Goal: Task Accomplishment & Management: Manage account settings

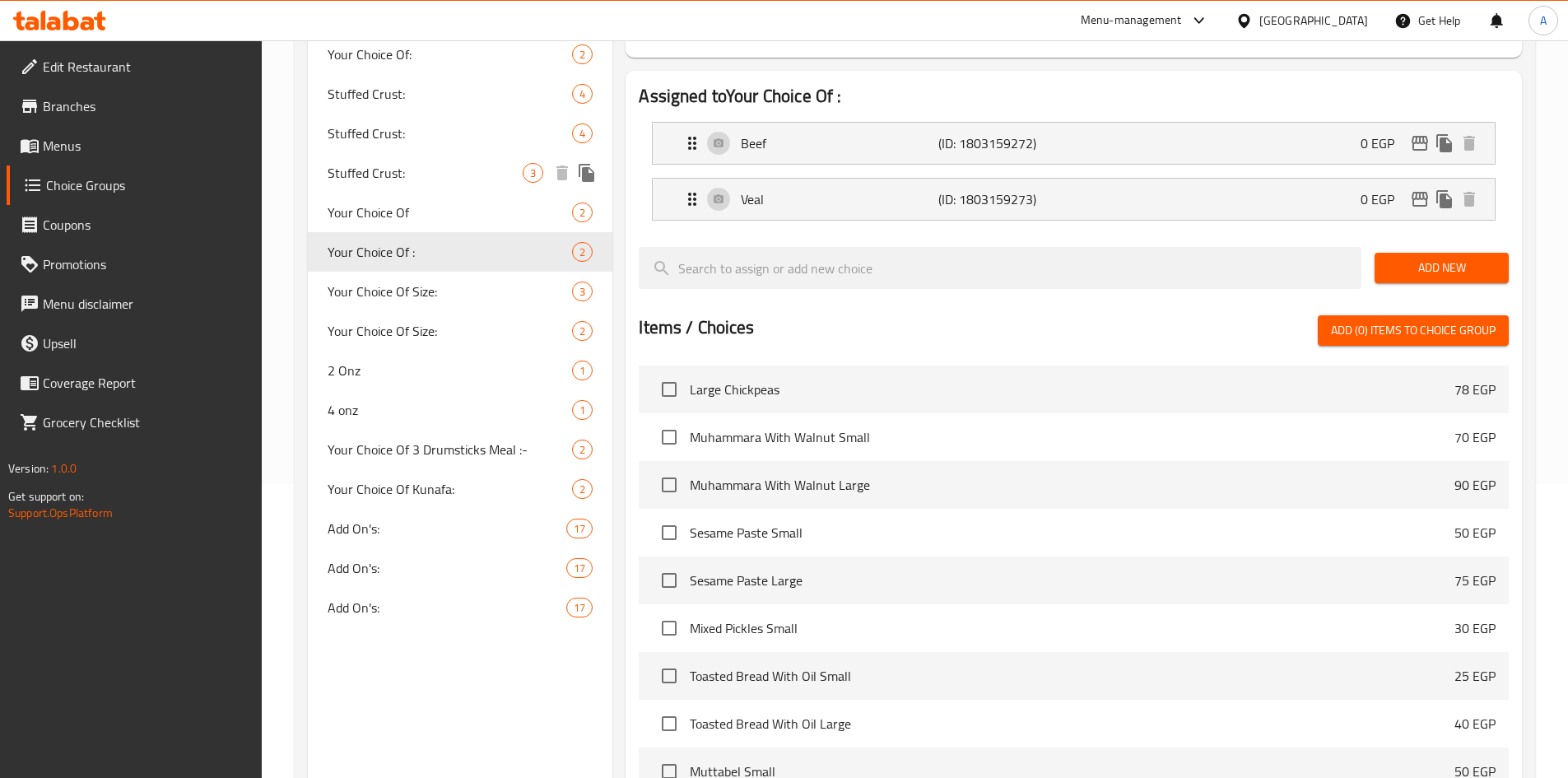
scroll to position [330, 0]
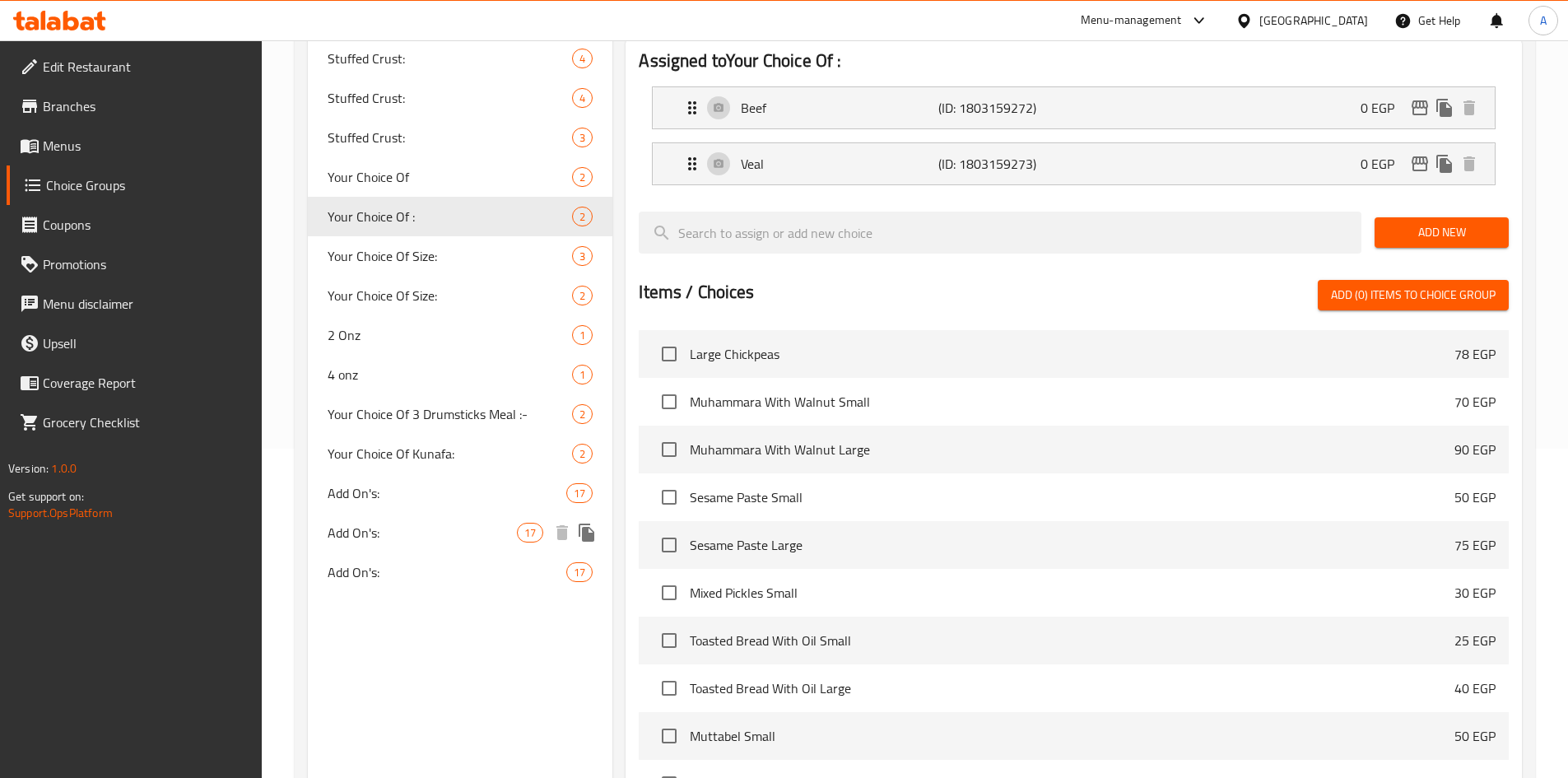
click at [392, 548] on div "Add On's: 17" at bounding box center [461, 533] width 306 height 40
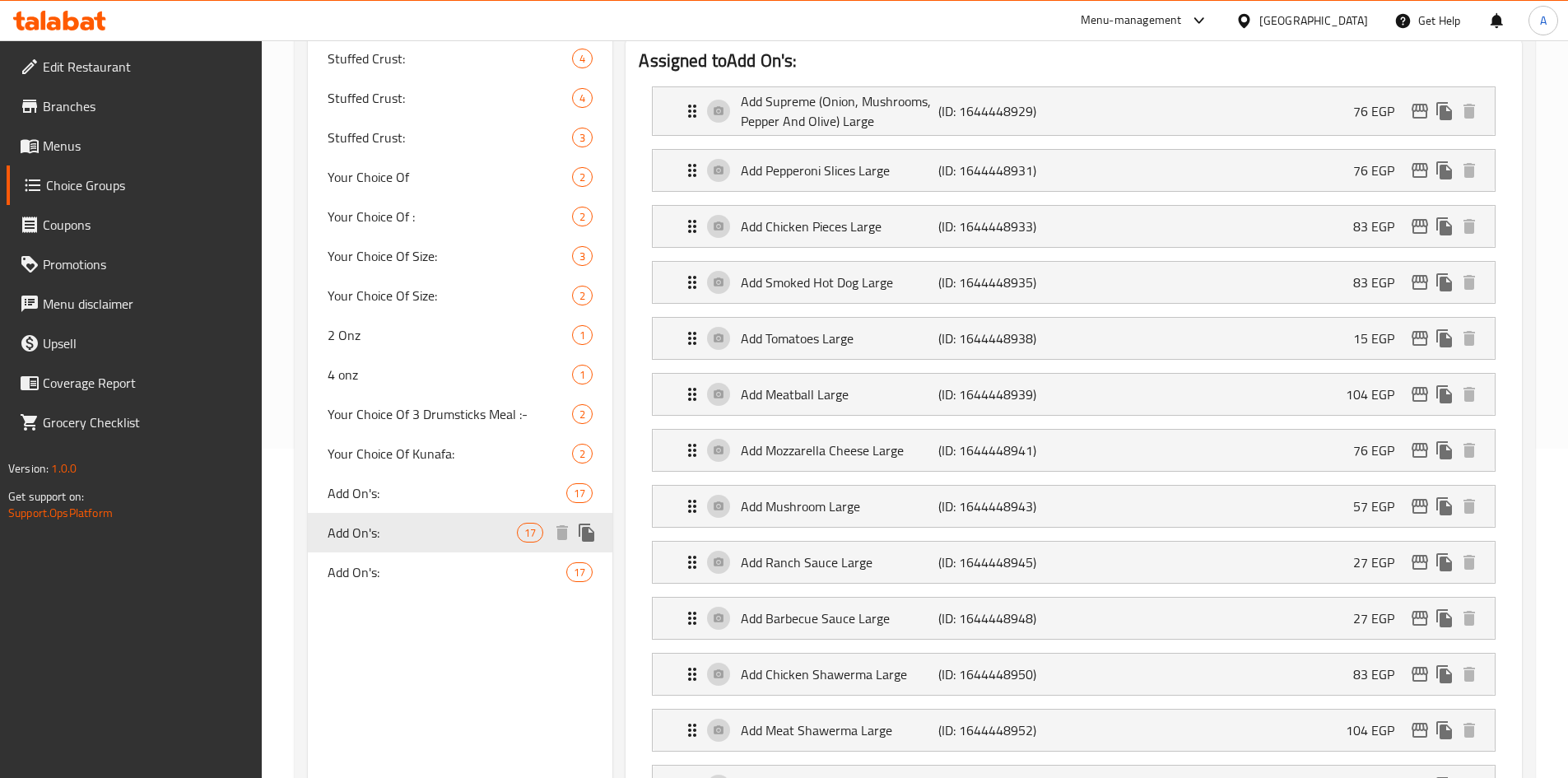
type input "Add On's:"
type input "الإضافات:"
type input "0"
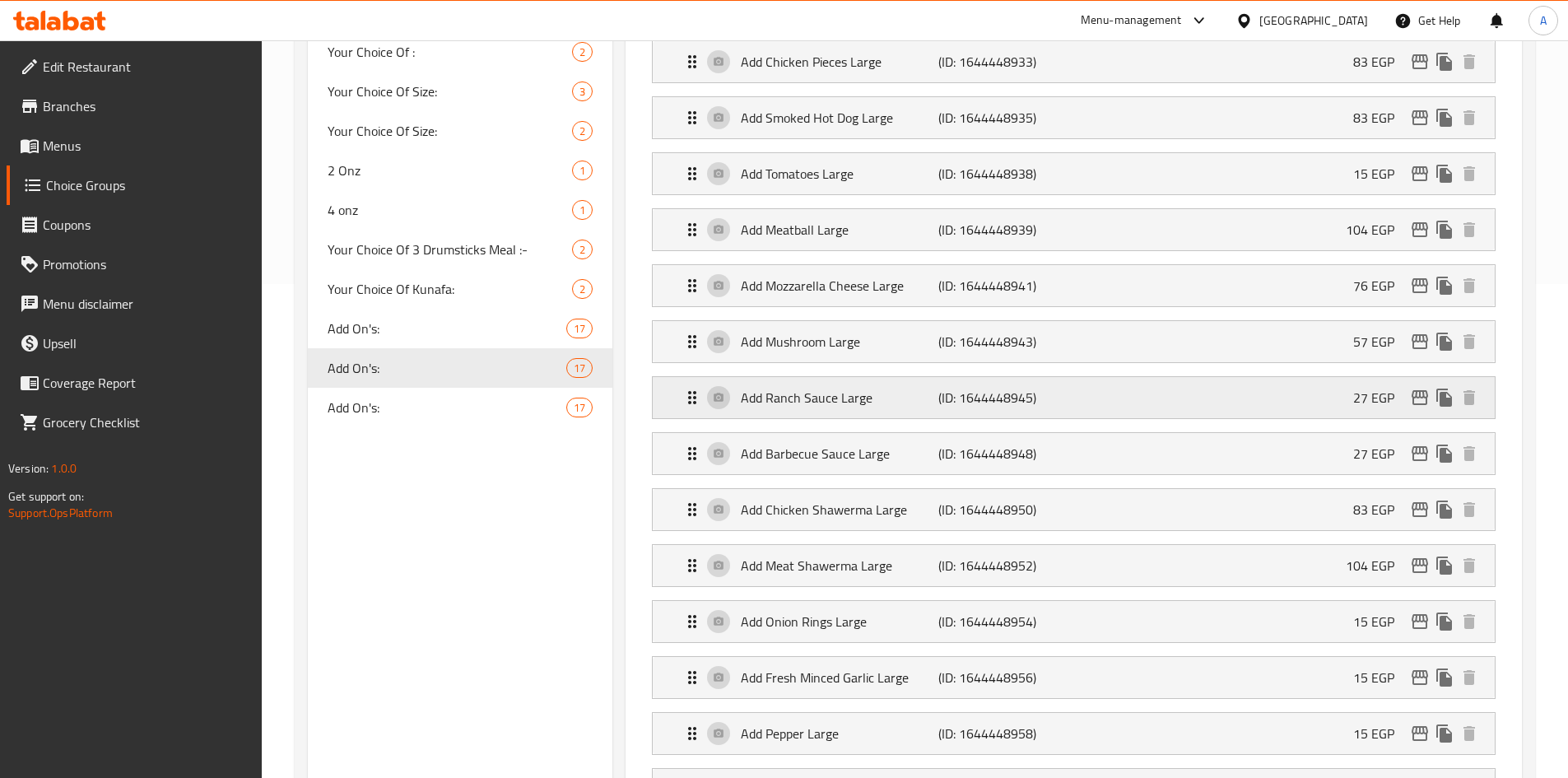
click at [1415, 390] on icon "edit" at bounding box center [1420, 397] width 16 height 15
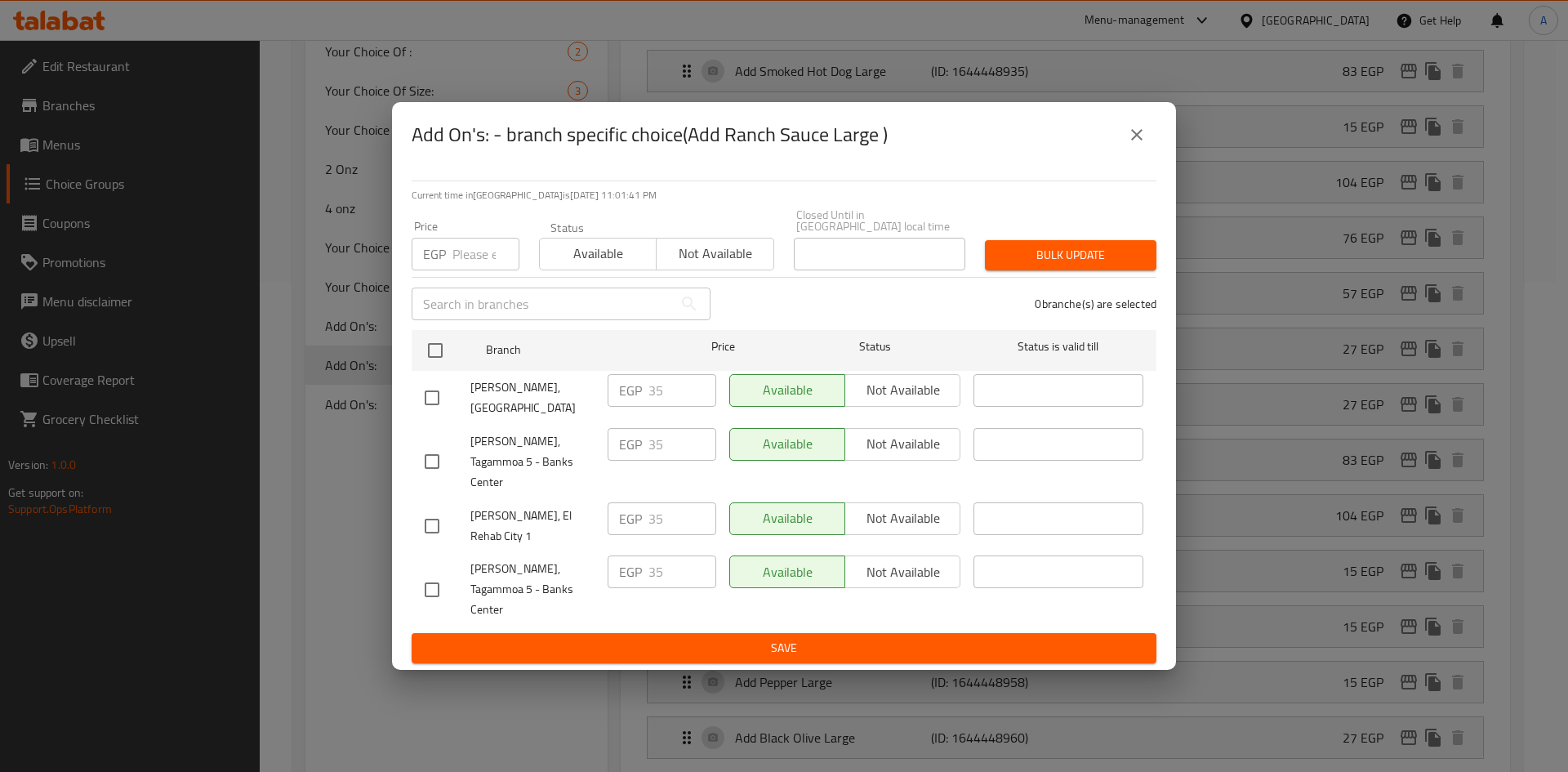
click at [1129, 155] on button "close" at bounding box center [1137, 135] width 39 height 39
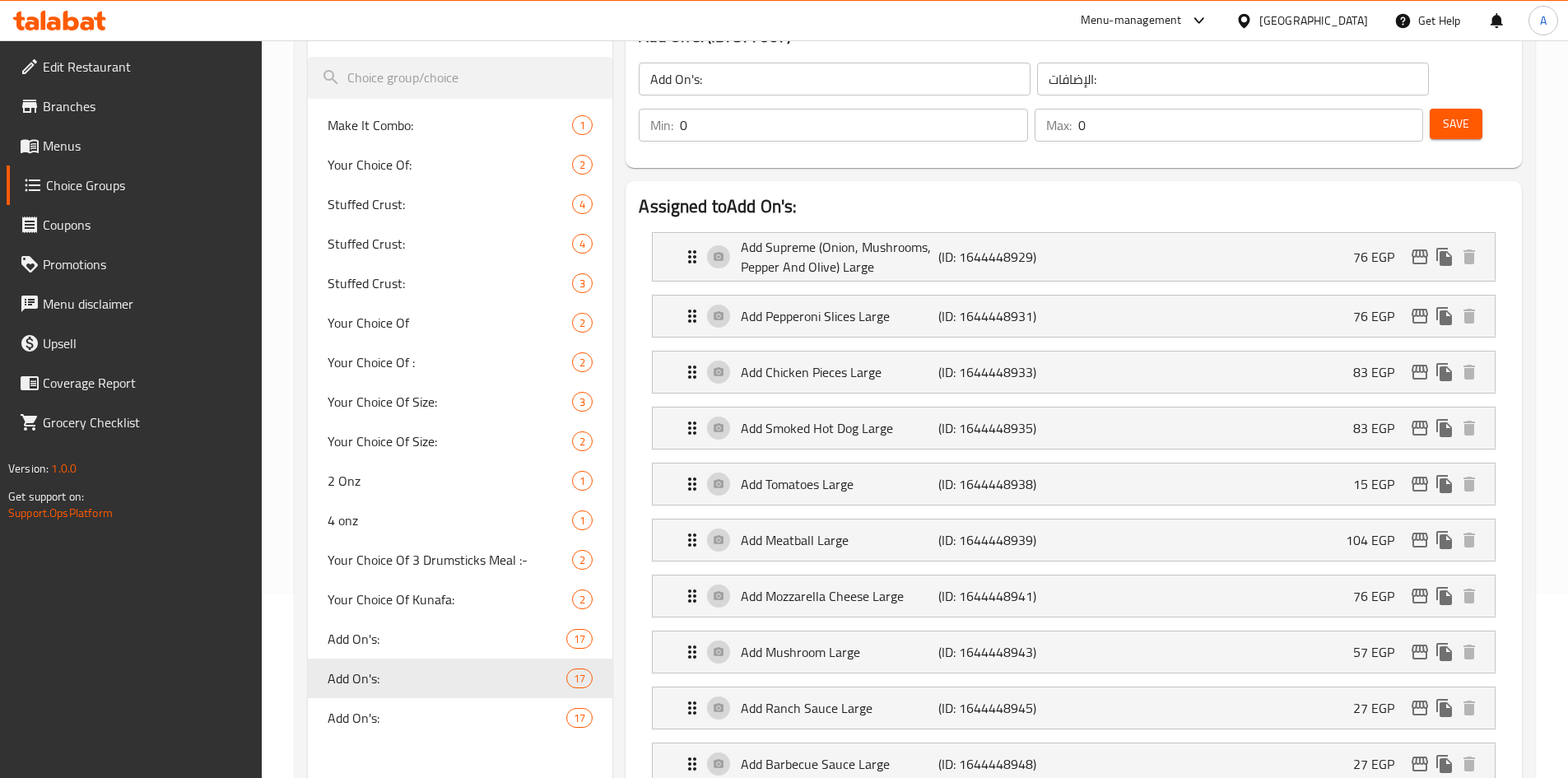
scroll to position [0, 0]
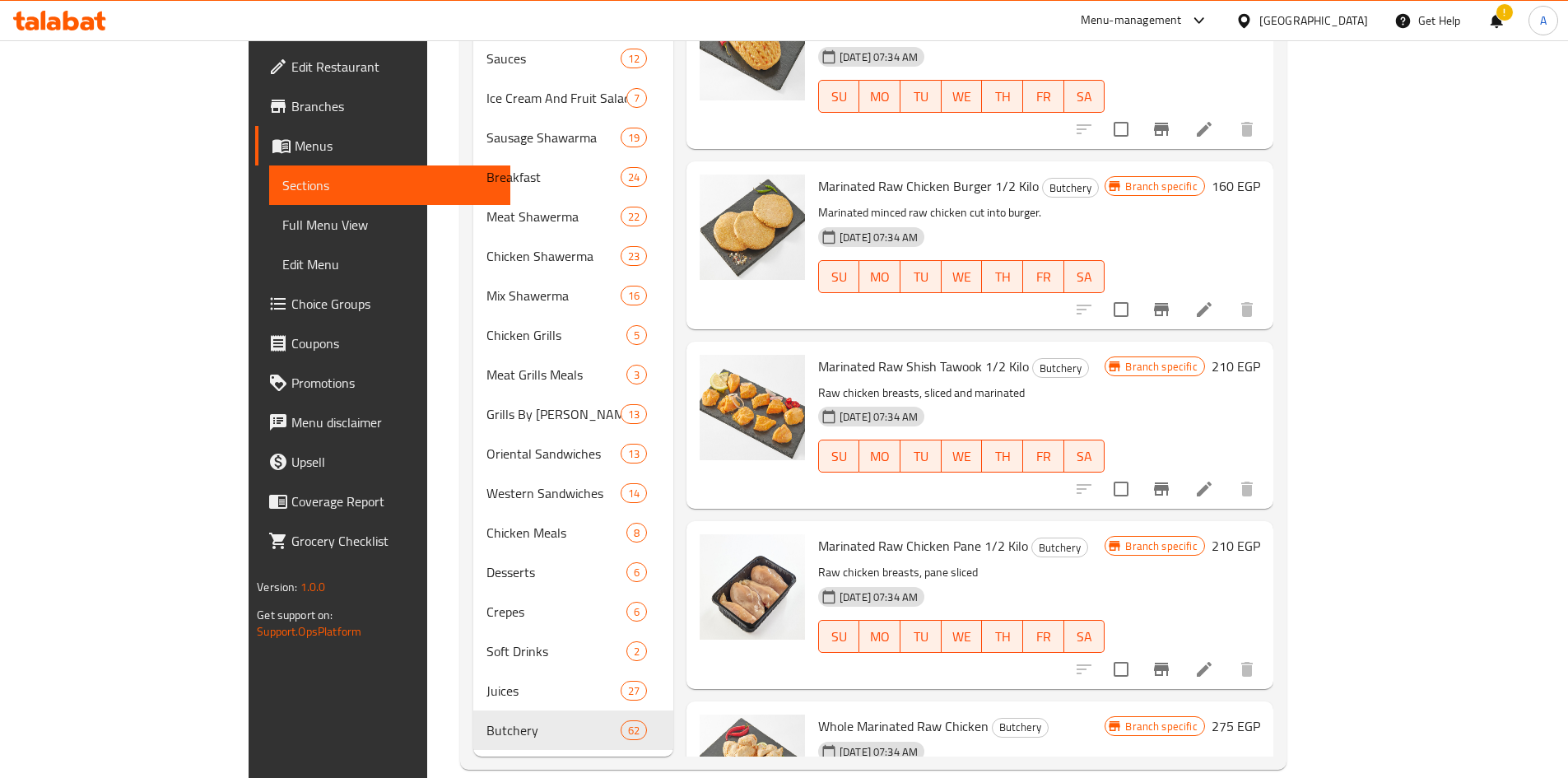
scroll to position [7864, 0]
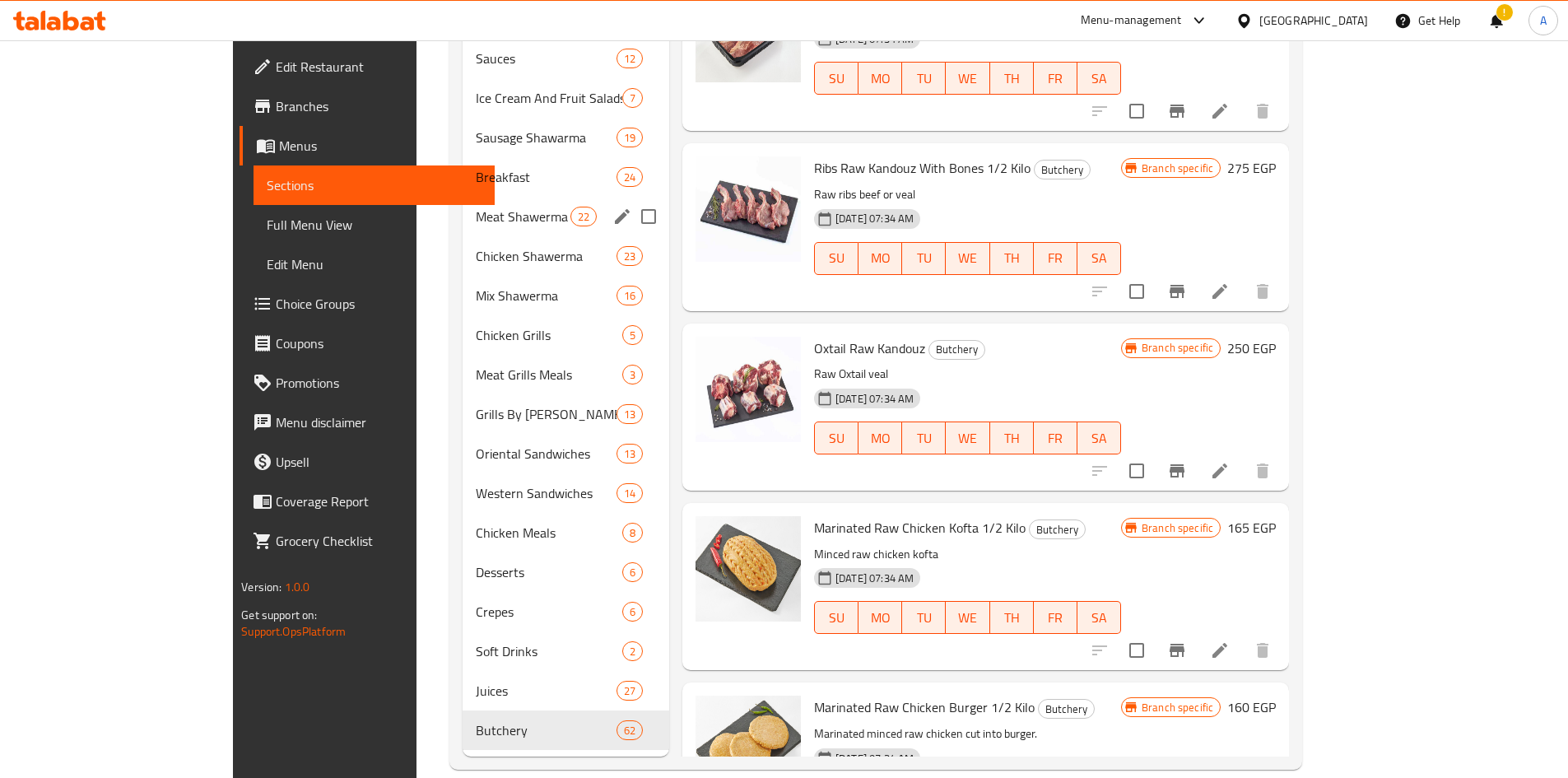
click at [479, 196] on div "Meat Shawerma 22" at bounding box center [565, 216] width 207 height 40
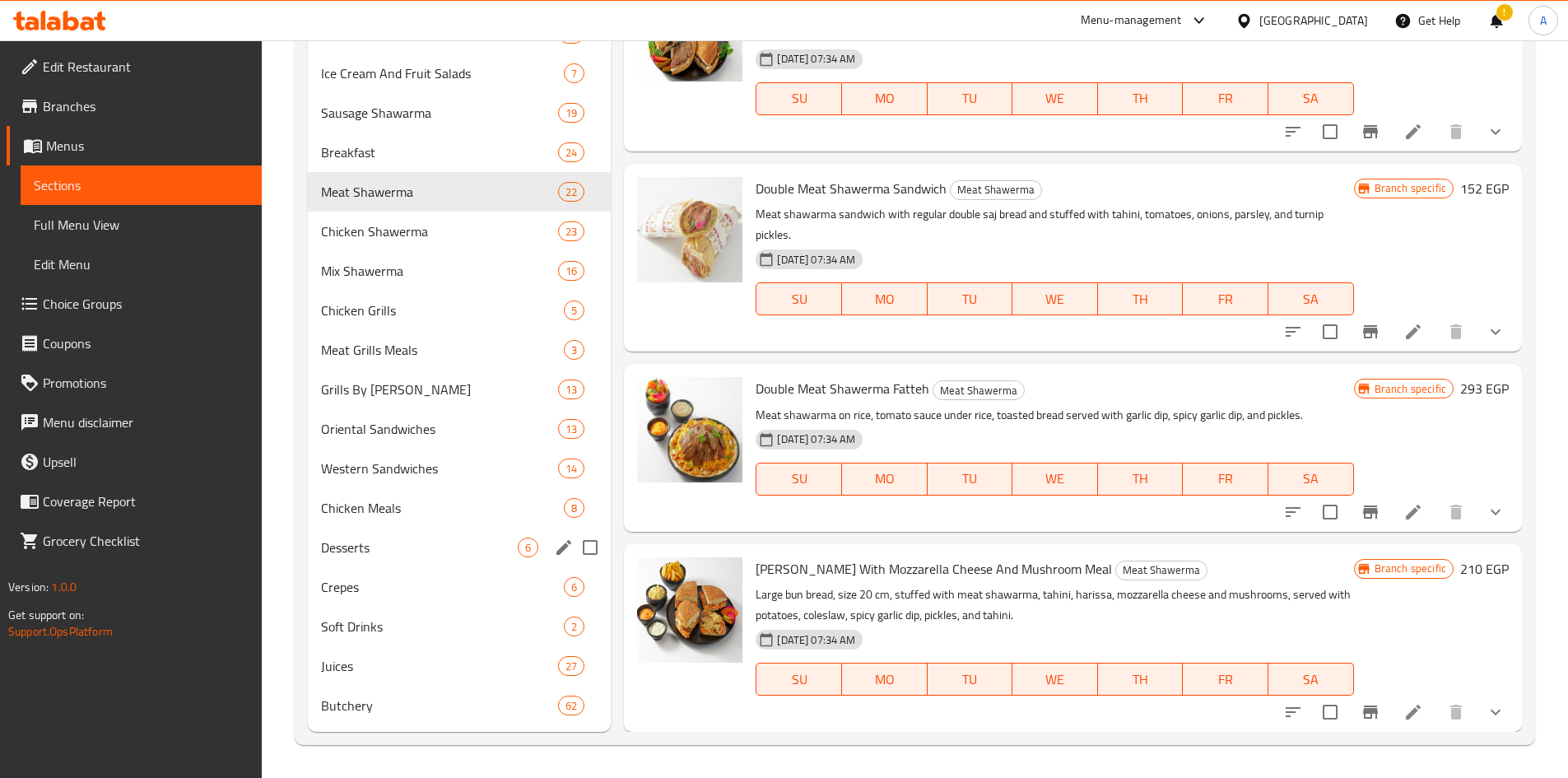
scroll to position [2872, 0]
click at [435, 564] on div "Desserts 6" at bounding box center [460, 548] width 304 height 40
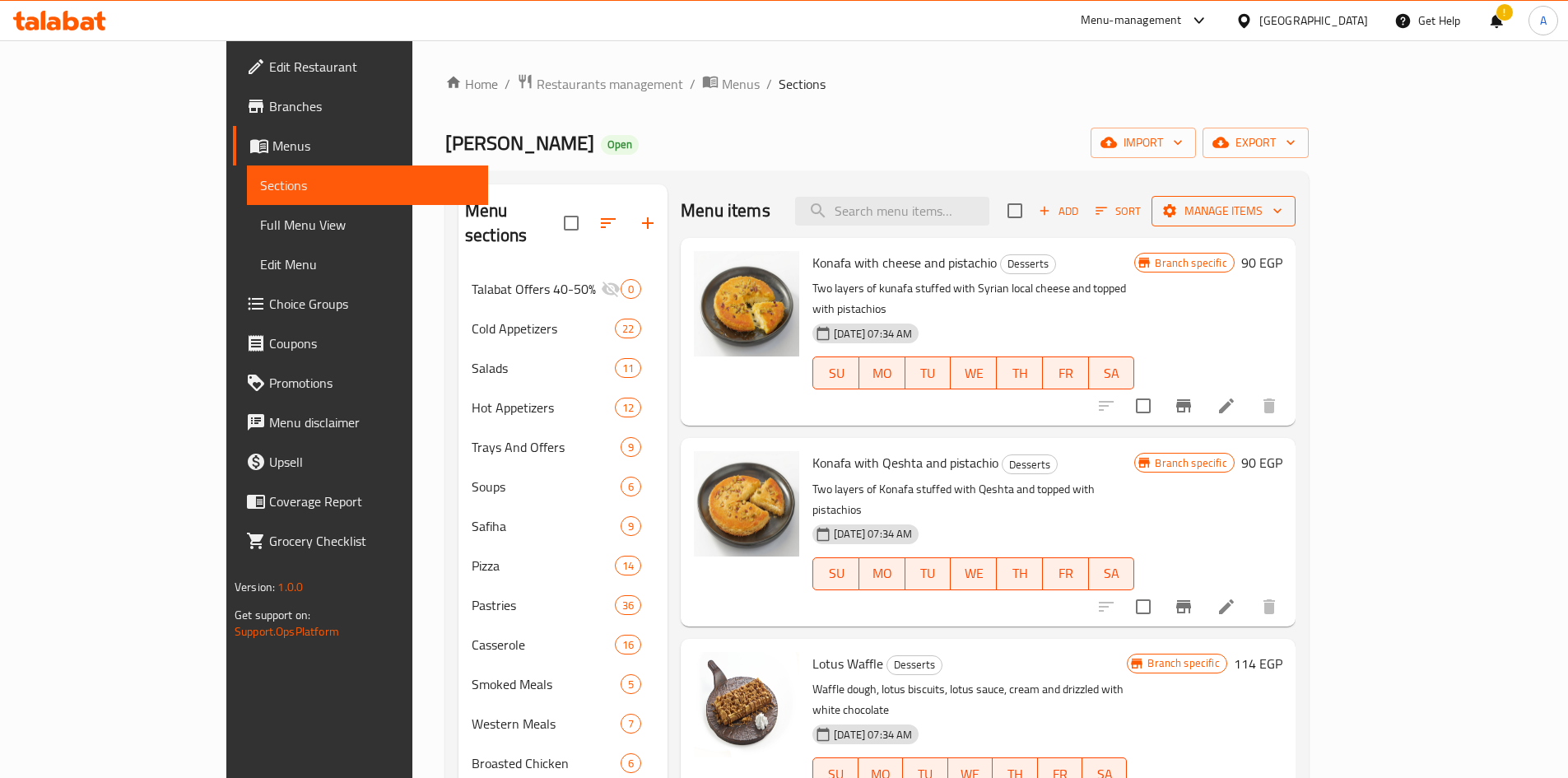
click at [1296, 199] on button "Manage items" at bounding box center [1223, 211] width 144 height 30
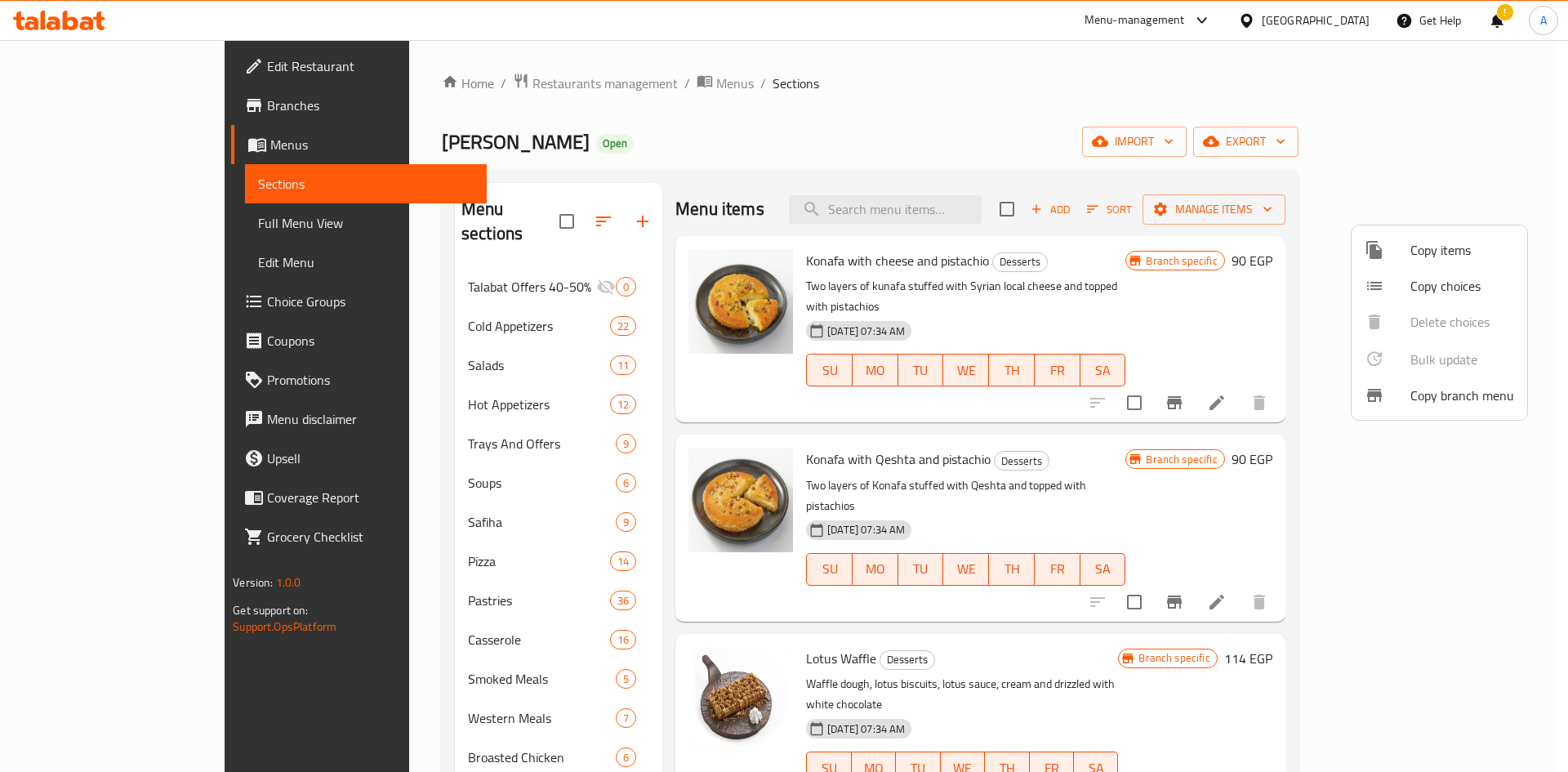
click at [1440, 147] on div at bounding box center [784, 386] width 1568 height 772
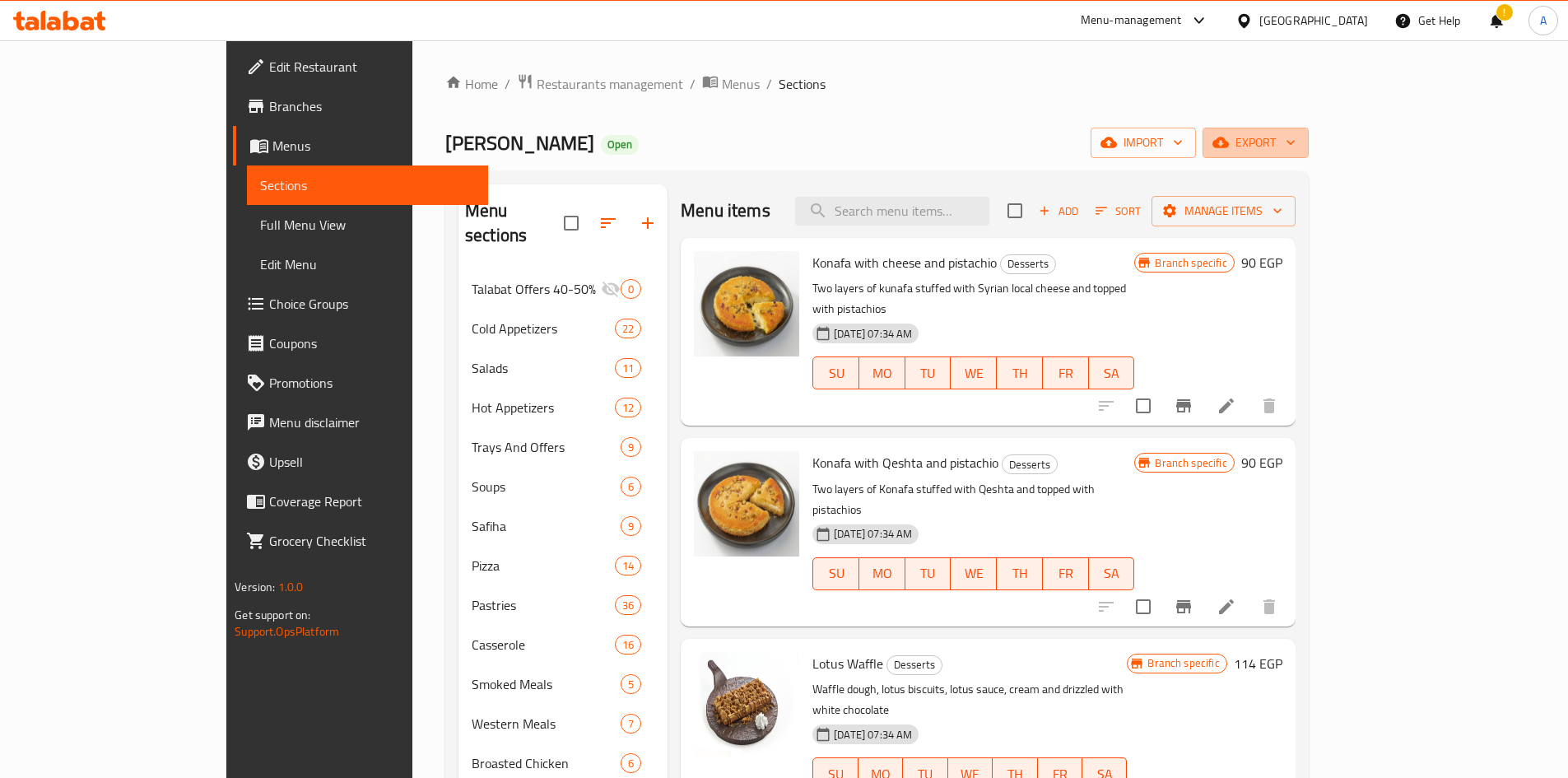
click at [1229, 148] on icon "button" at bounding box center [1220, 143] width 16 height 10
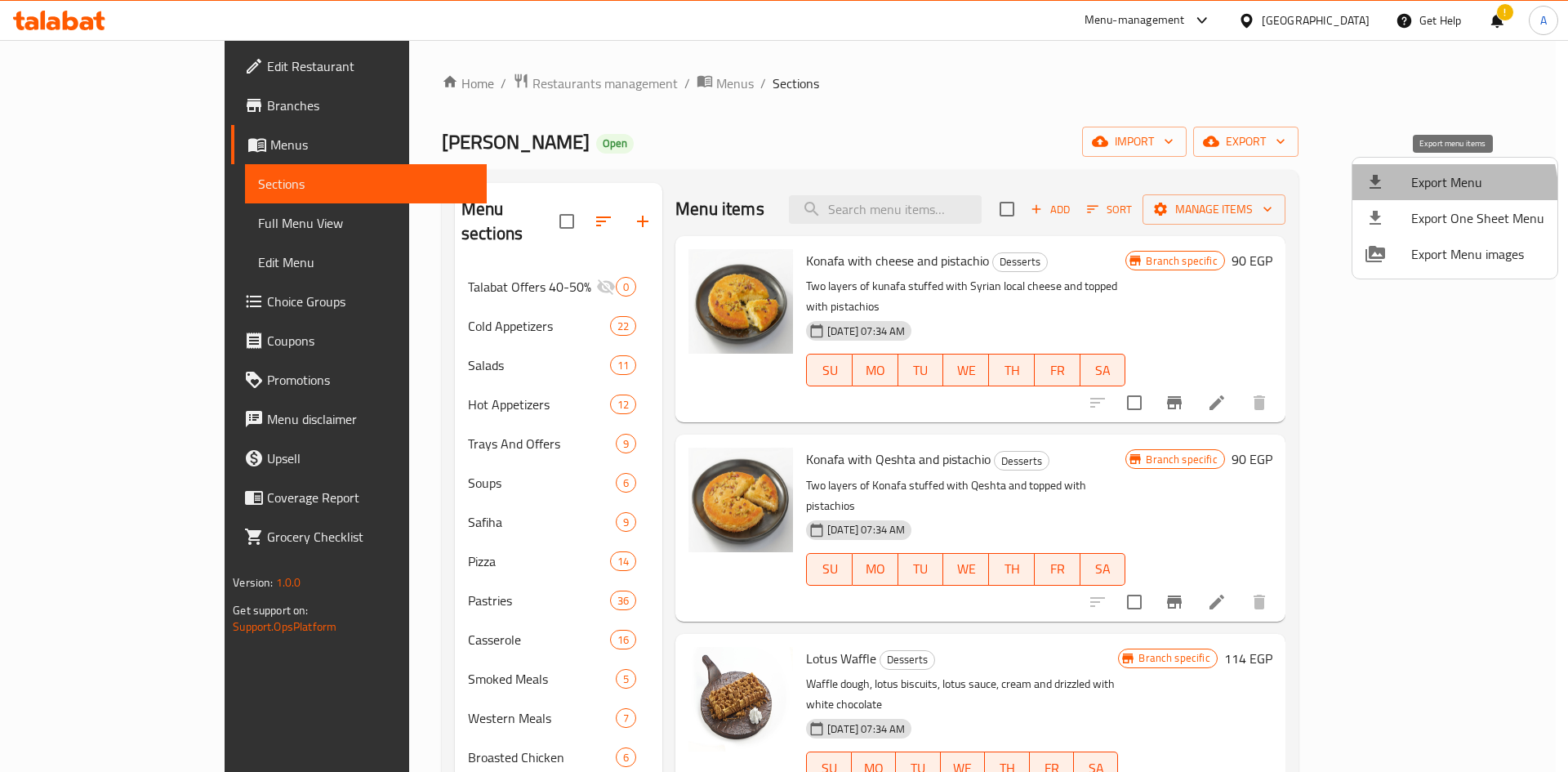
click at [1442, 191] on span "Export Menu" at bounding box center [1478, 182] width 133 height 20
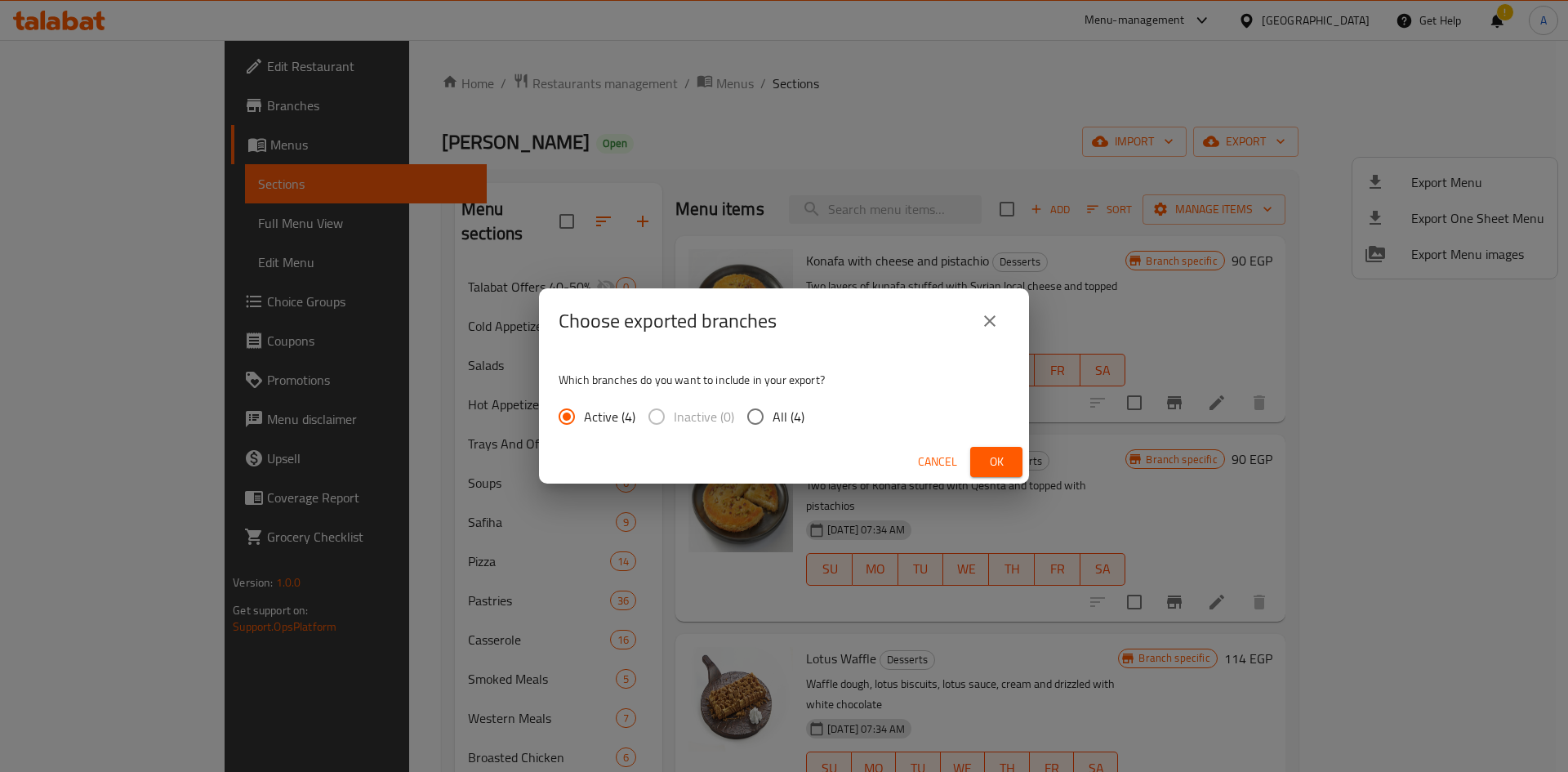
click at [782, 420] on span "All (4)" at bounding box center [789, 416] width 32 height 20
click at [773, 420] on input "All (4)" at bounding box center [755, 416] width 35 height 35
radio input "true"
click at [988, 467] on span "Ok" at bounding box center [997, 462] width 26 height 21
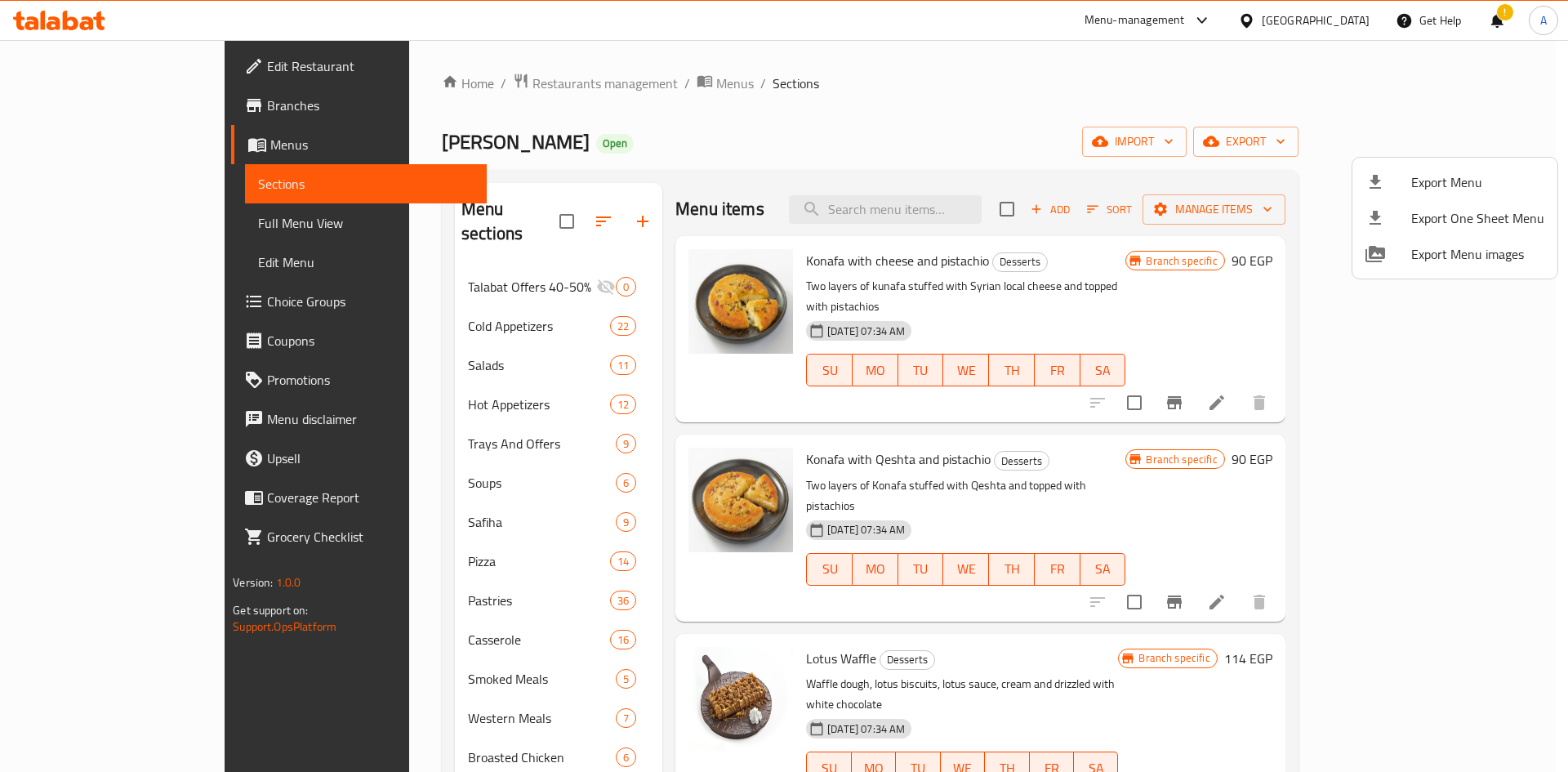
click at [883, 84] on div at bounding box center [784, 386] width 1568 height 772
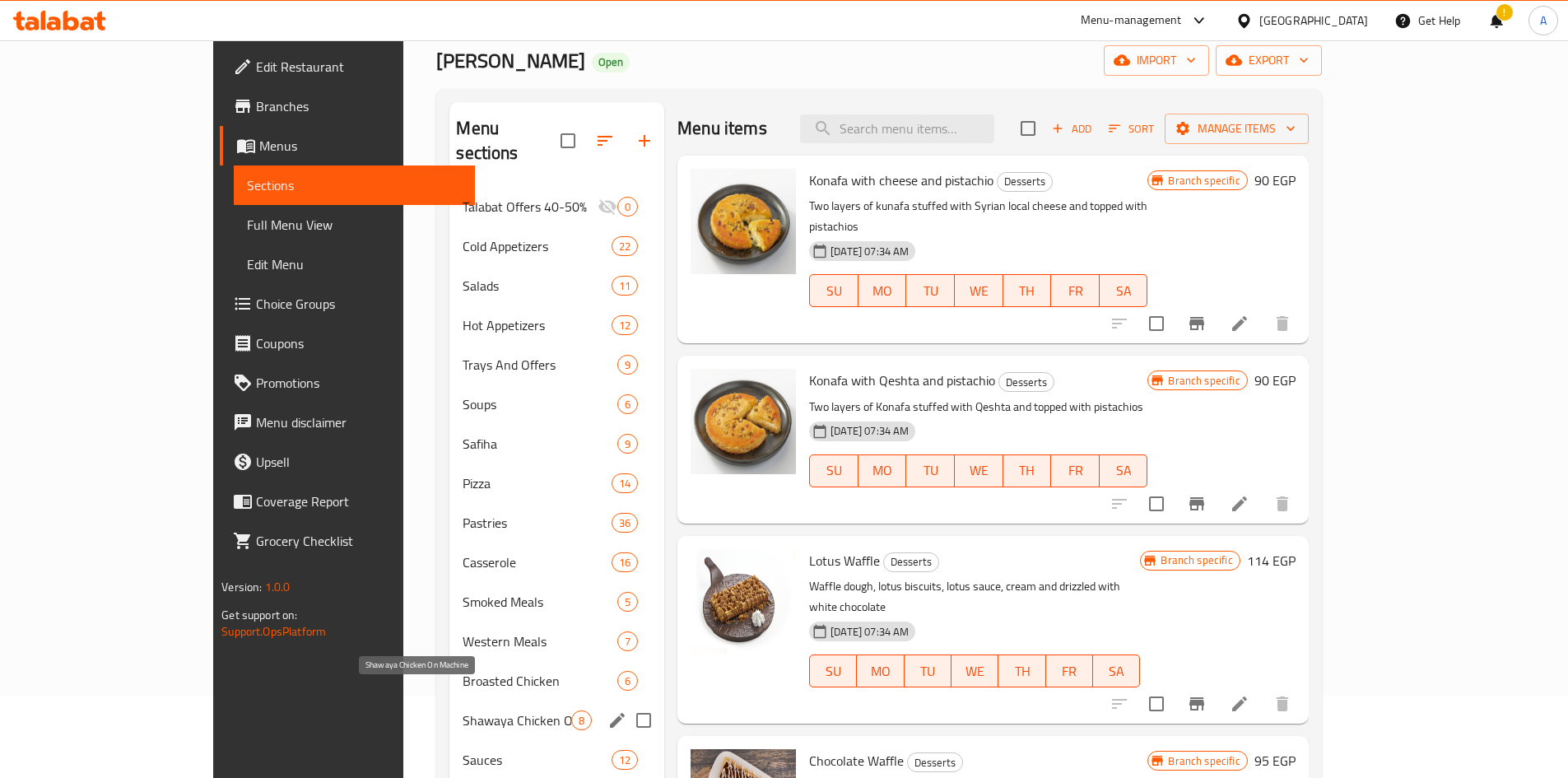
scroll to position [164, 0]
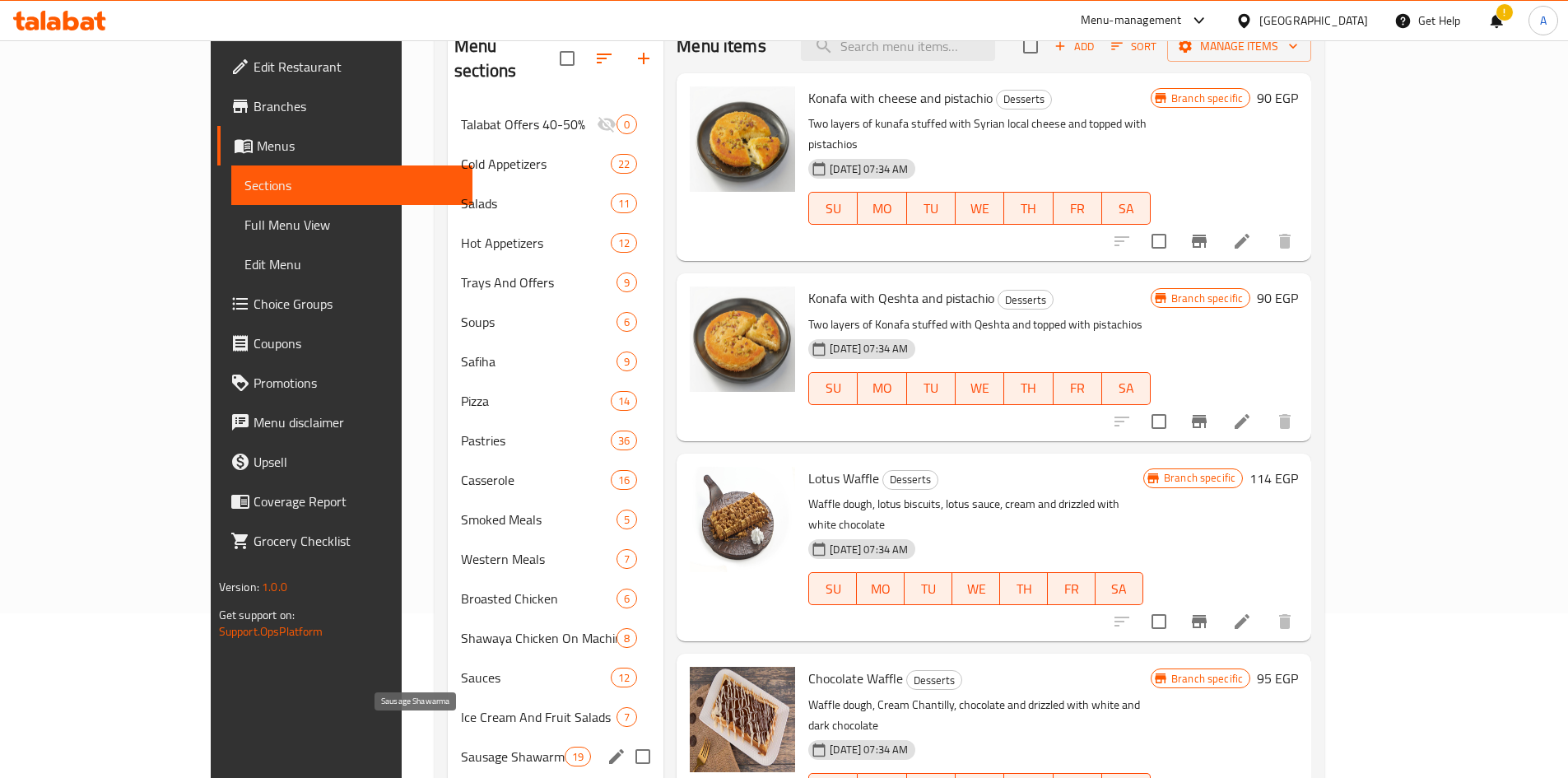
click at [461, 747] on span "Sausage Shawarma" at bounding box center [513, 756] width 104 height 20
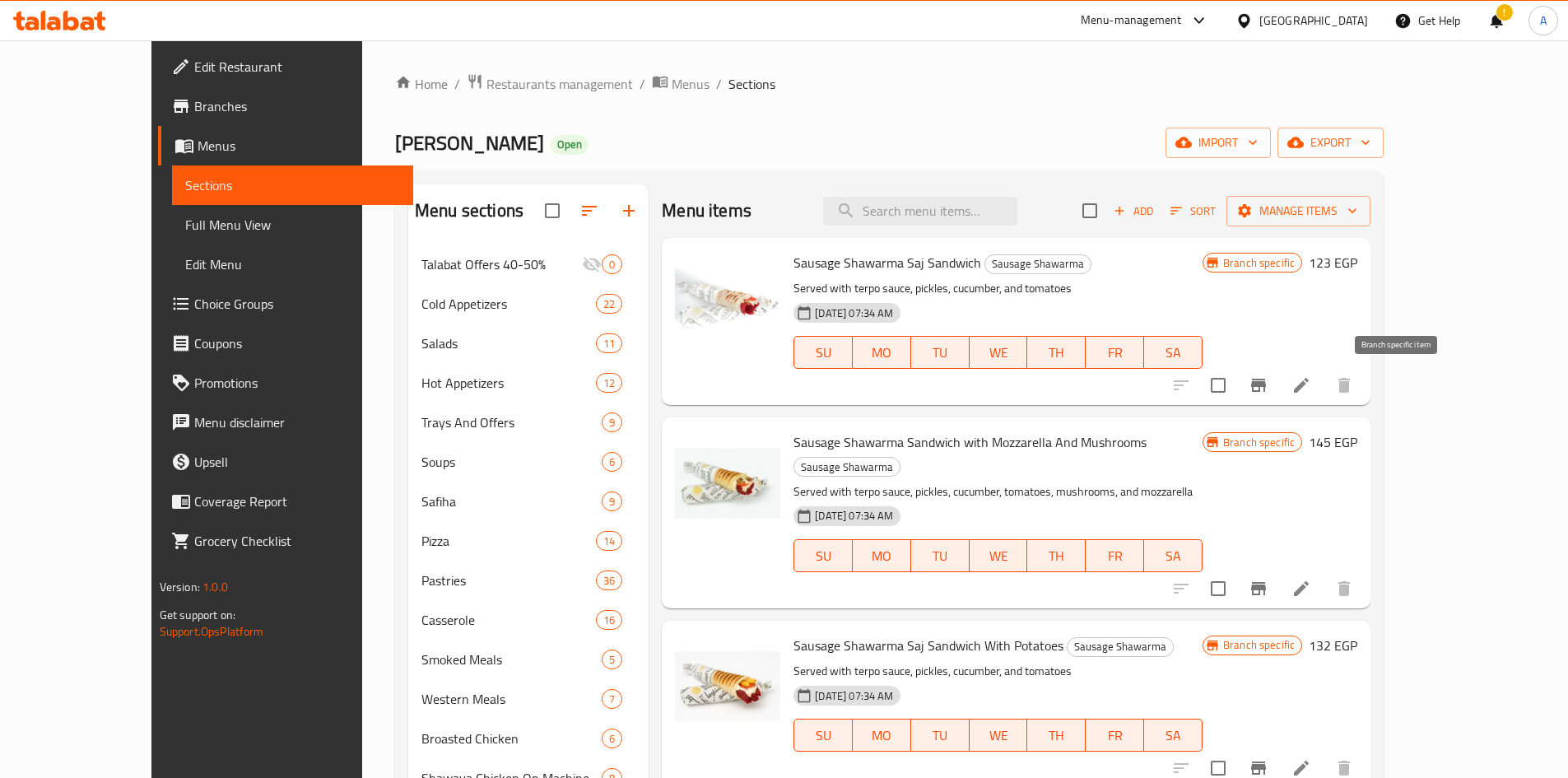
click at [1278, 382] on button "Branch-specific-item" at bounding box center [1258, 385] width 40 height 40
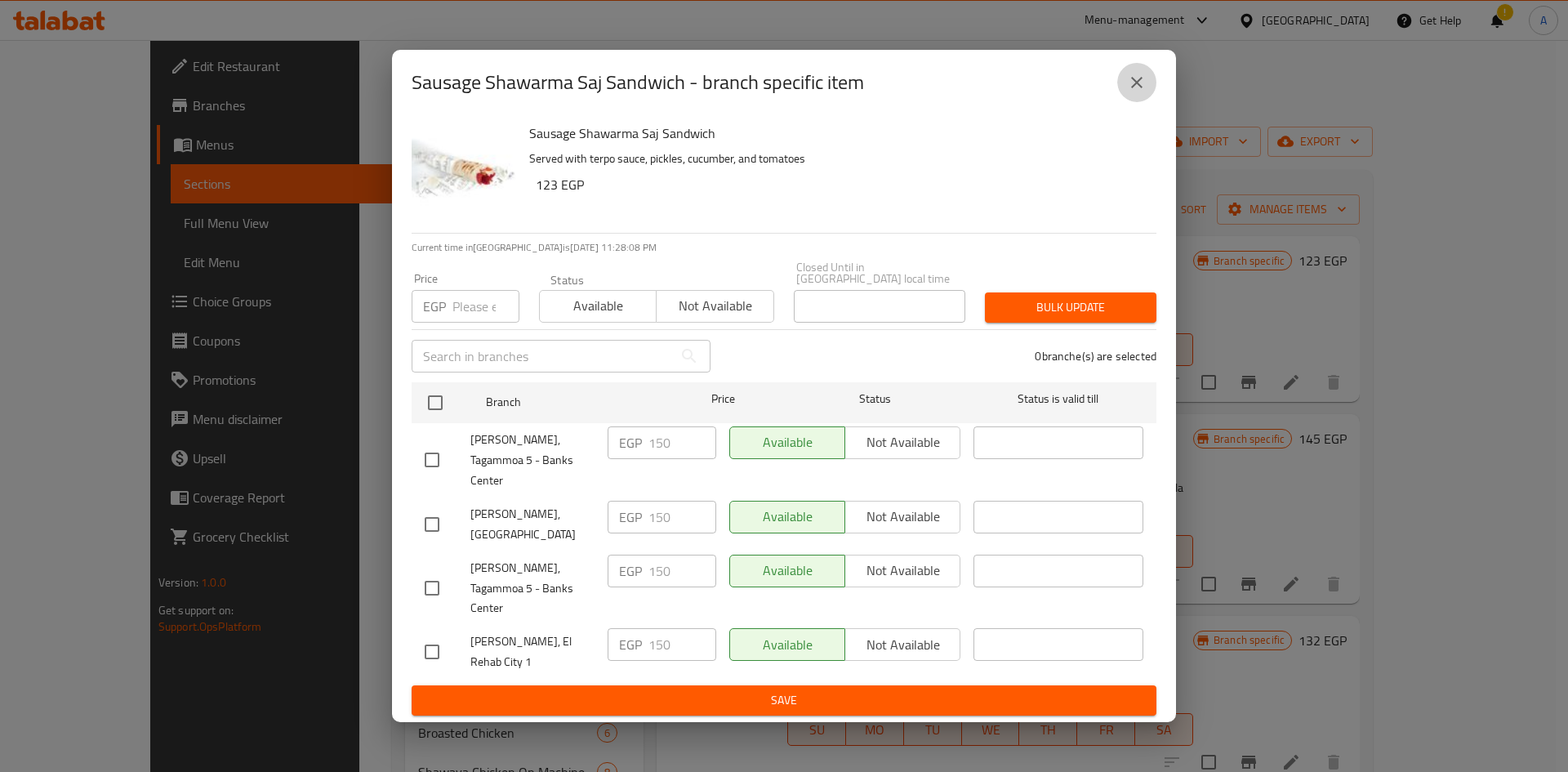
click at [1136, 102] on button "close" at bounding box center [1137, 82] width 39 height 39
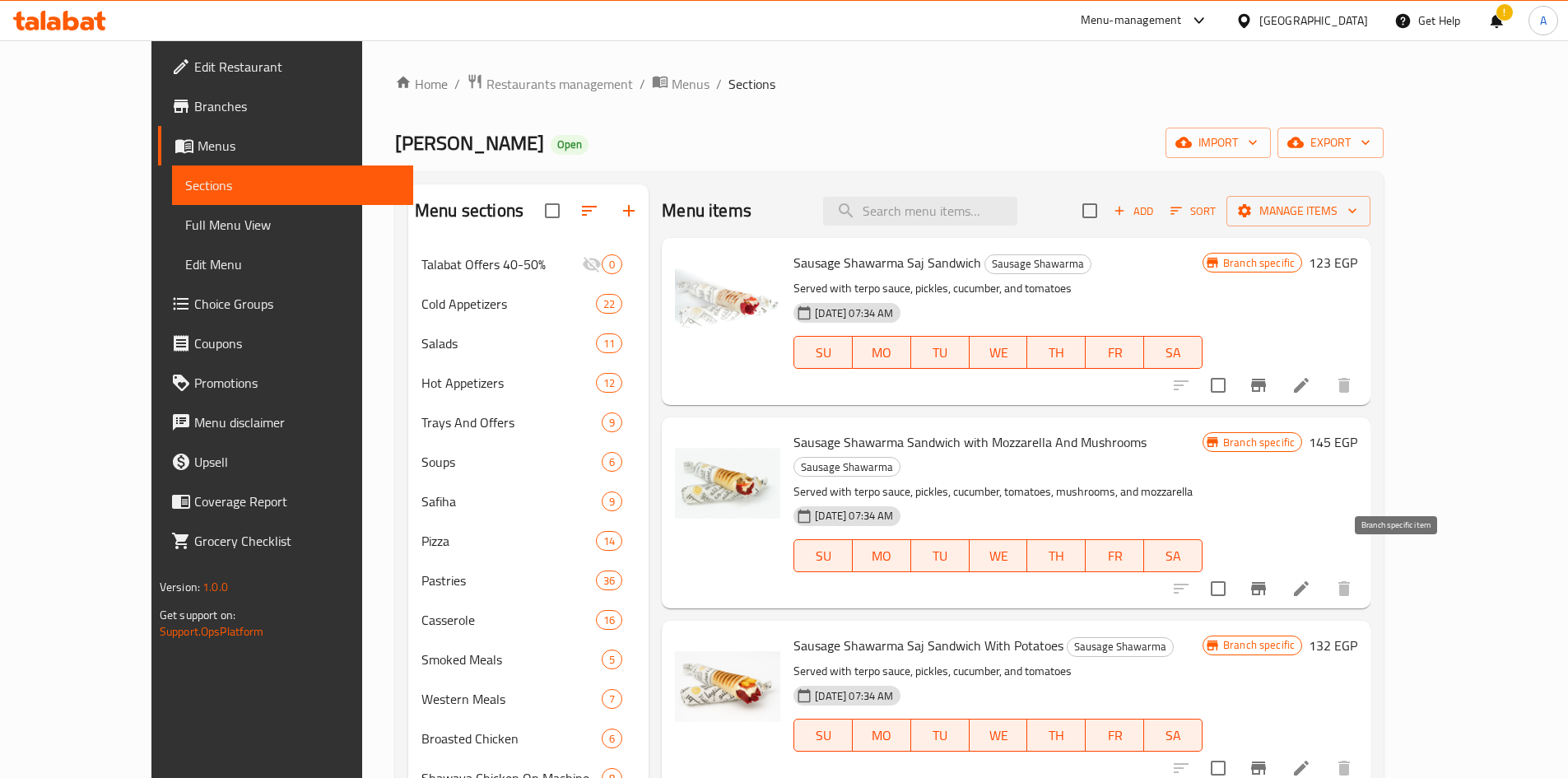
click at [1266, 583] on icon "Branch-specific-item" at bounding box center [1258, 589] width 15 height 13
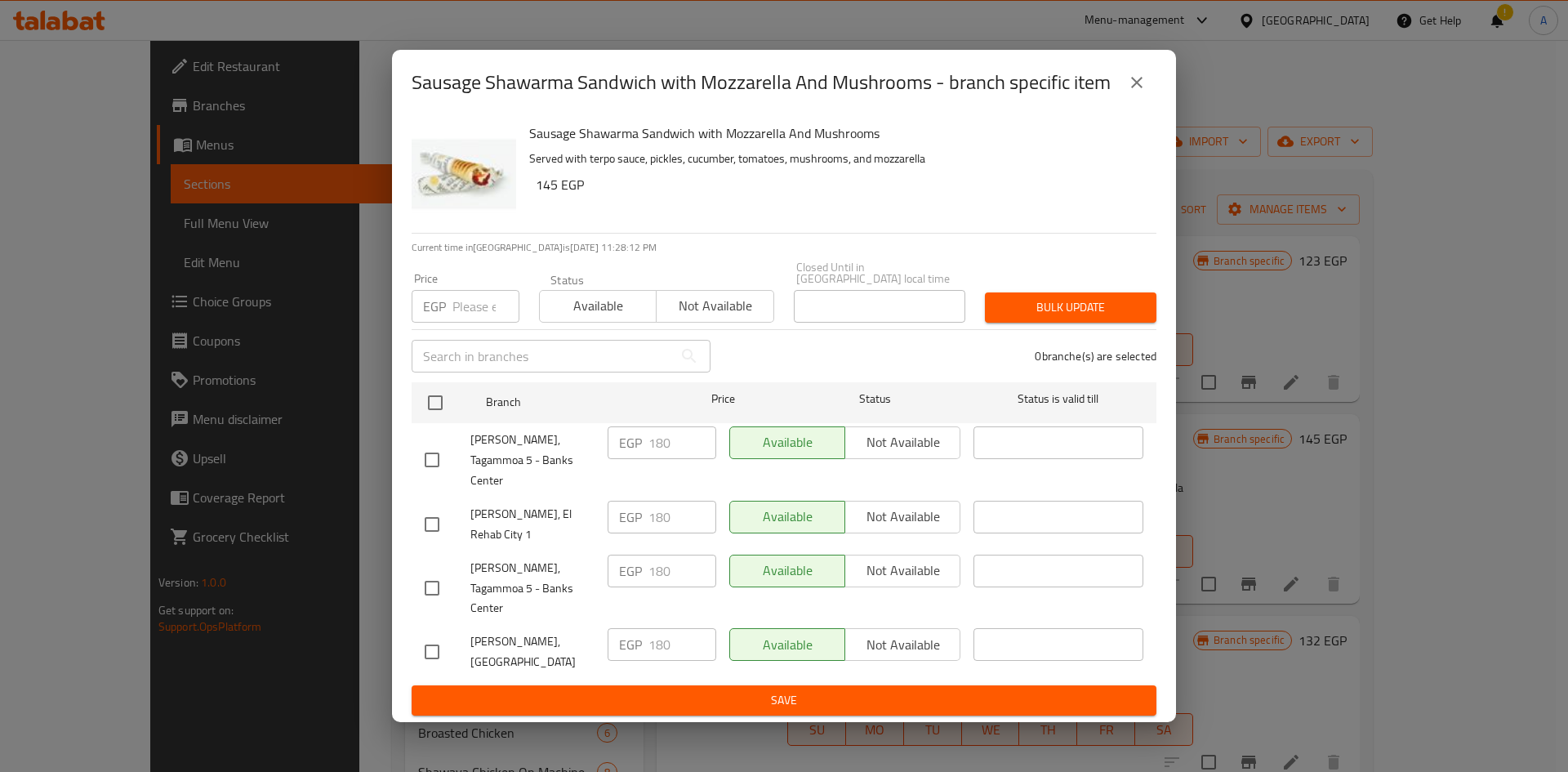
click at [1132, 93] on icon "close" at bounding box center [1136, 82] width 20 height 20
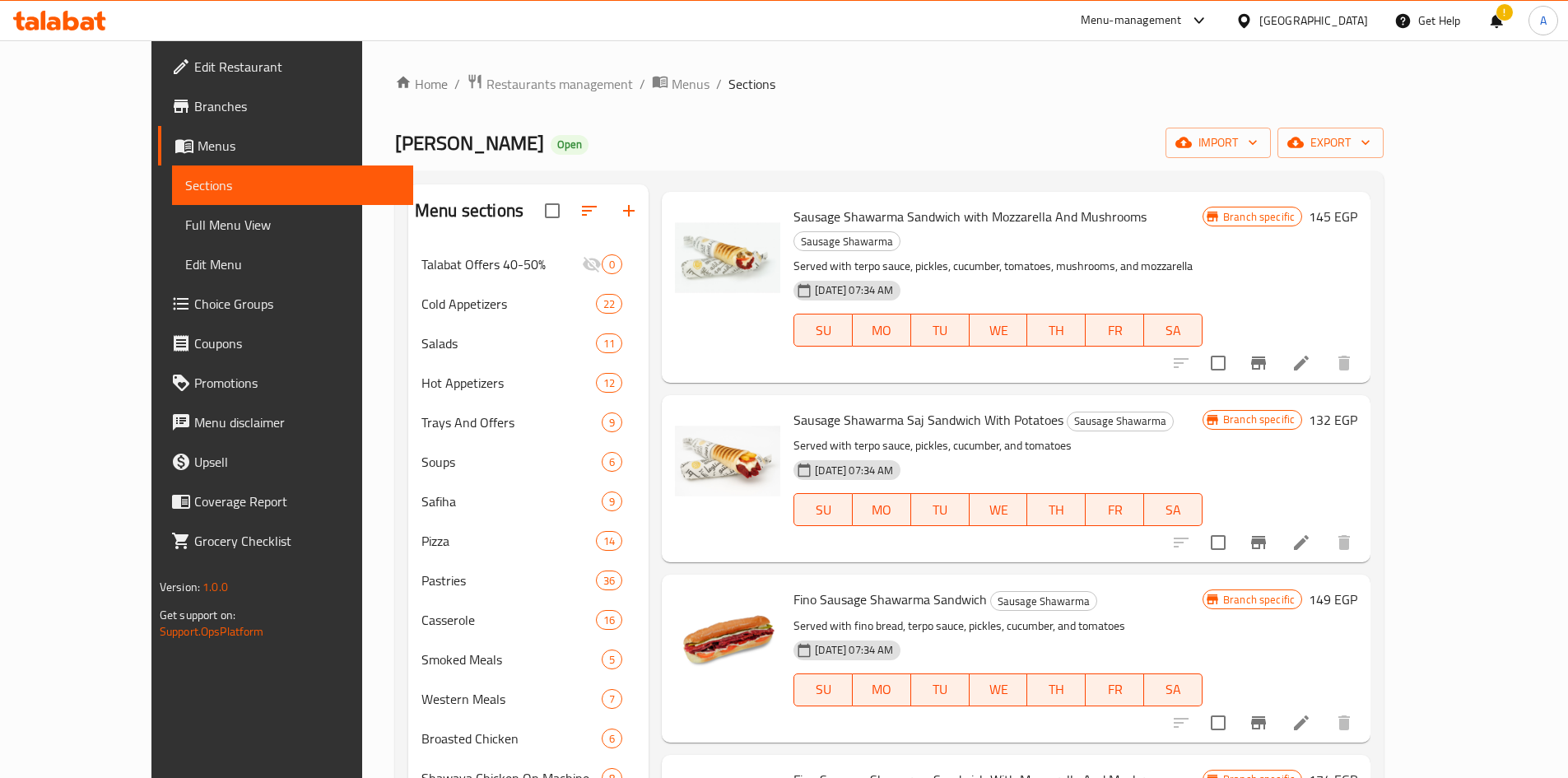
scroll to position [247, 0]
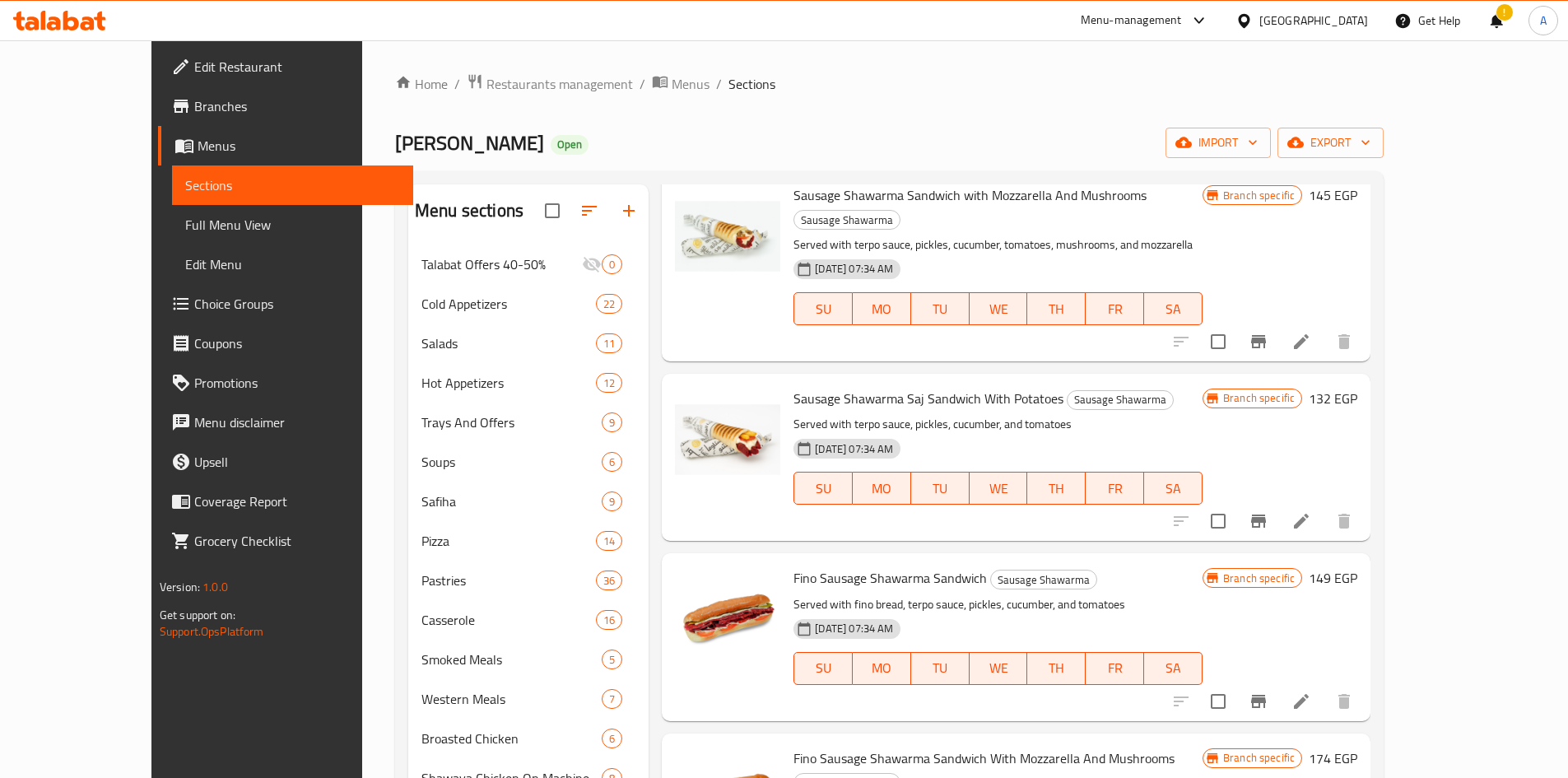
click at [1266, 515] on icon "Branch-specific-item" at bounding box center [1258, 521] width 15 height 13
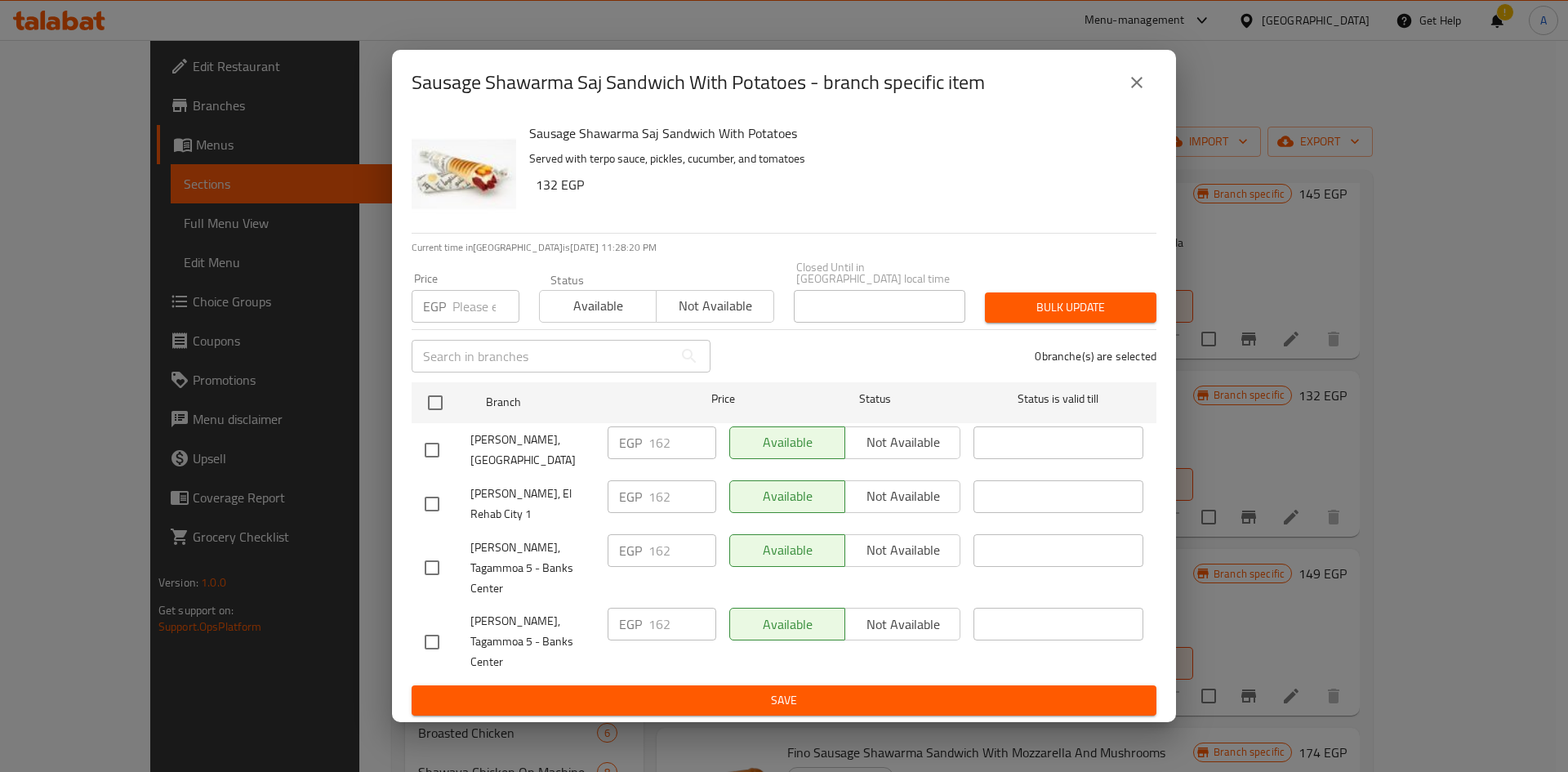
click at [1131, 93] on icon "close" at bounding box center [1136, 82] width 20 height 20
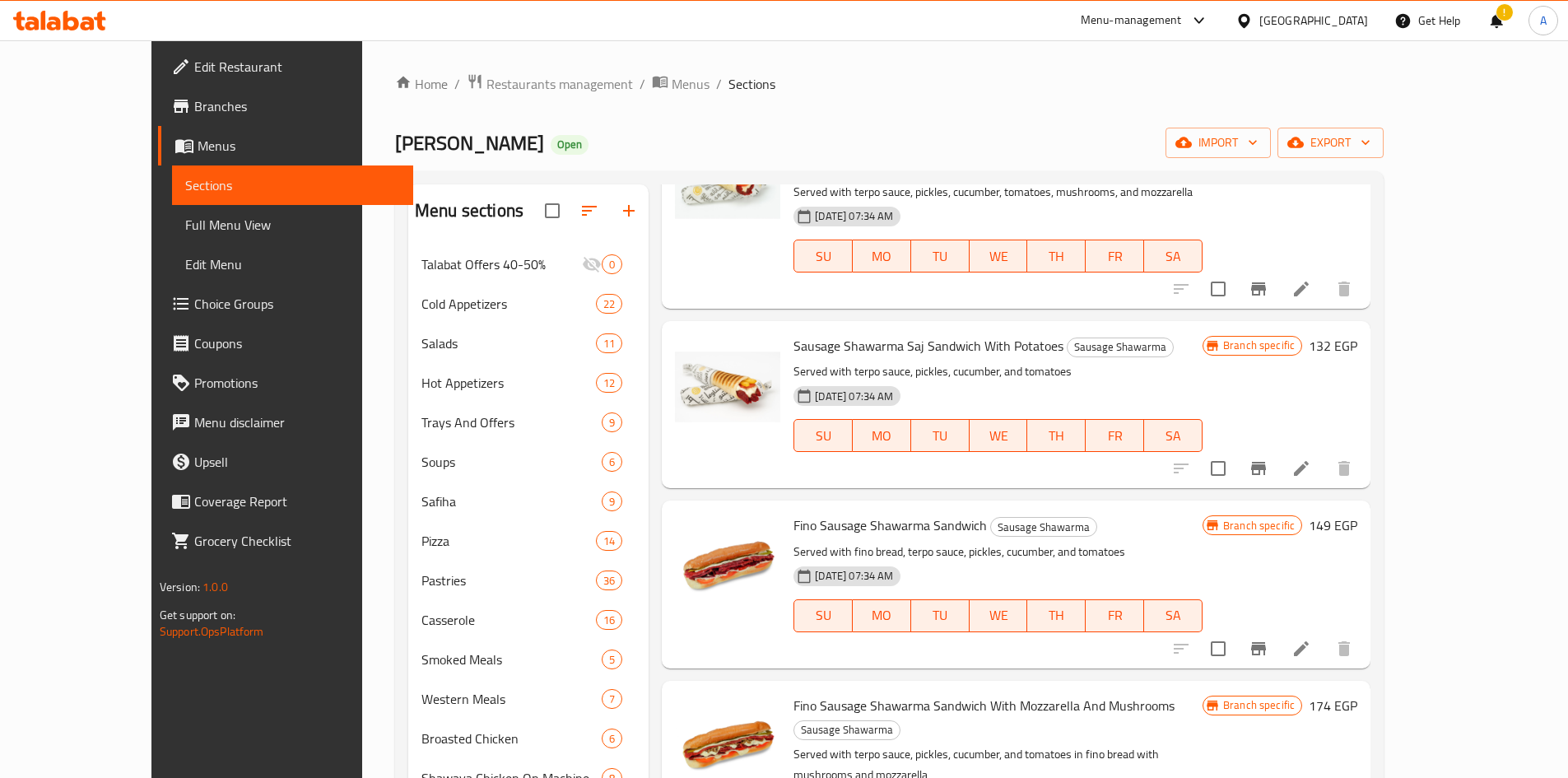
scroll to position [330, 0]
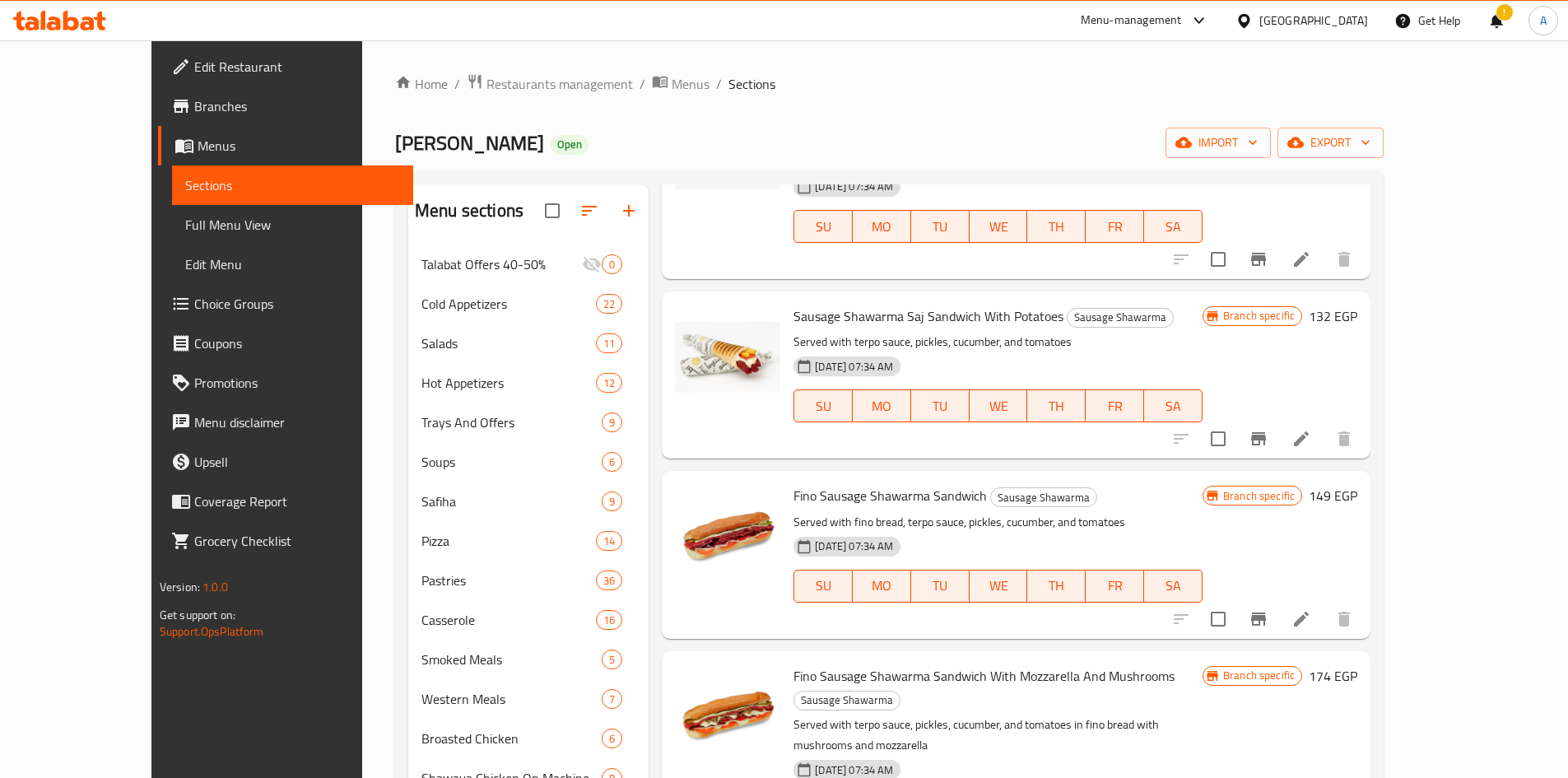
click at [1364, 600] on div at bounding box center [1262, 619] width 203 height 40
click at [1278, 600] on button "Branch-specific-item" at bounding box center [1258, 619] width 40 height 40
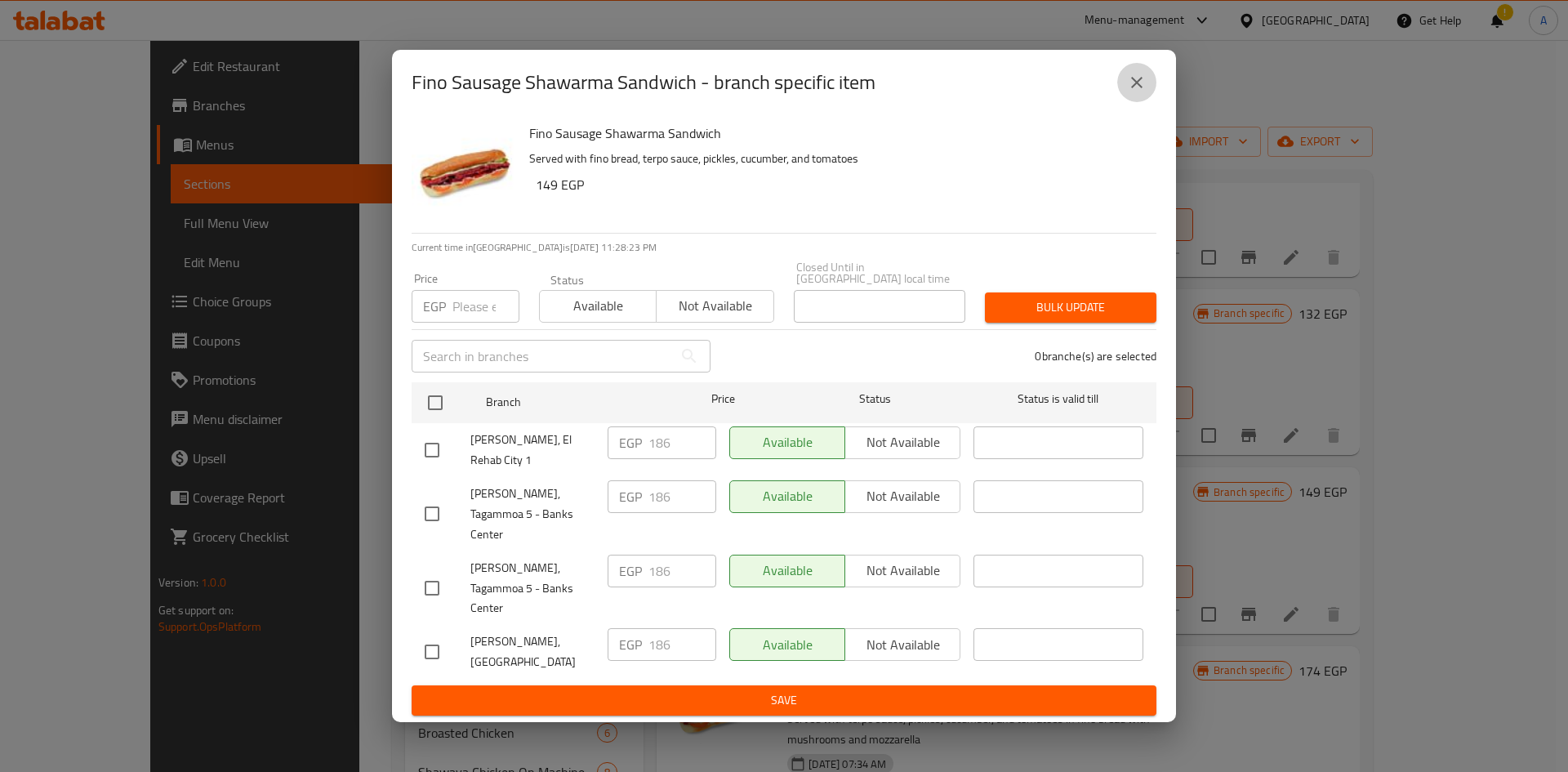
click at [1139, 93] on icon "close" at bounding box center [1136, 82] width 20 height 20
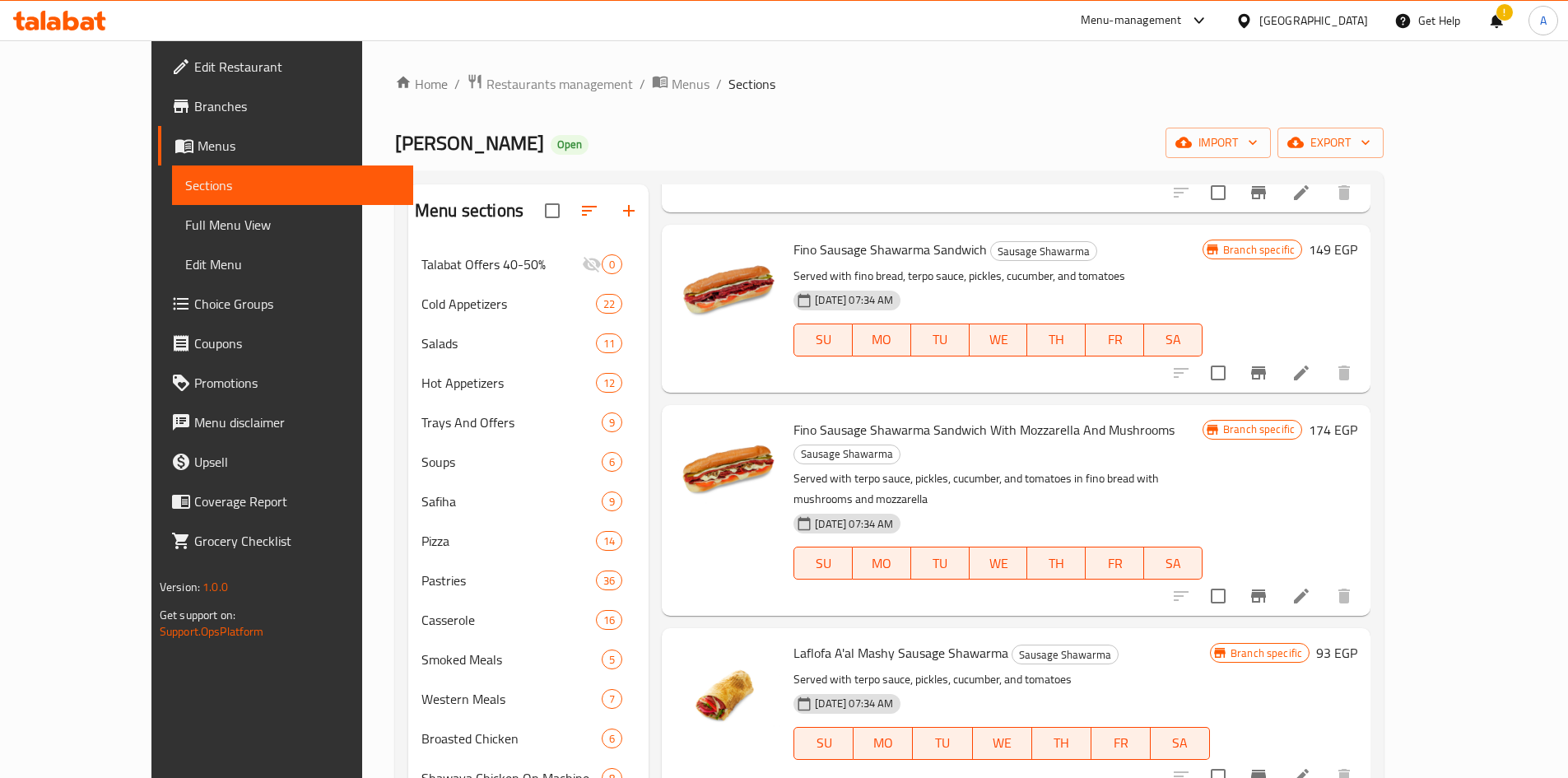
scroll to position [576, 0]
click at [1278, 576] on button "Branch-specific-item" at bounding box center [1258, 596] width 40 height 40
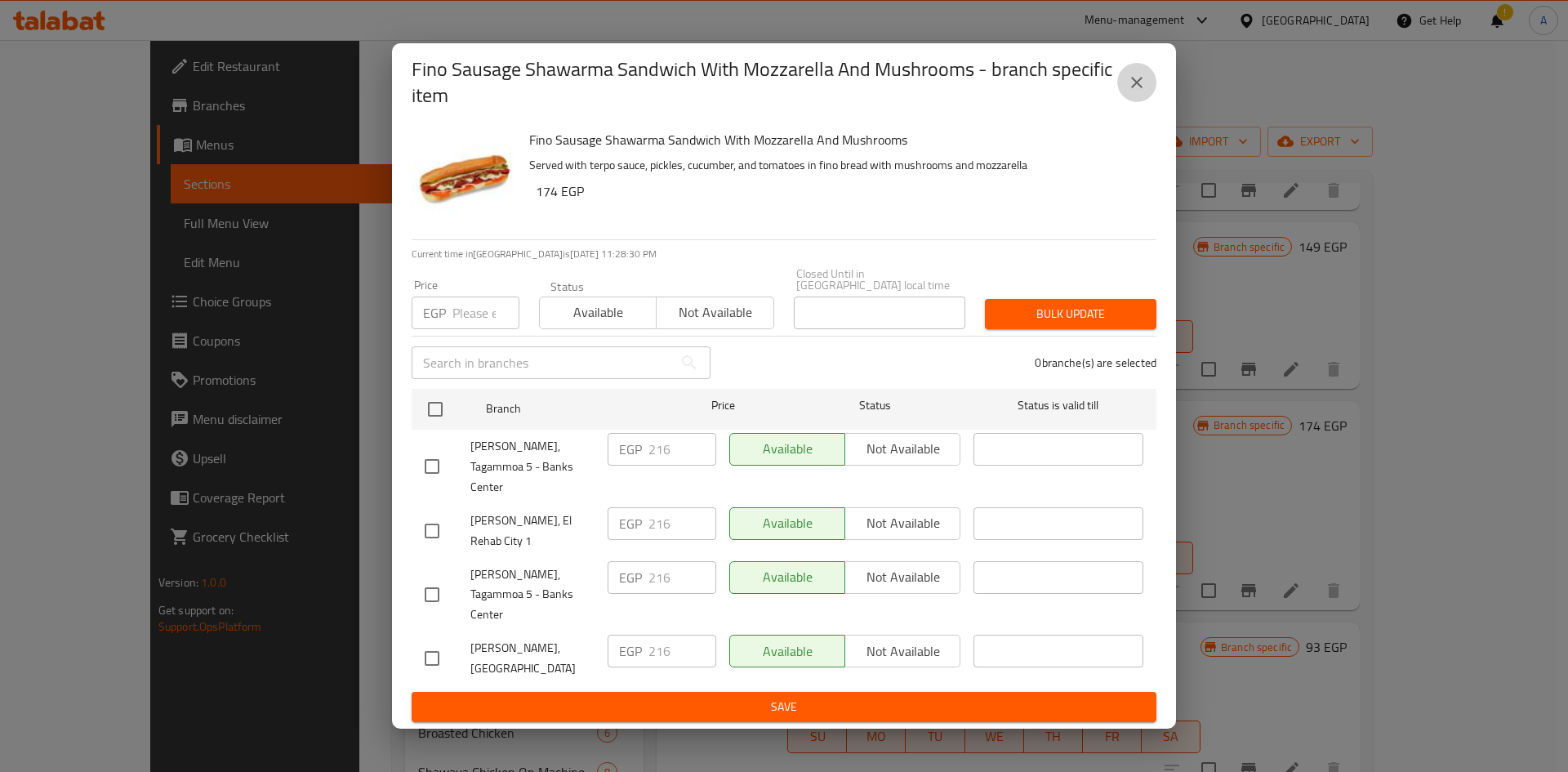
click at [1144, 93] on icon "close" at bounding box center [1136, 82] width 20 height 20
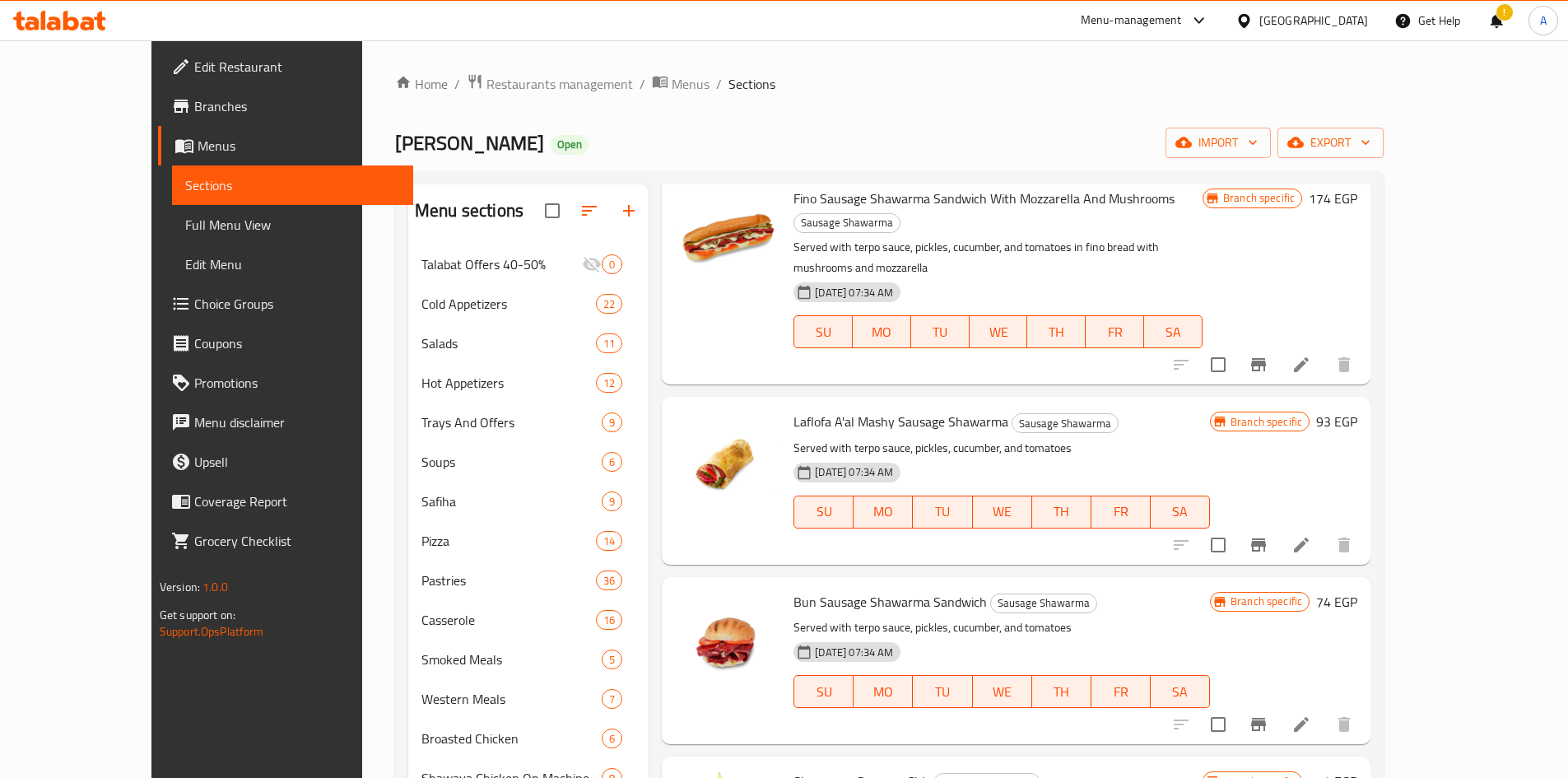
scroll to position [905, 0]
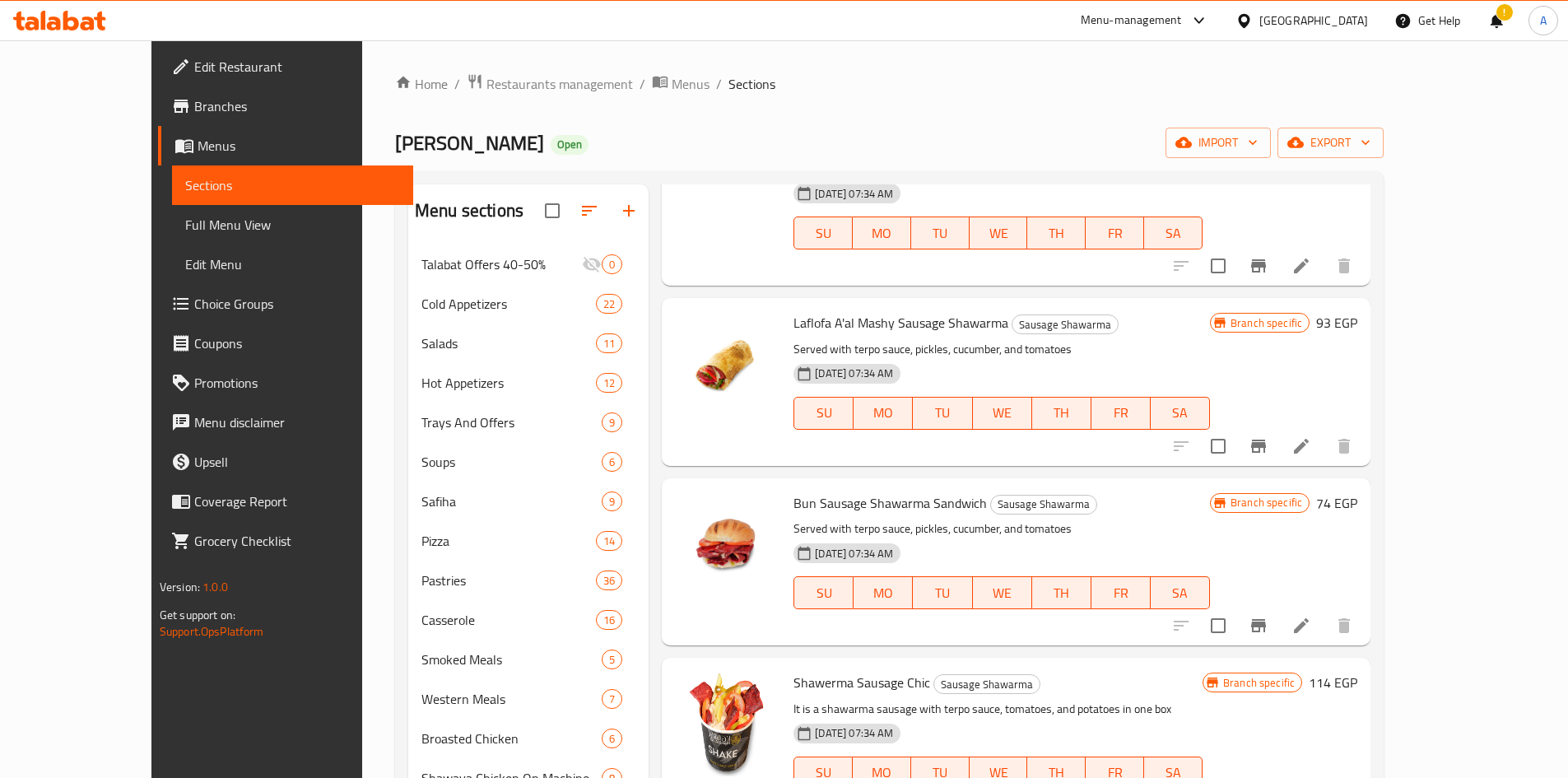
click at [1266, 440] on icon "Branch-specific-item" at bounding box center [1258, 447] width 15 height 13
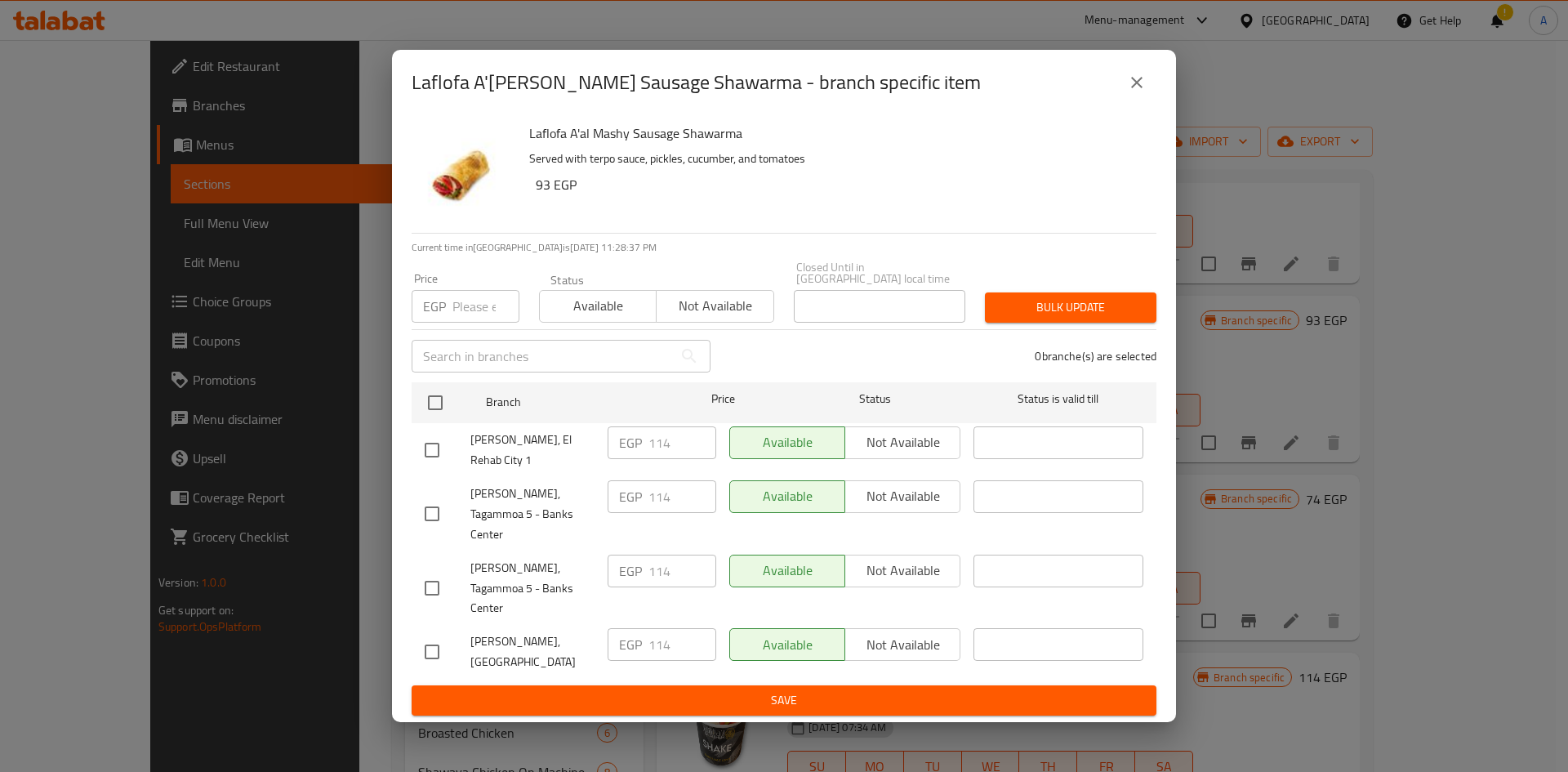
click at [1139, 93] on icon "close" at bounding box center [1136, 82] width 20 height 20
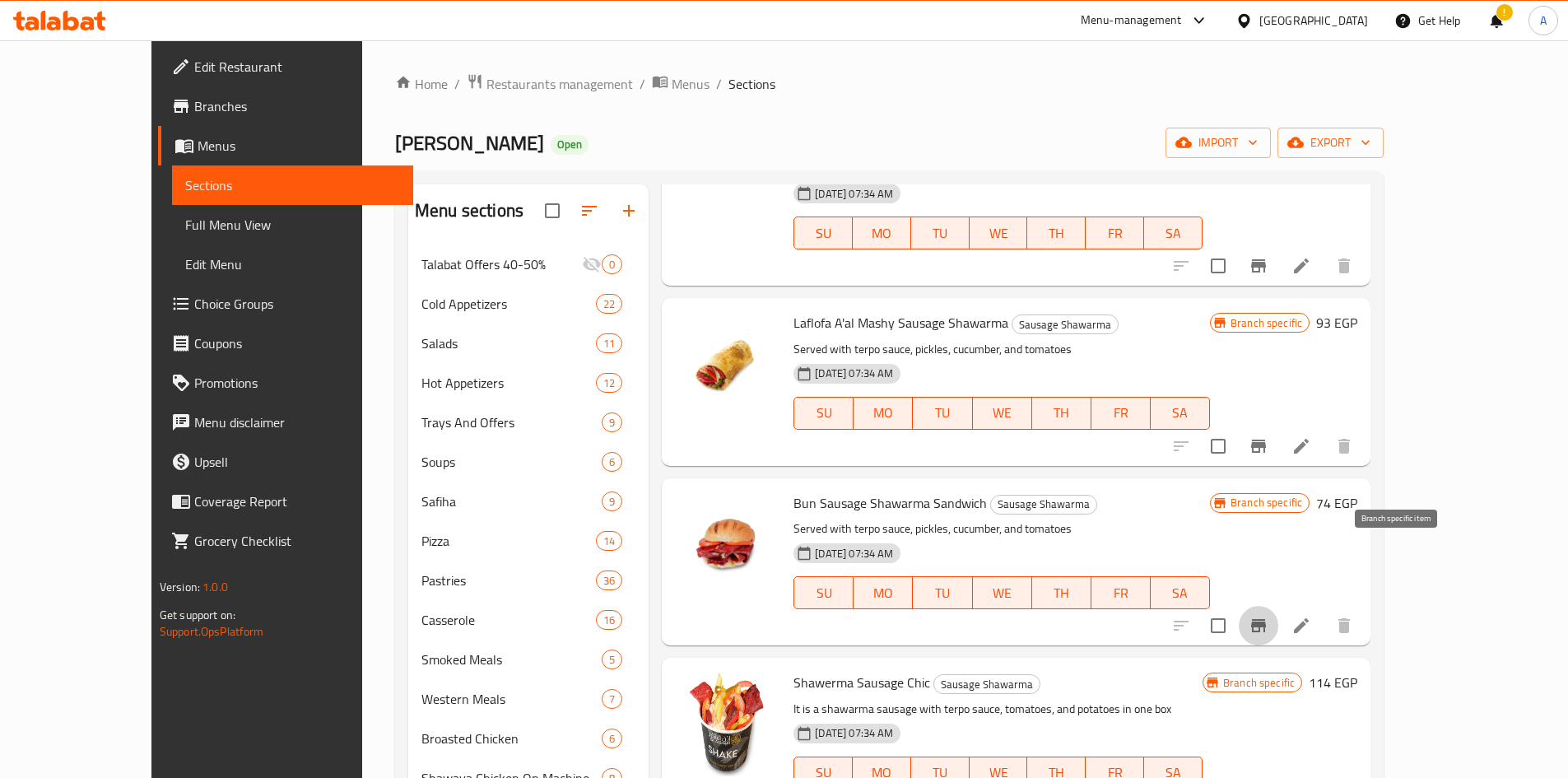
click at [1266, 619] on icon "Branch-specific-item" at bounding box center [1258, 626] width 15 height 13
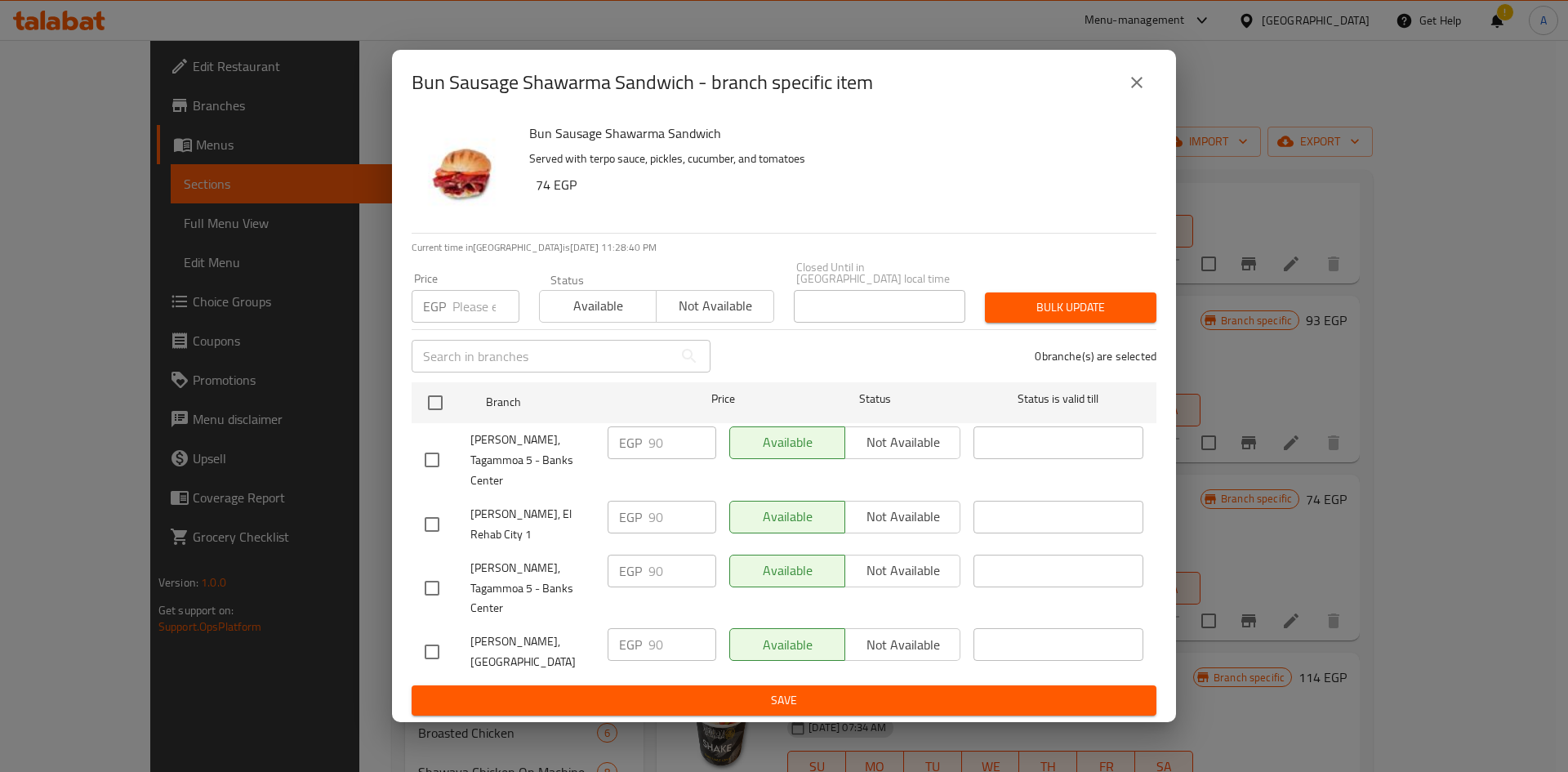
click at [1126, 102] on button "close" at bounding box center [1137, 82] width 39 height 39
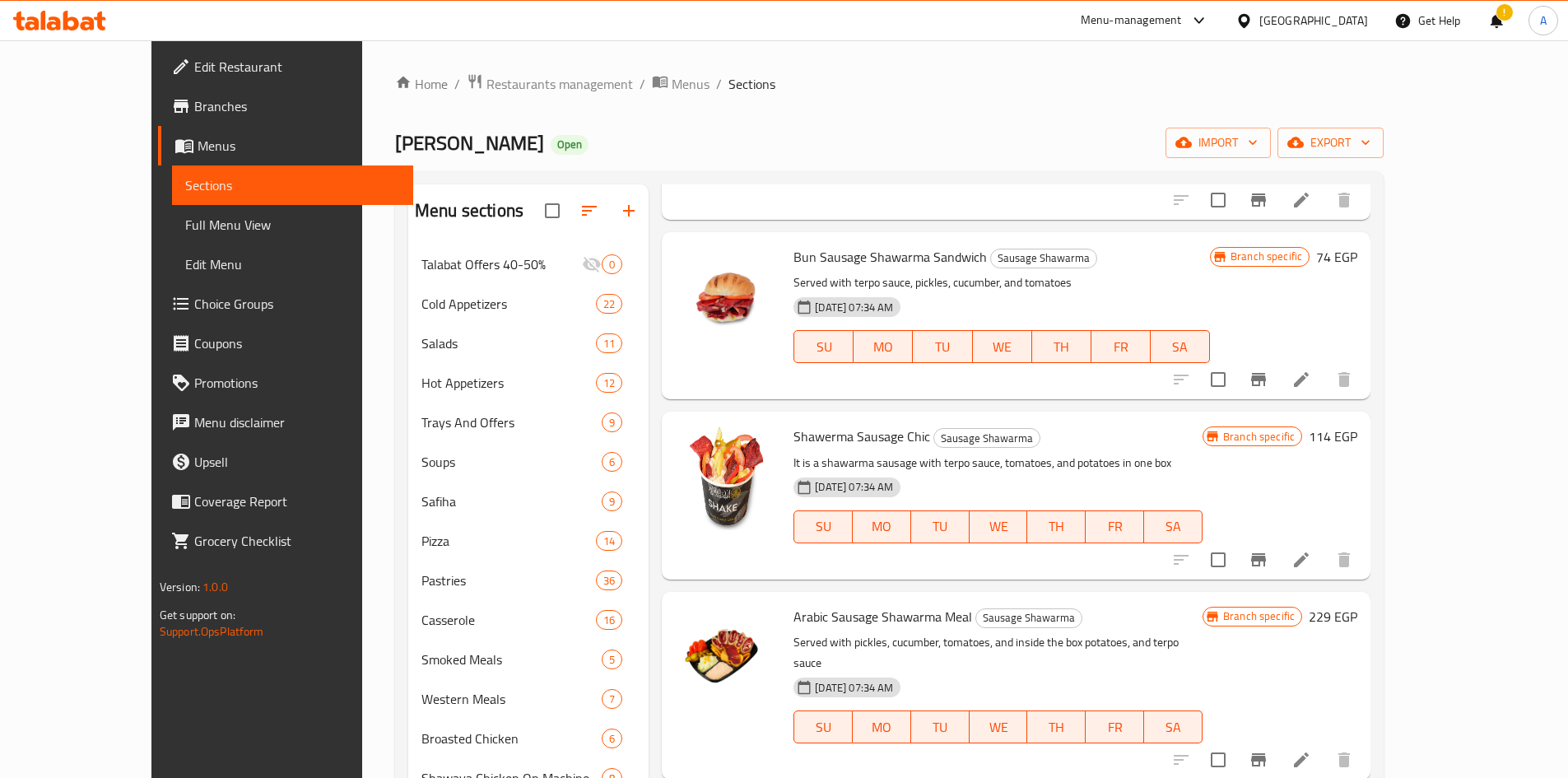
scroll to position [1153, 0]
click at [1266, 552] on icon "Branch-specific-item" at bounding box center [1258, 559] width 15 height 13
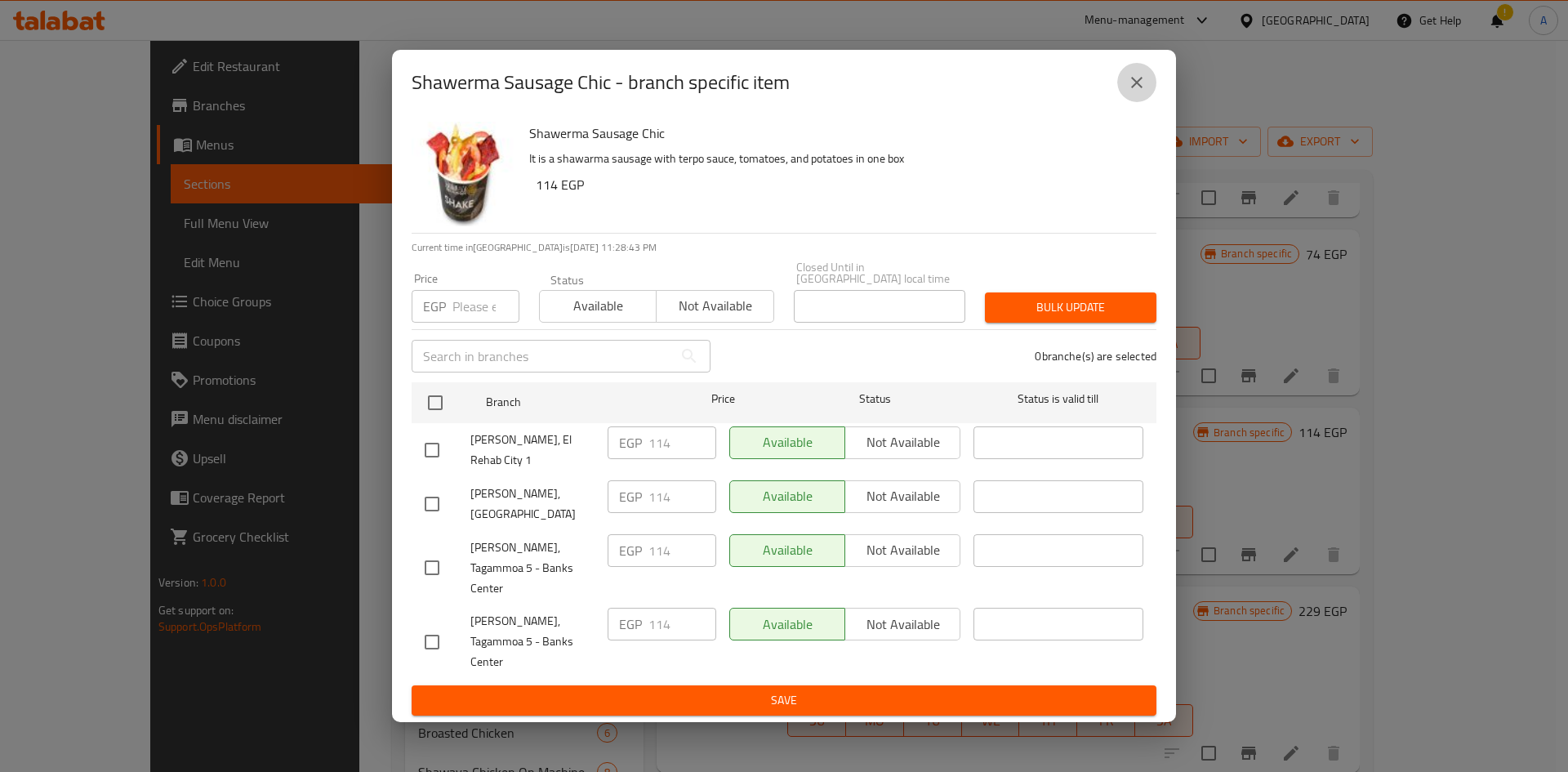
click at [1136, 93] on icon "close" at bounding box center [1136, 82] width 20 height 20
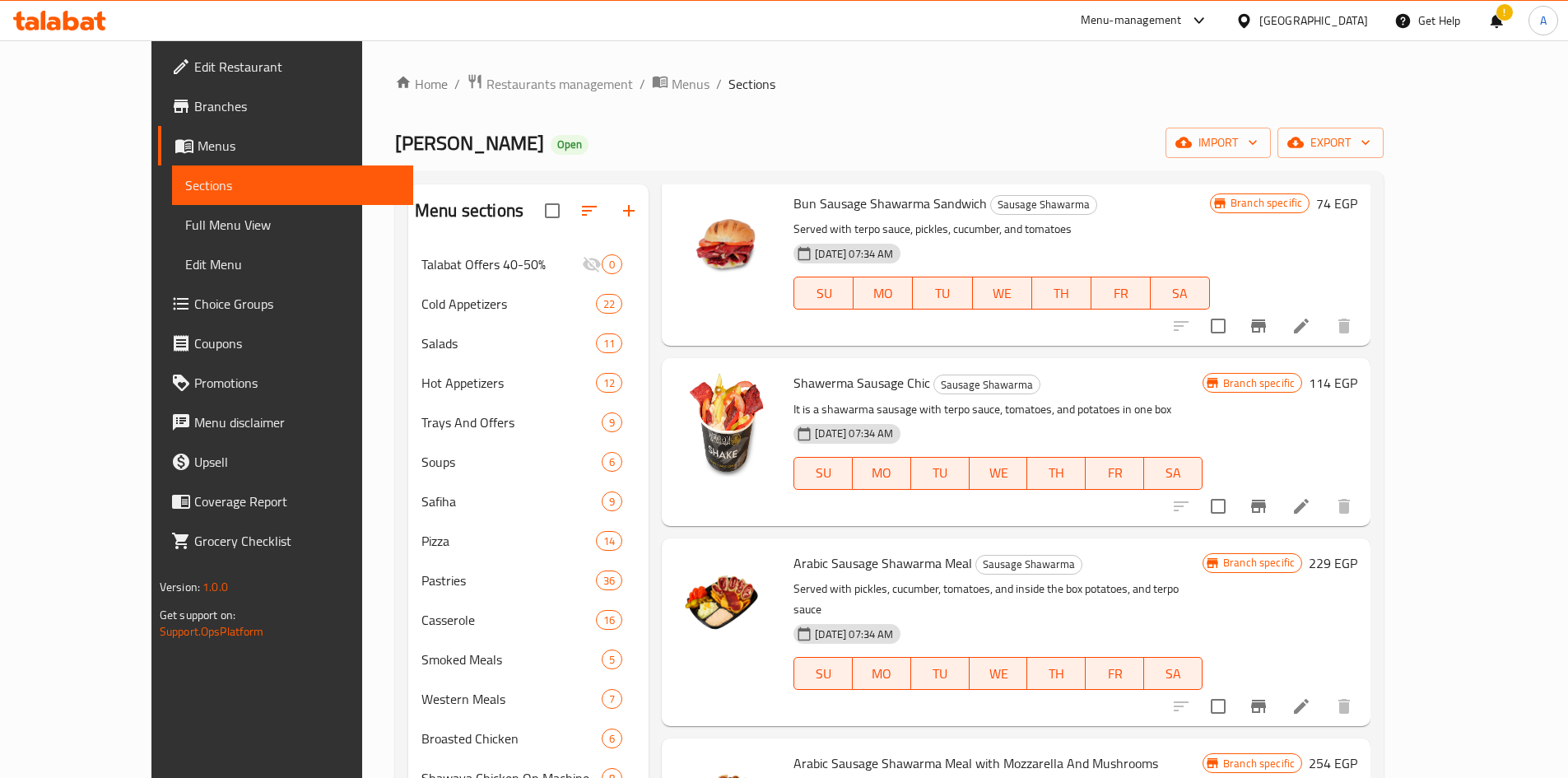
scroll to position [1235, 0]
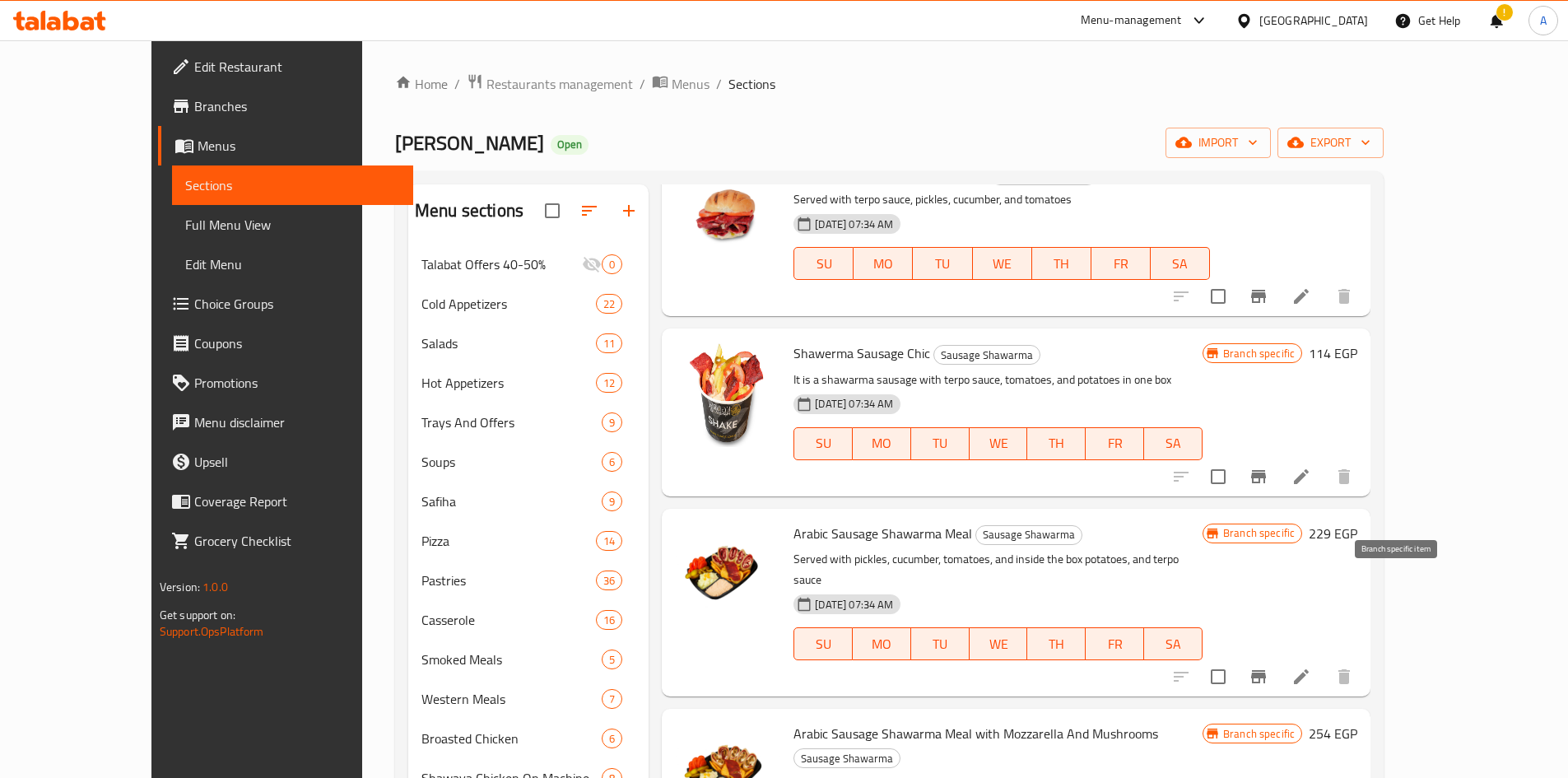
click at [1278, 657] on button "Branch-specific-item" at bounding box center [1258, 677] width 40 height 40
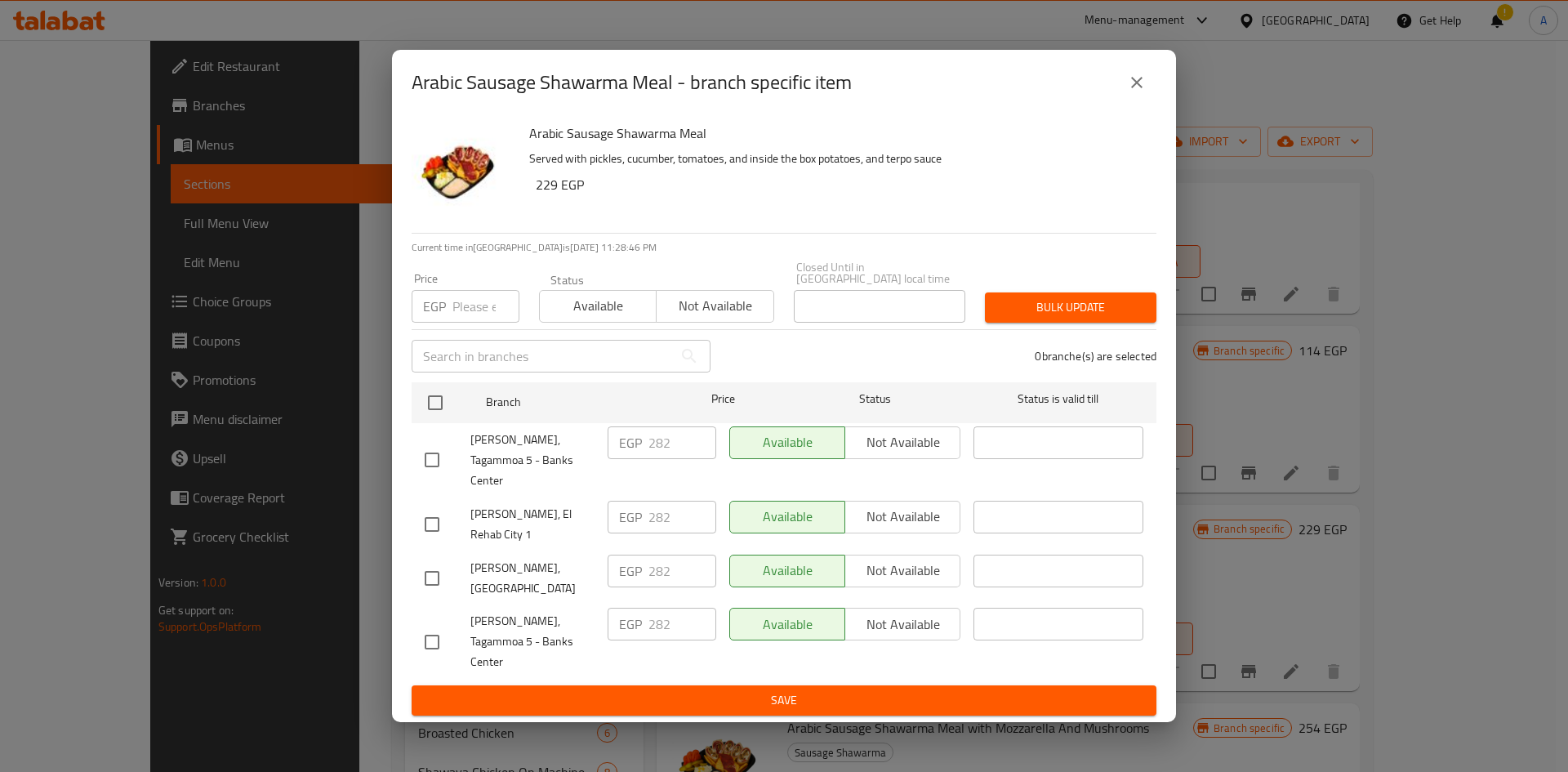
click at [1145, 92] on div "Arabic Sausage Shawarma Meal - branch specific item" at bounding box center [784, 82] width 784 height 66
click at [1135, 88] on icon "close" at bounding box center [1137, 82] width 11 height 11
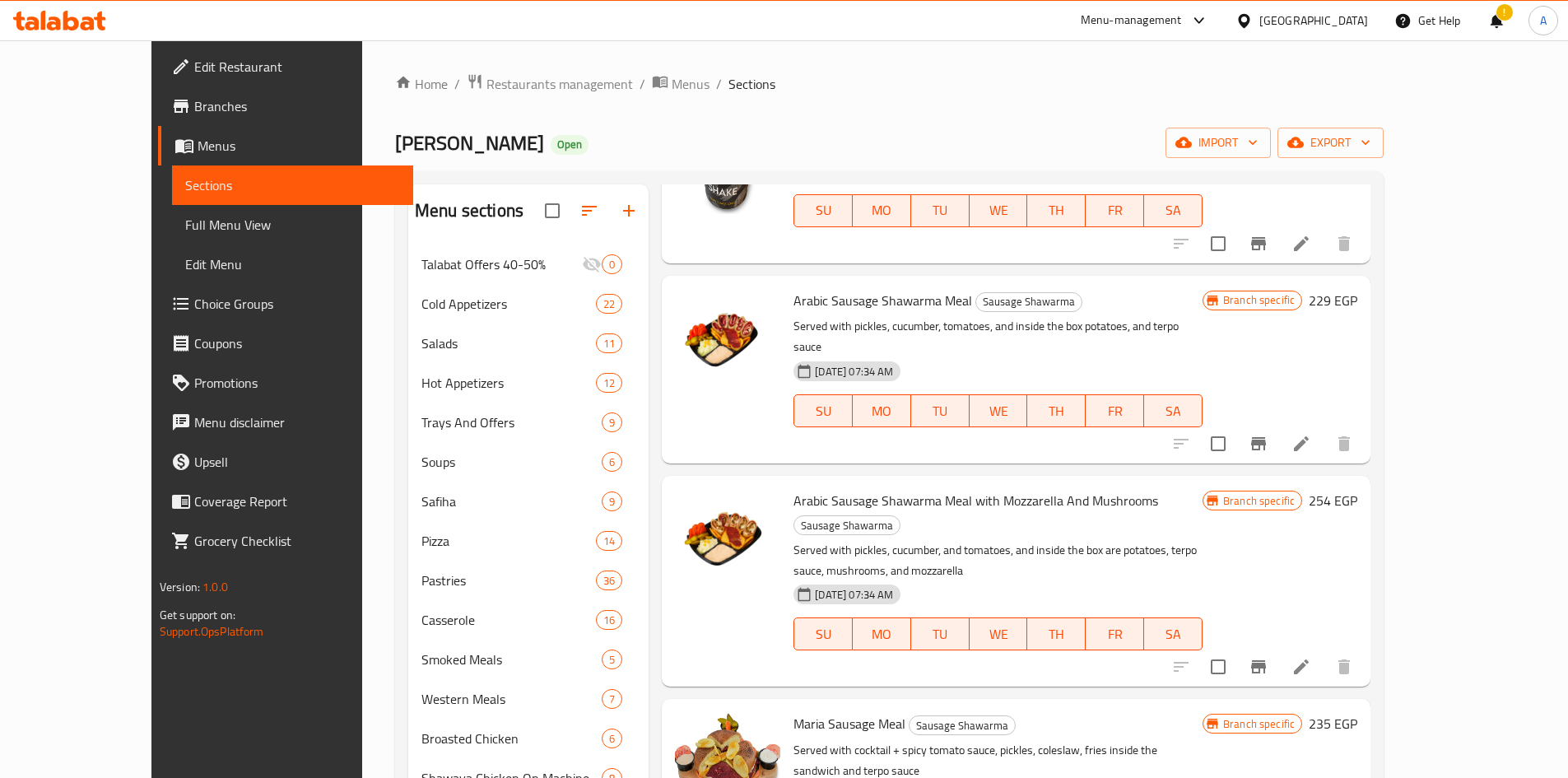
scroll to position [1564, 0]
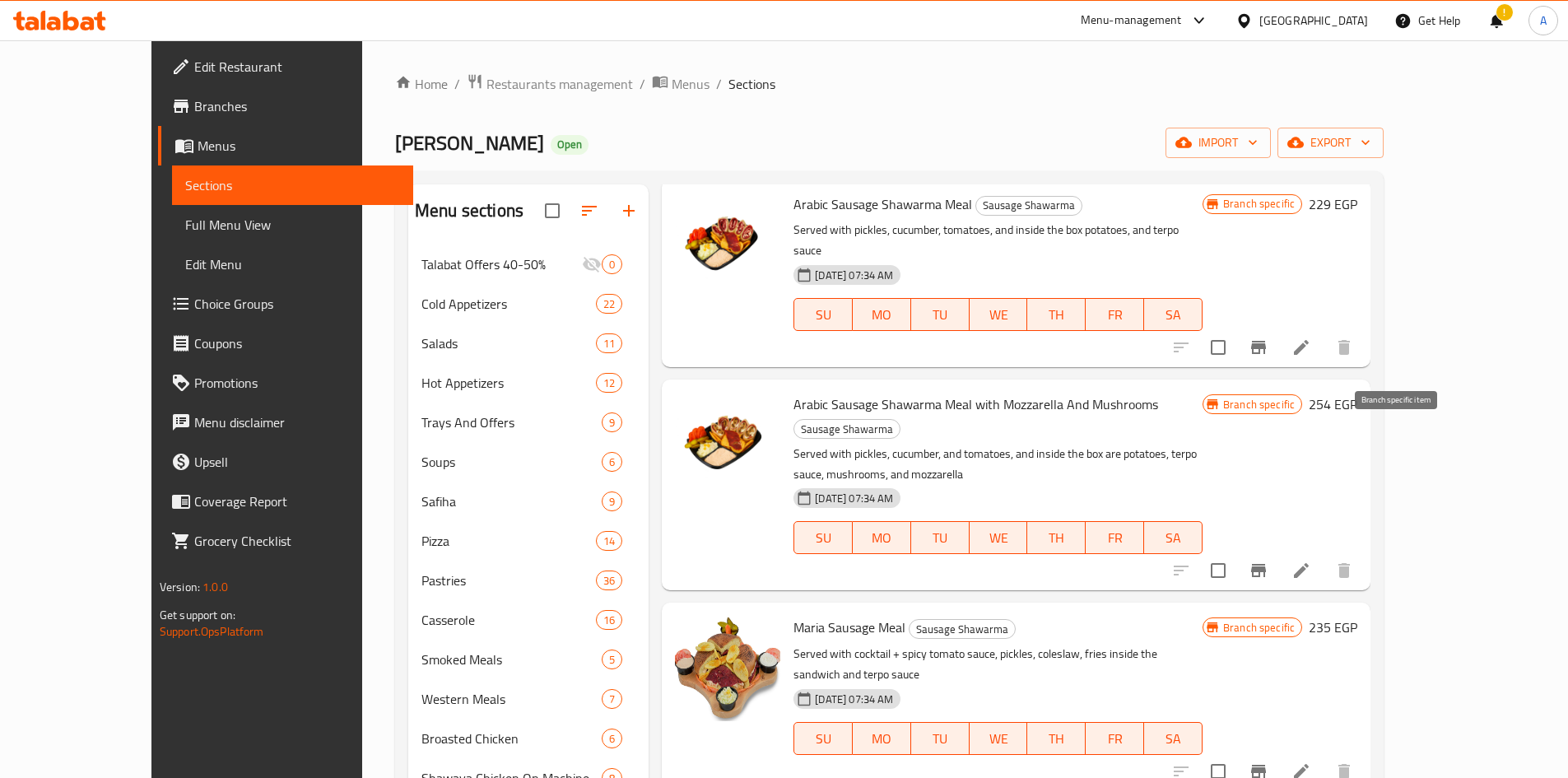
click at [1278, 550] on button "Branch-specific-item" at bounding box center [1258, 570] width 40 height 40
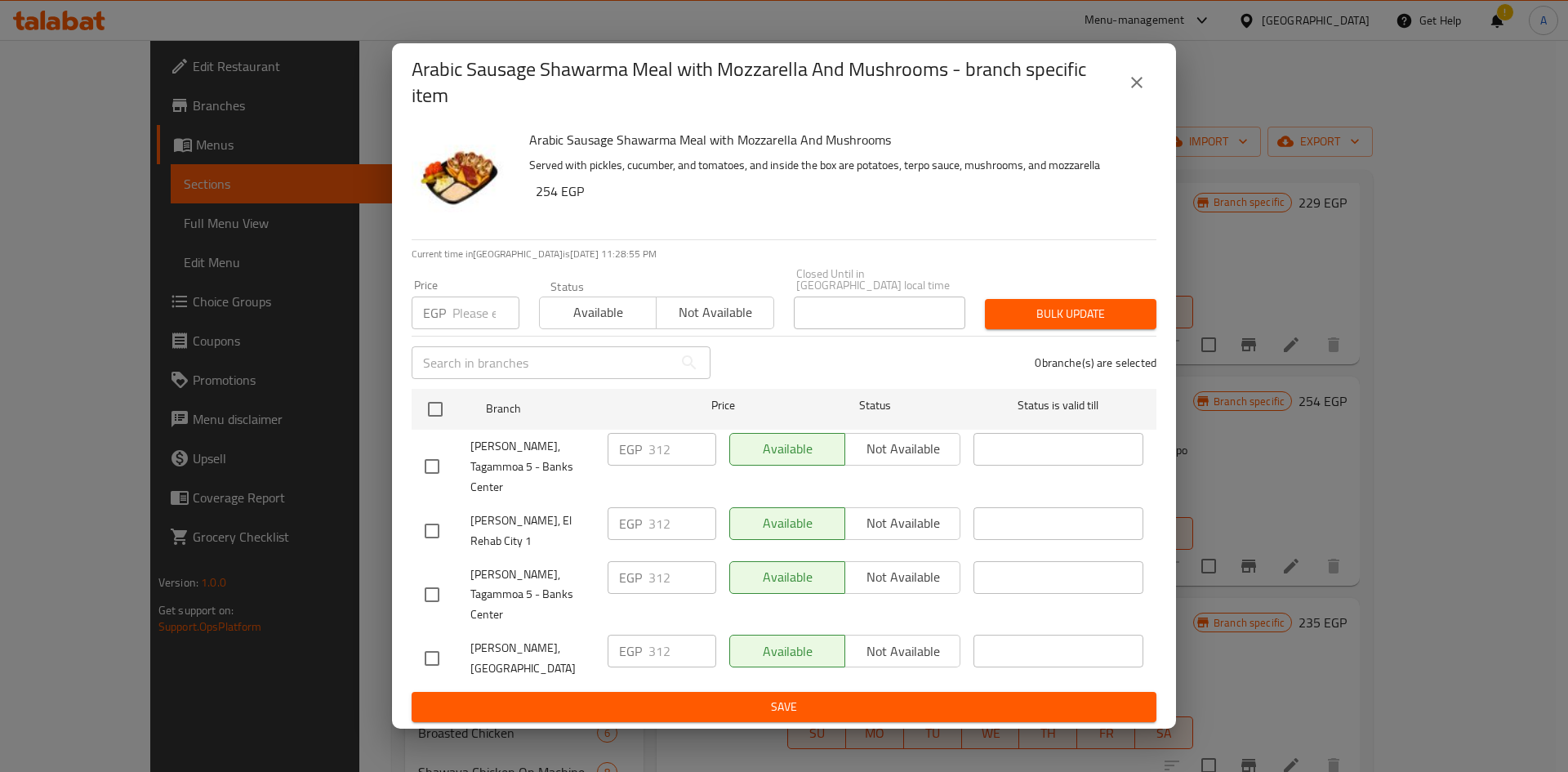
click at [1140, 93] on icon "close" at bounding box center [1136, 82] width 20 height 20
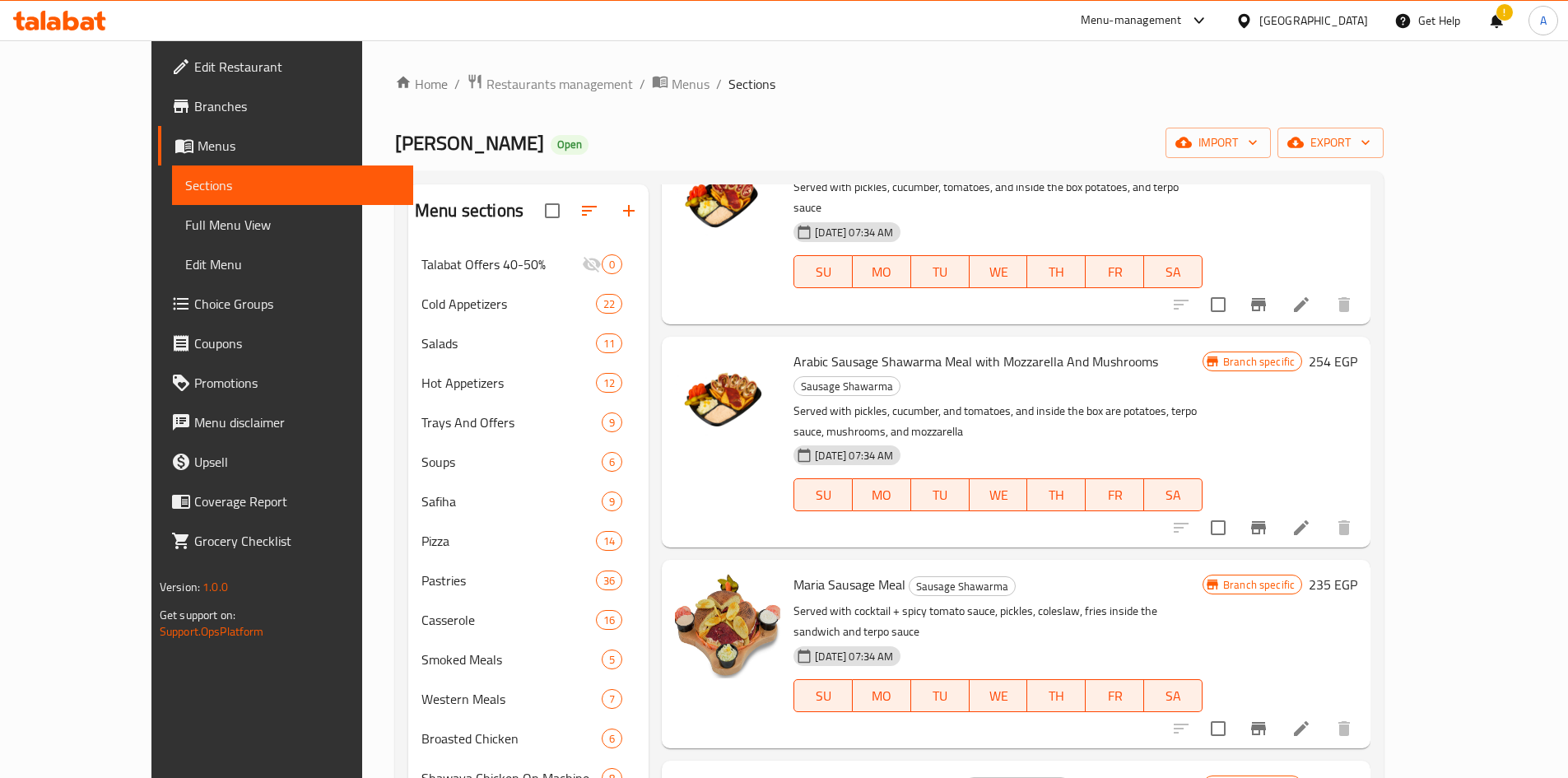
scroll to position [1647, 0]
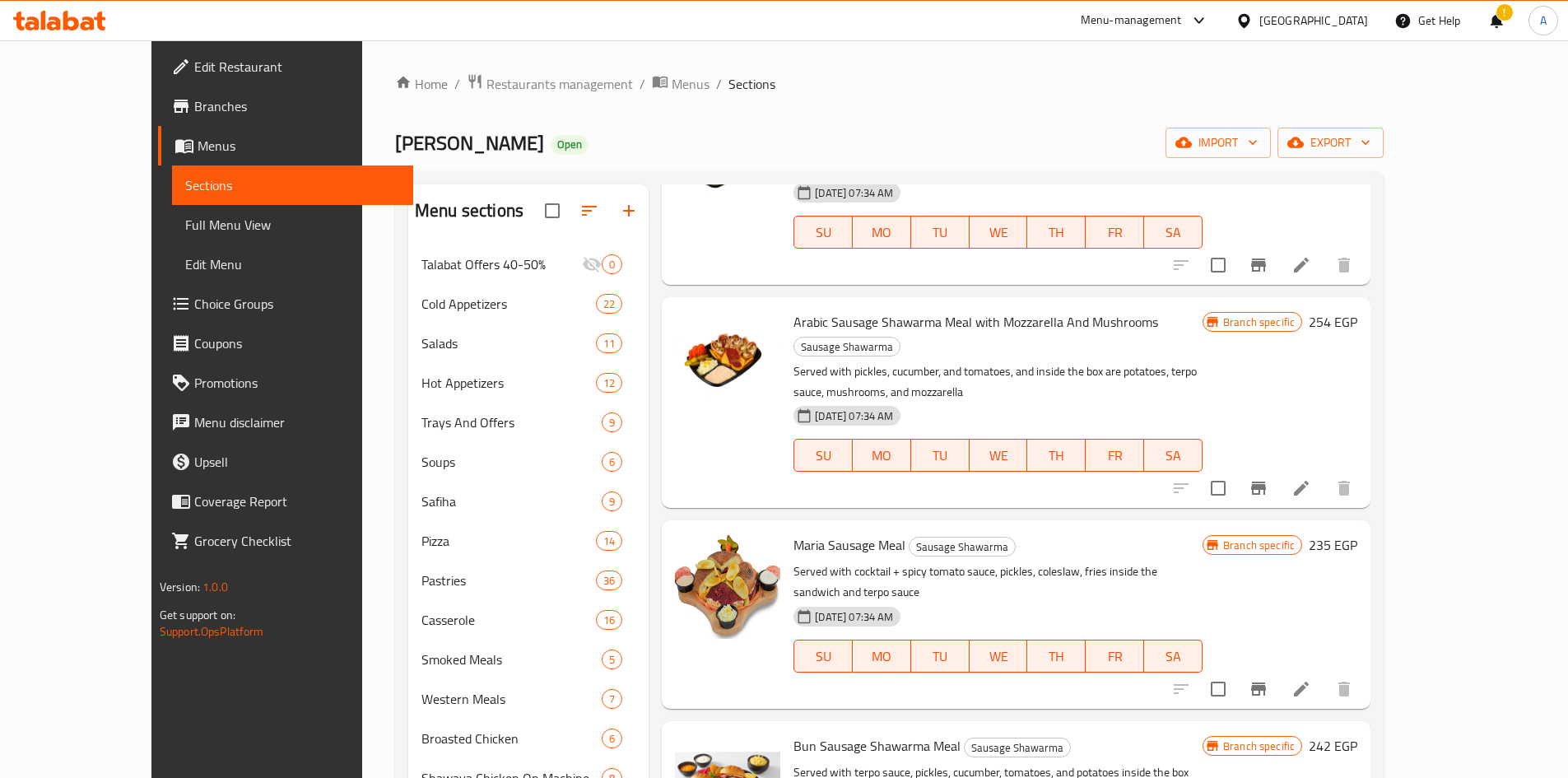
click at [1278, 669] on button "Branch-specific-item" at bounding box center [1258, 689] width 40 height 40
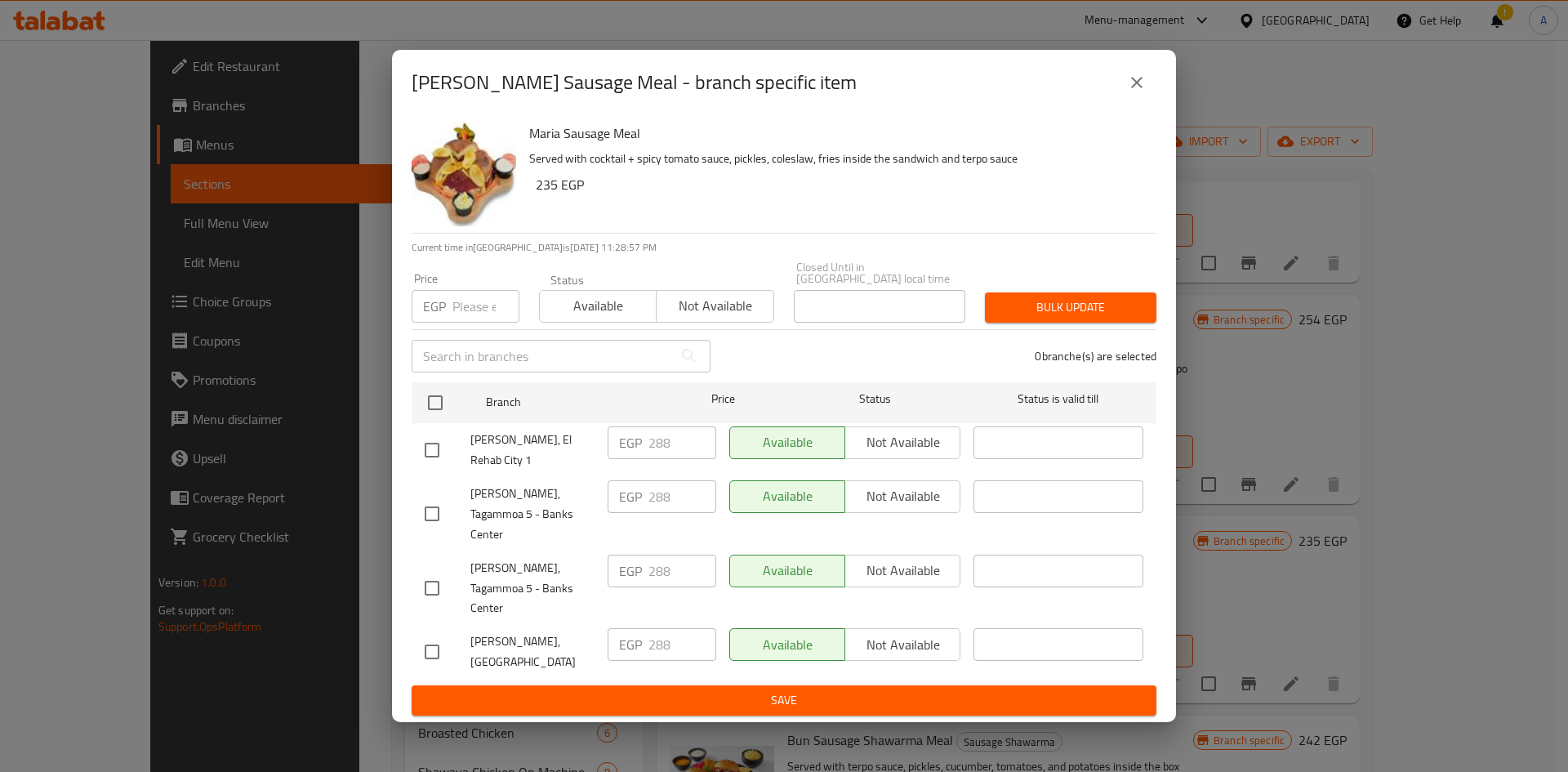
click at [1124, 102] on button "close" at bounding box center [1137, 82] width 39 height 39
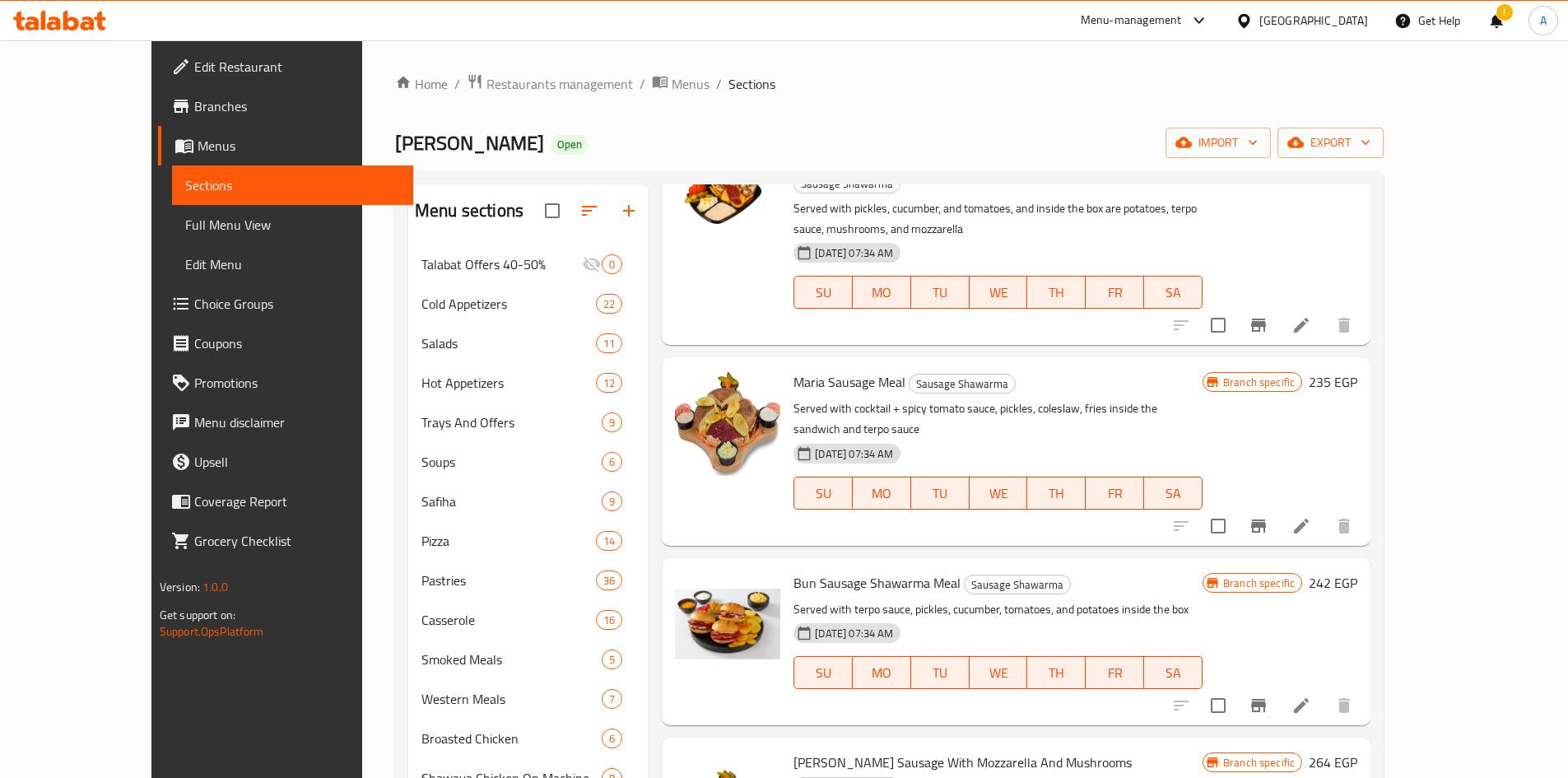
scroll to position [1811, 0]
click at [1269, 694] on icon "Branch-specific-item" at bounding box center [1258, 703] width 20 height 20
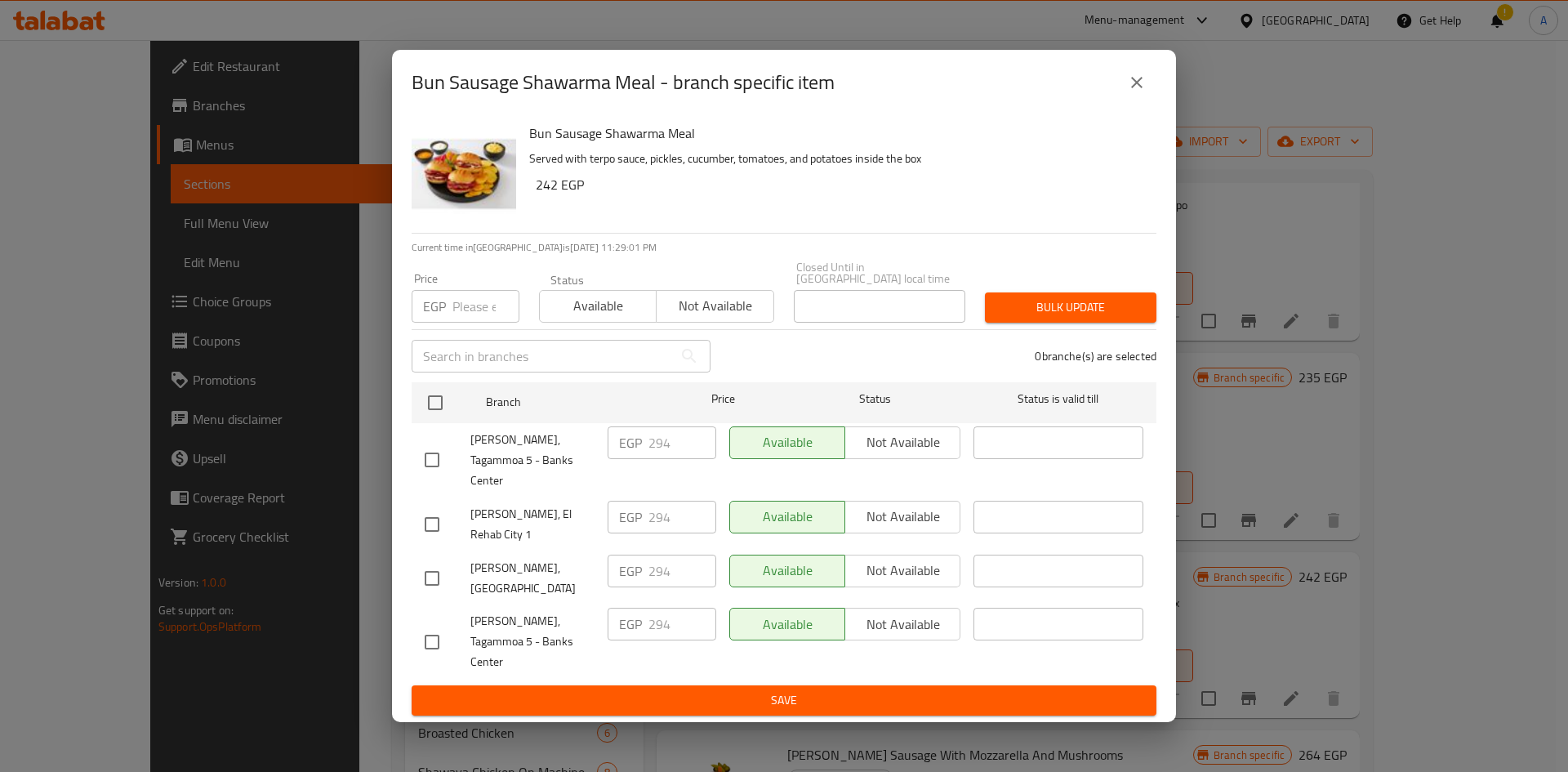
click at [1169, 98] on div "Bun Sausage Shawarma Meal - branch specific item" at bounding box center [784, 82] width 784 height 66
click at [1142, 93] on icon "close" at bounding box center [1136, 82] width 20 height 20
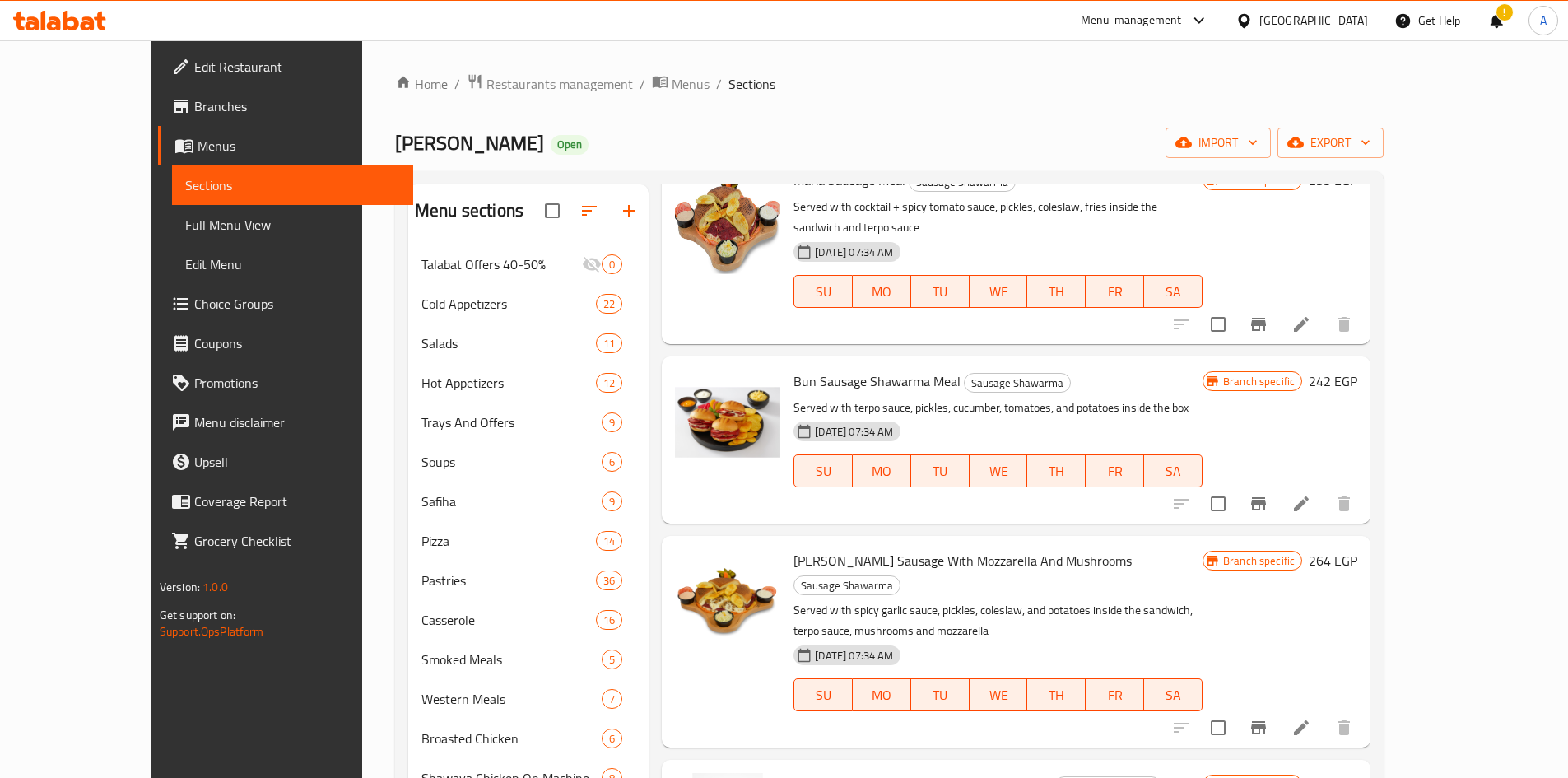
scroll to position [2058, 0]
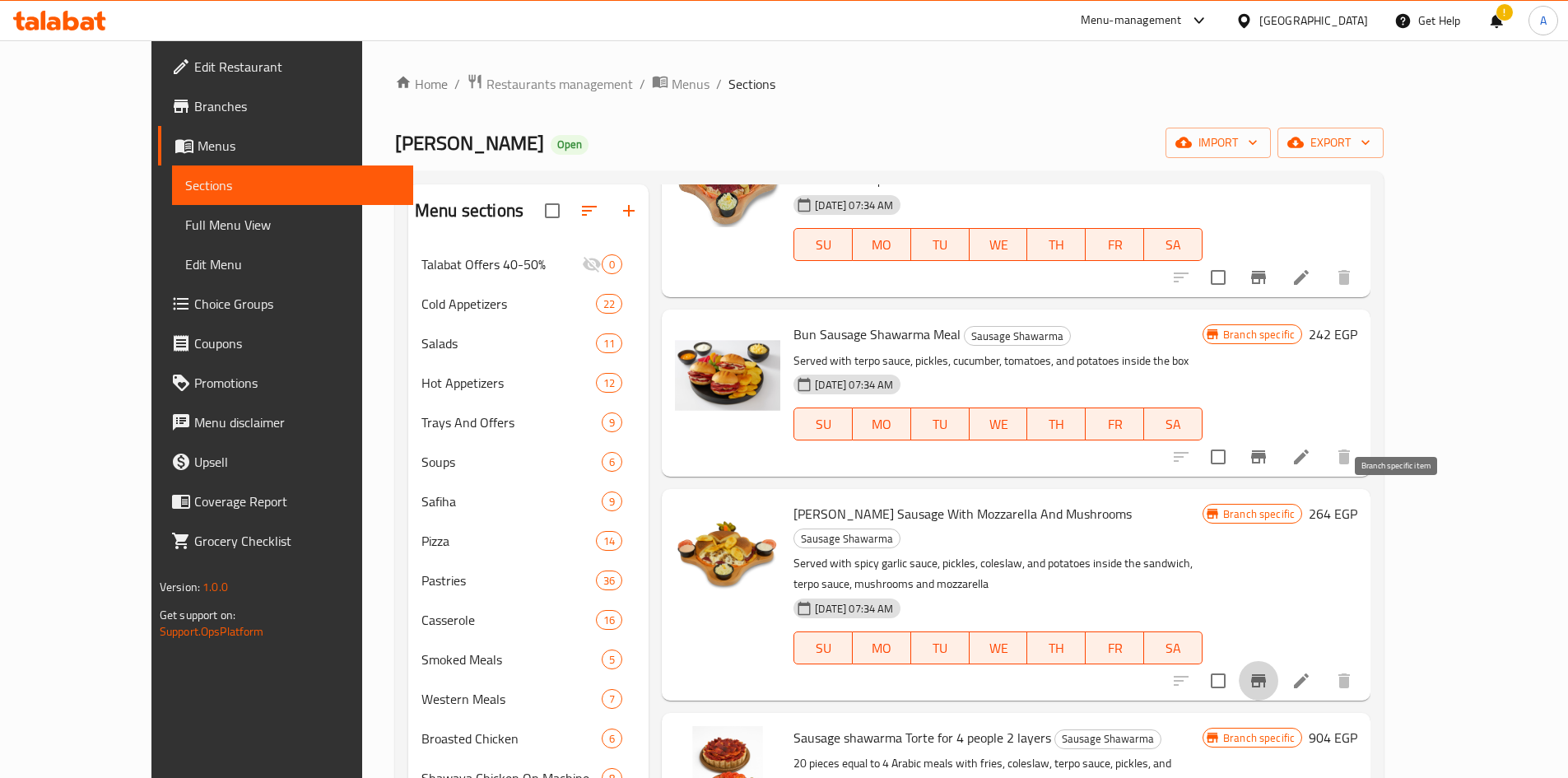
click at [1278, 661] on button "Branch-specific-item" at bounding box center [1258, 681] width 40 height 40
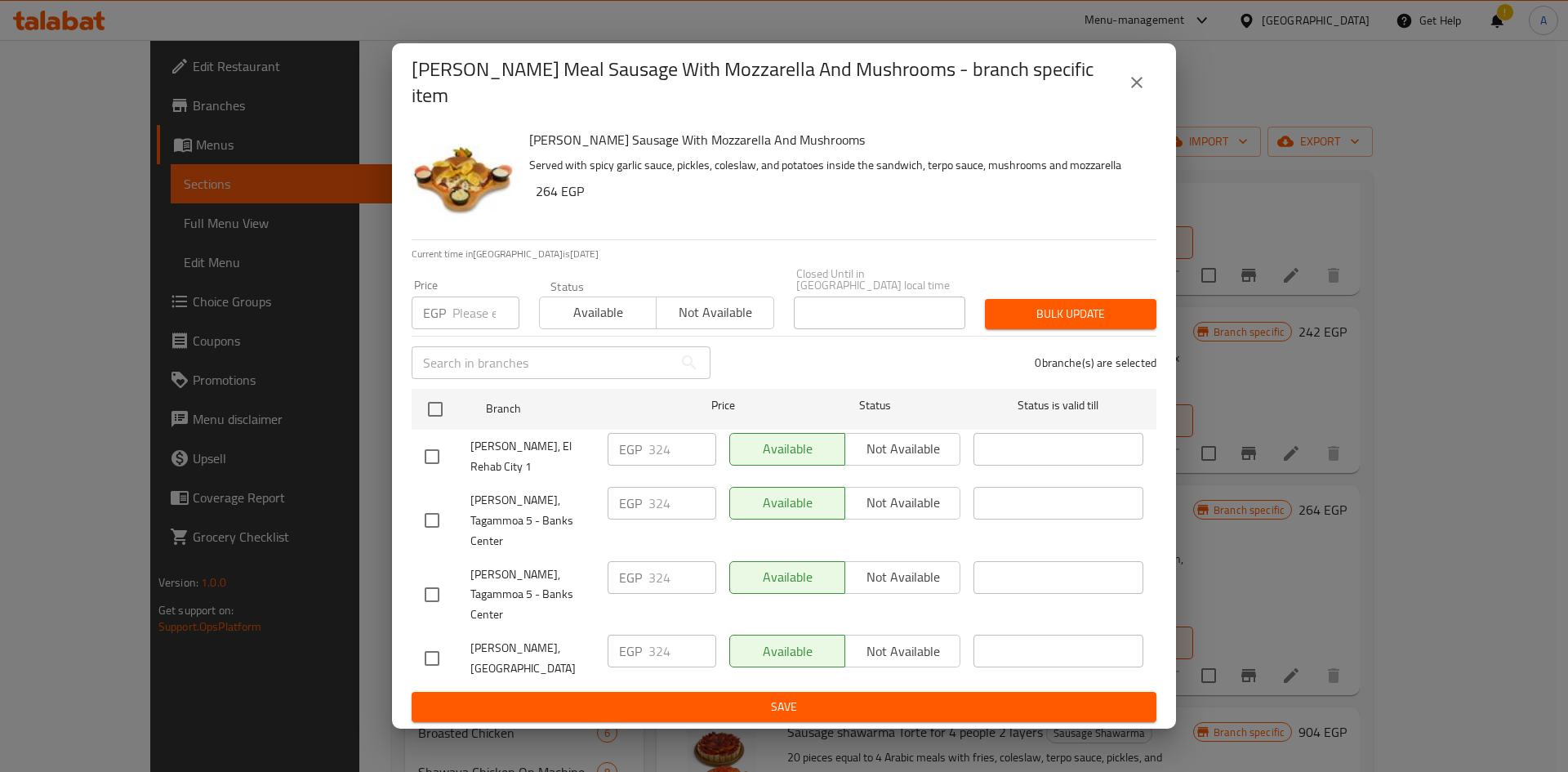
click at [1137, 93] on icon "close" at bounding box center [1136, 82] width 20 height 20
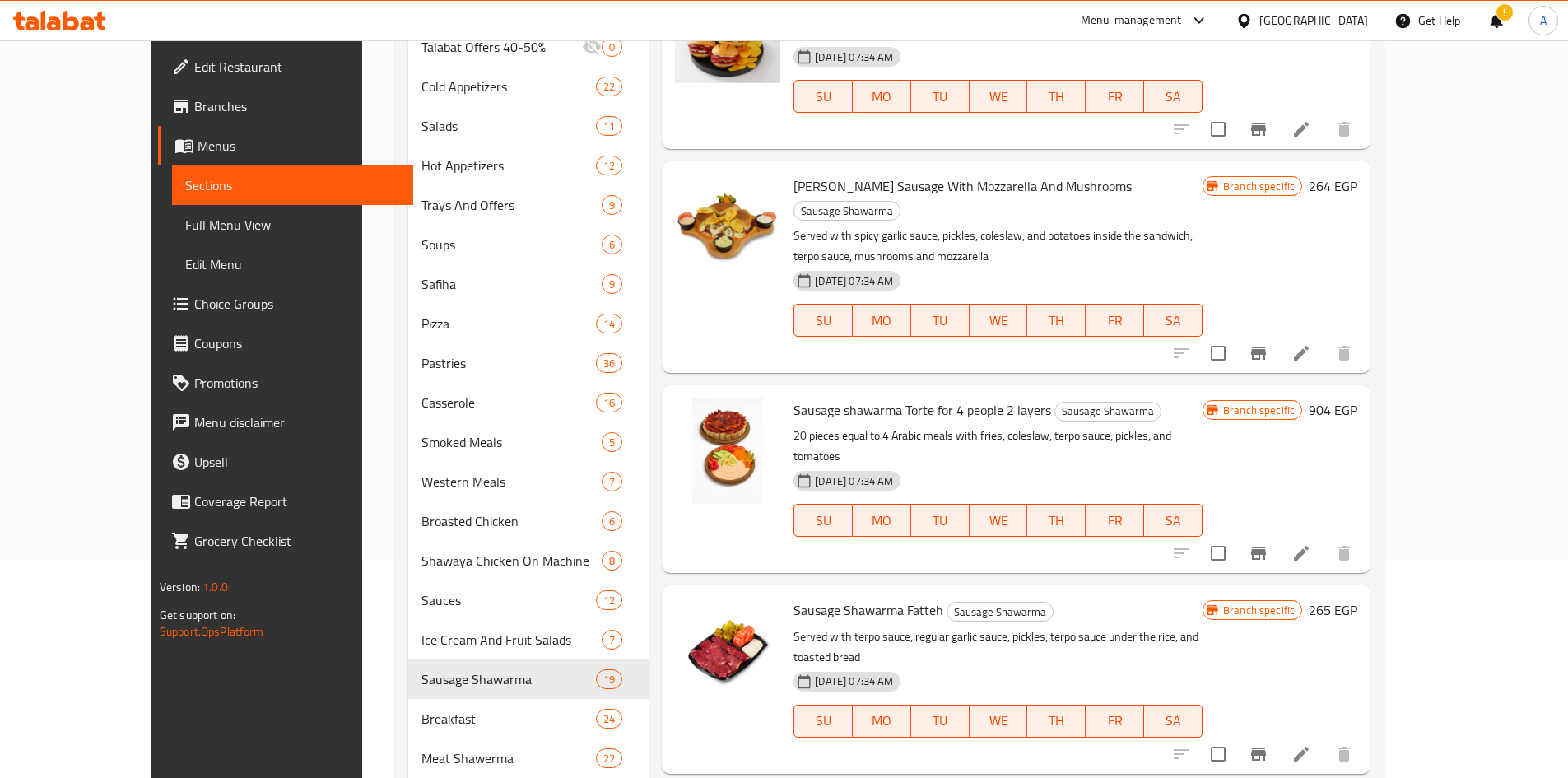
scroll to position [247, 0]
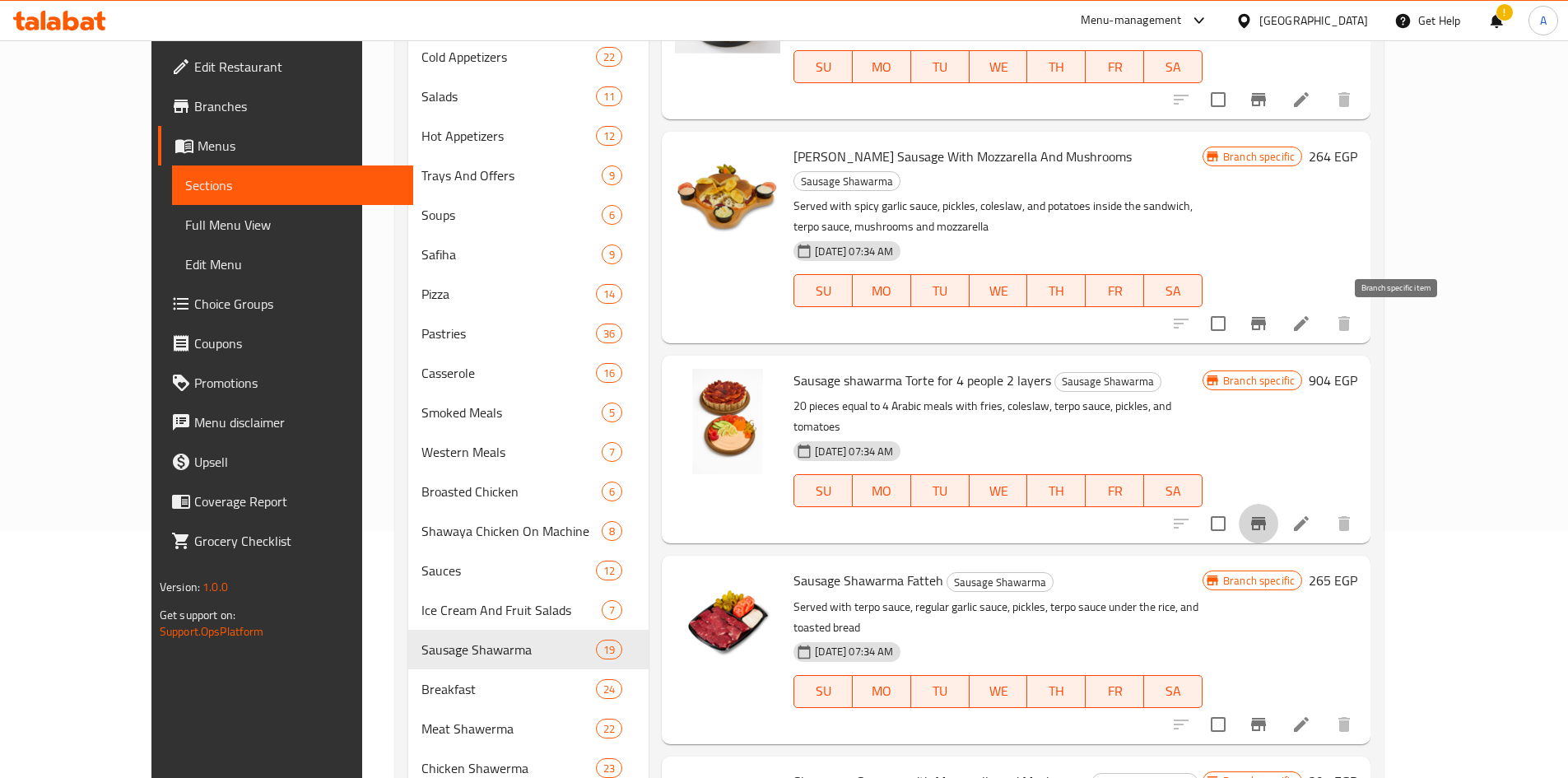
click at [1269, 514] on icon "Branch-specific-item" at bounding box center [1258, 523] width 20 height 20
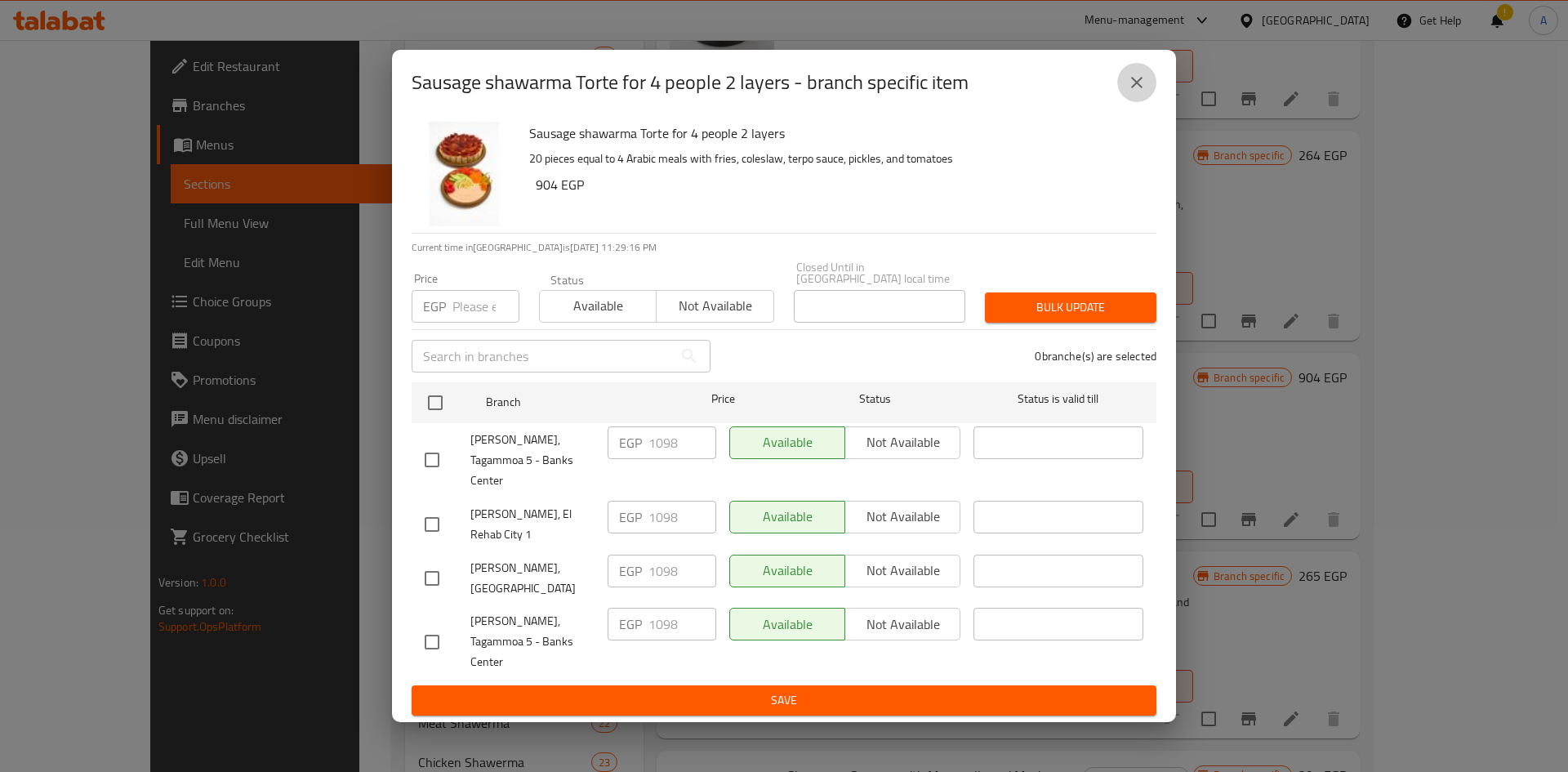
click at [1149, 102] on button "close" at bounding box center [1137, 82] width 39 height 39
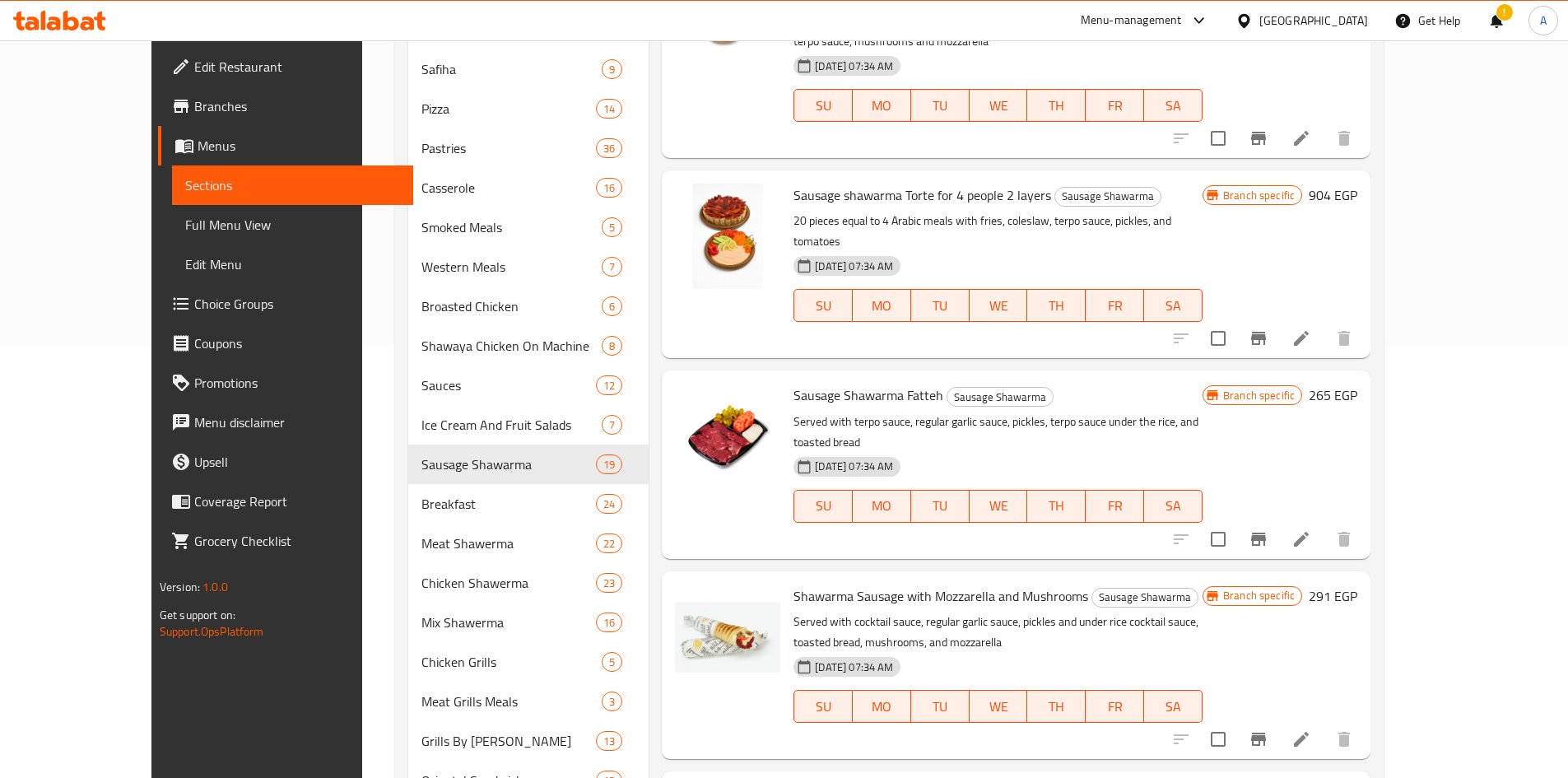
scroll to position [494, 0]
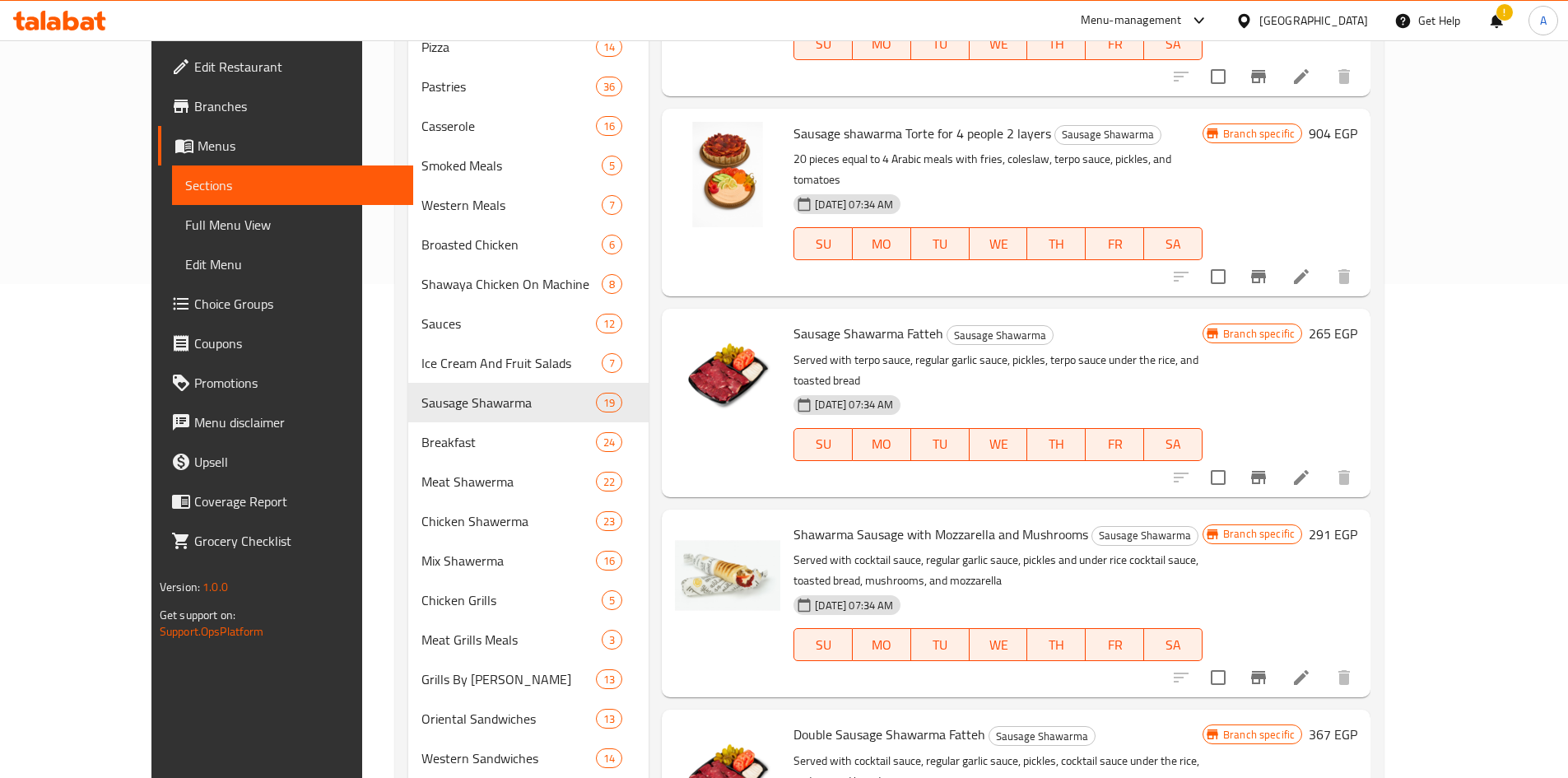
click at [1278, 658] on button "Branch-specific-item" at bounding box center [1258, 678] width 40 height 40
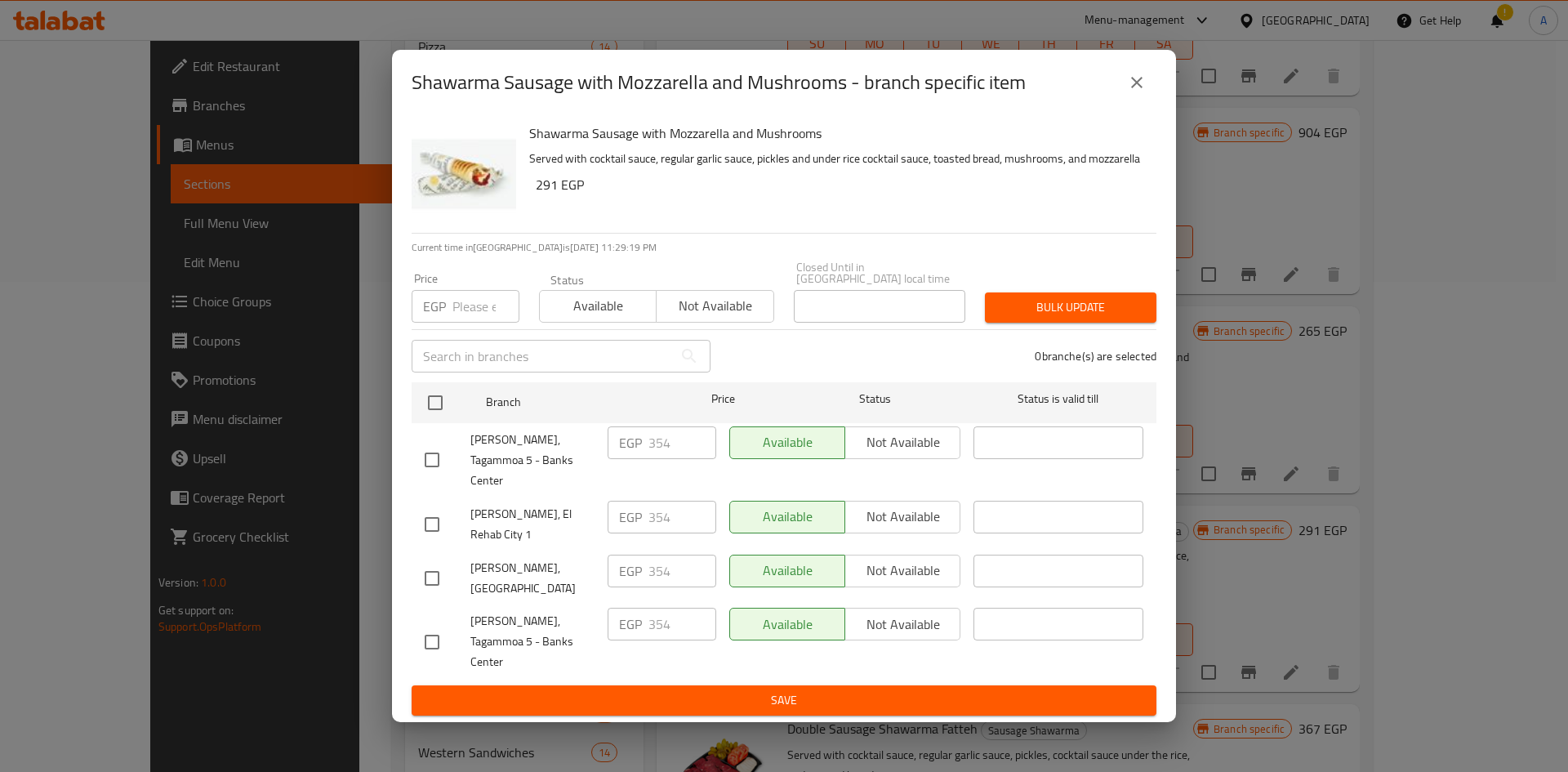
click at [1133, 93] on icon "close" at bounding box center [1136, 82] width 20 height 20
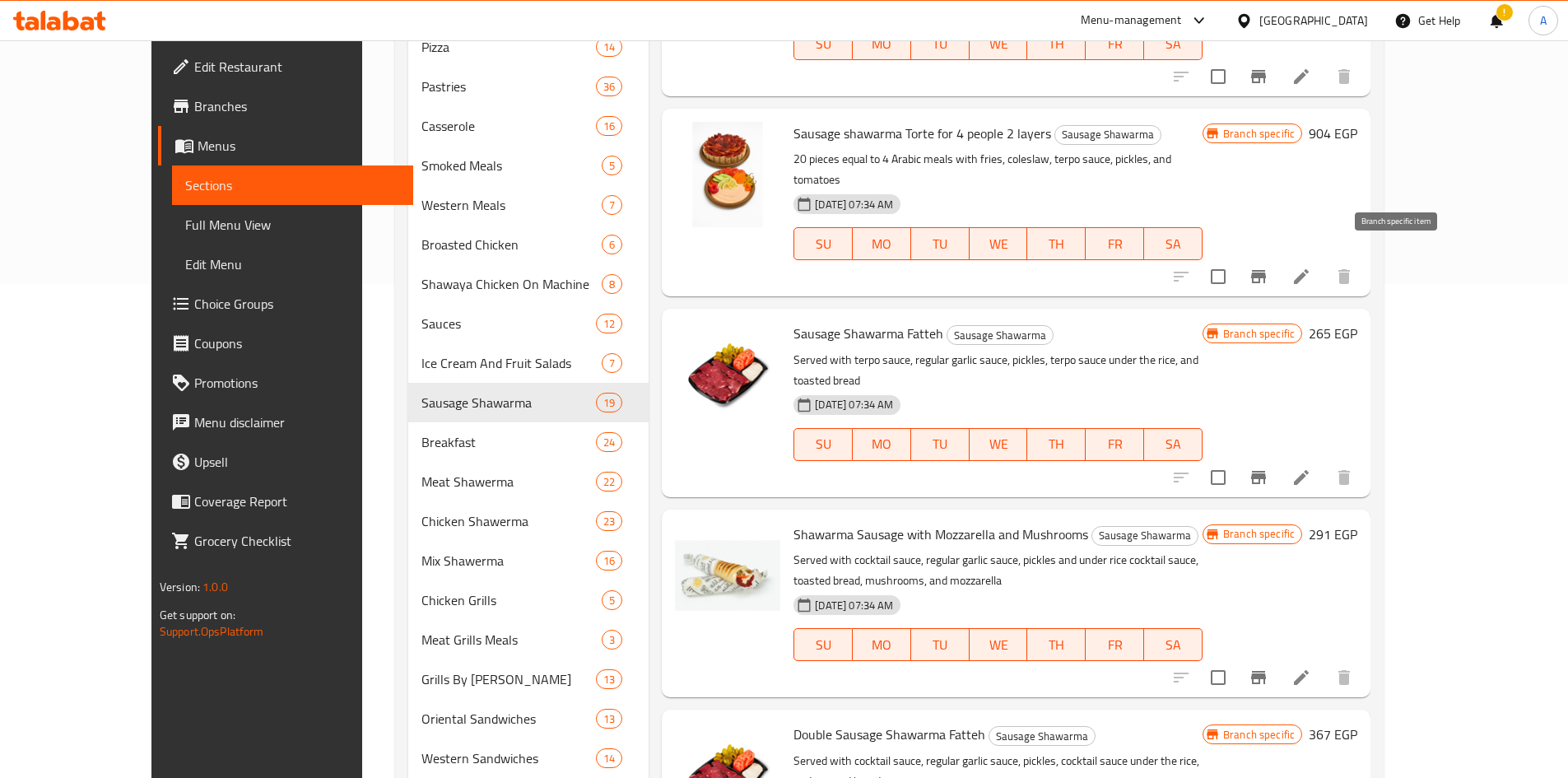
click at [1266, 471] on icon "Branch-specific-item" at bounding box center [1258, 478] width 15 height 13
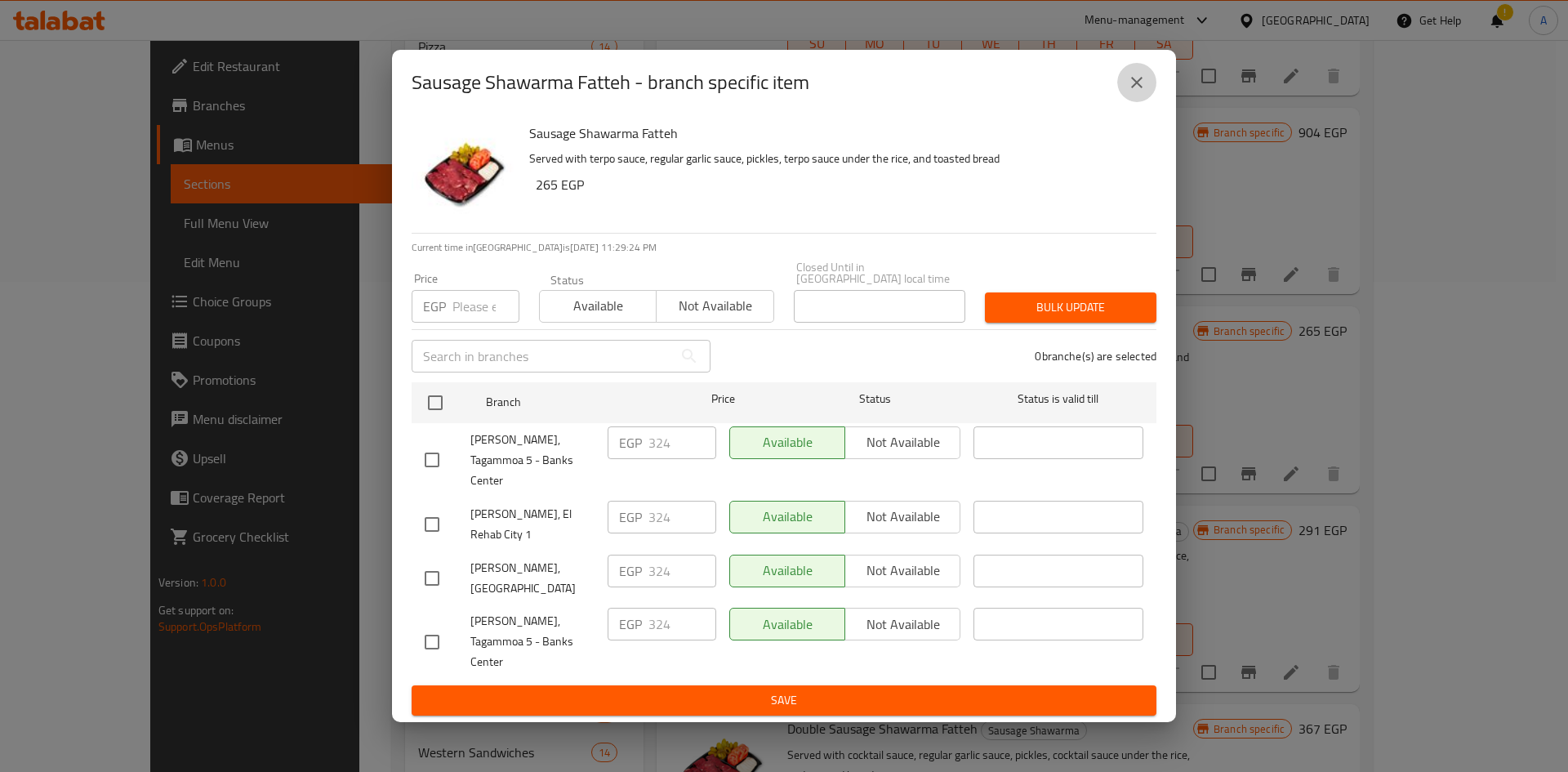
click at [1147, 102] on button "close" at bounding box center [1137, 82] width 39 height 39
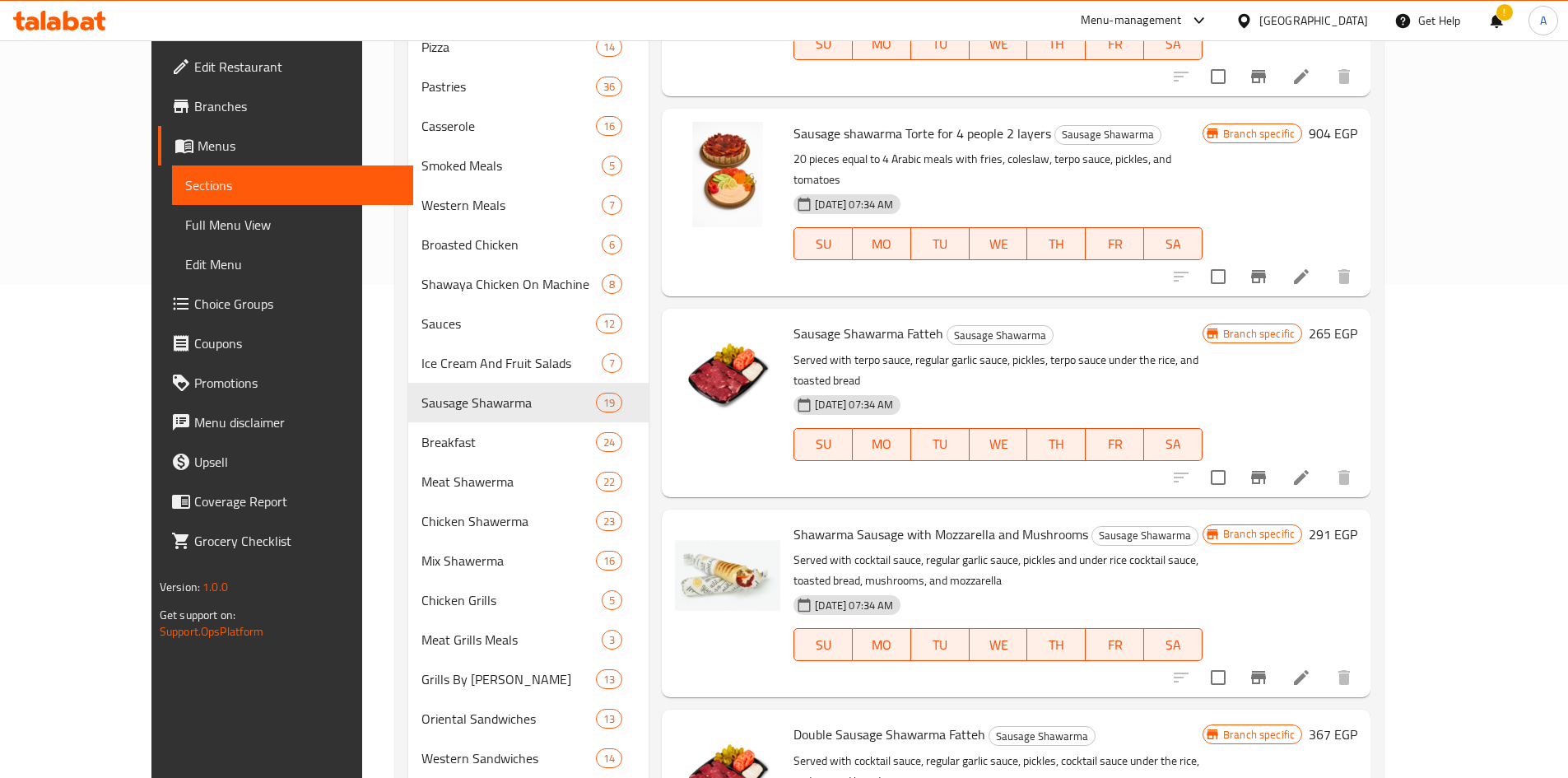
click at [1324, 663] on li at bounding box center [1301, 677] width 46 height 29
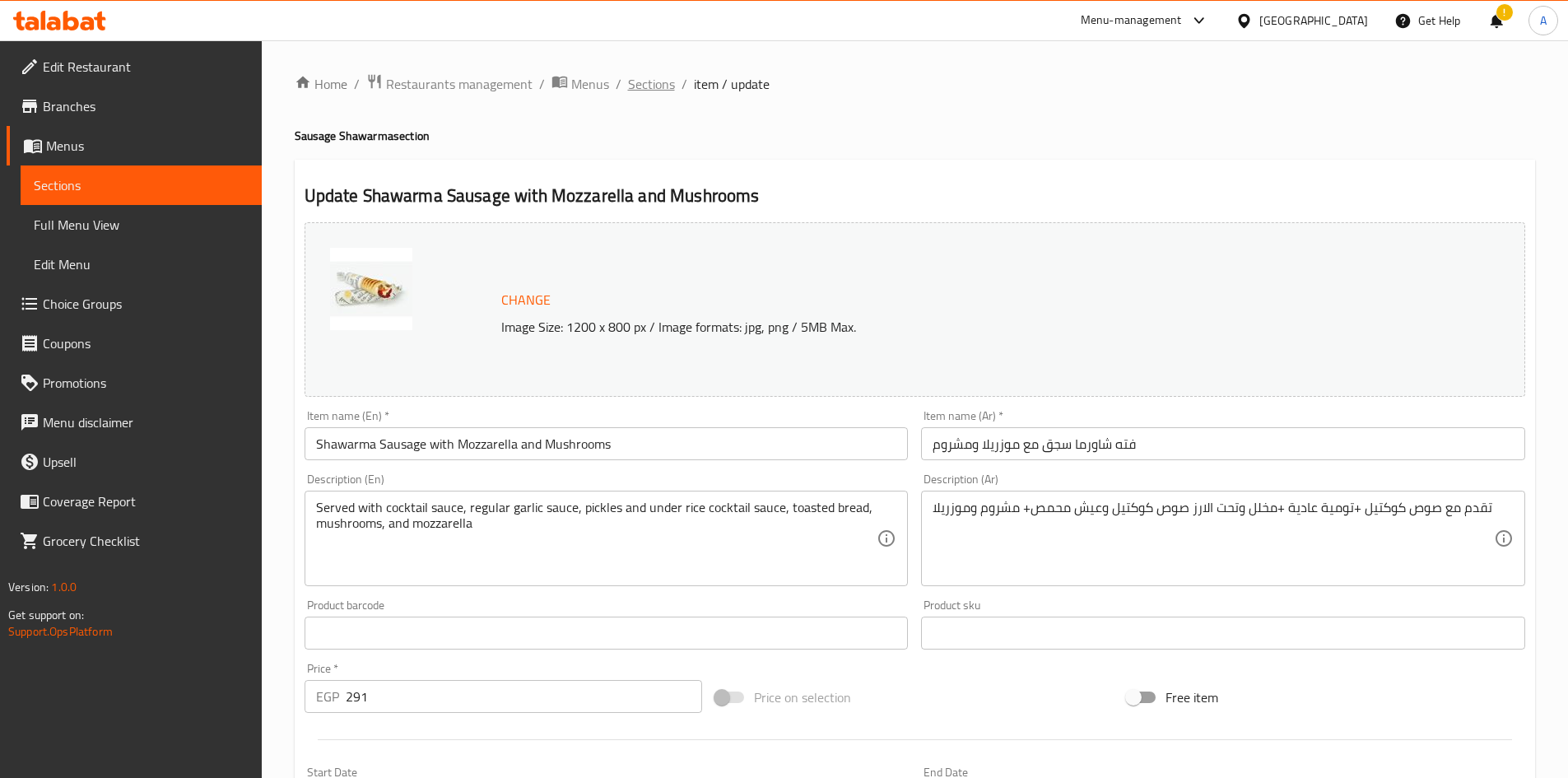
click at [640, 81] on span "Sections" at bounding box center [651, 83] width 47 height 20
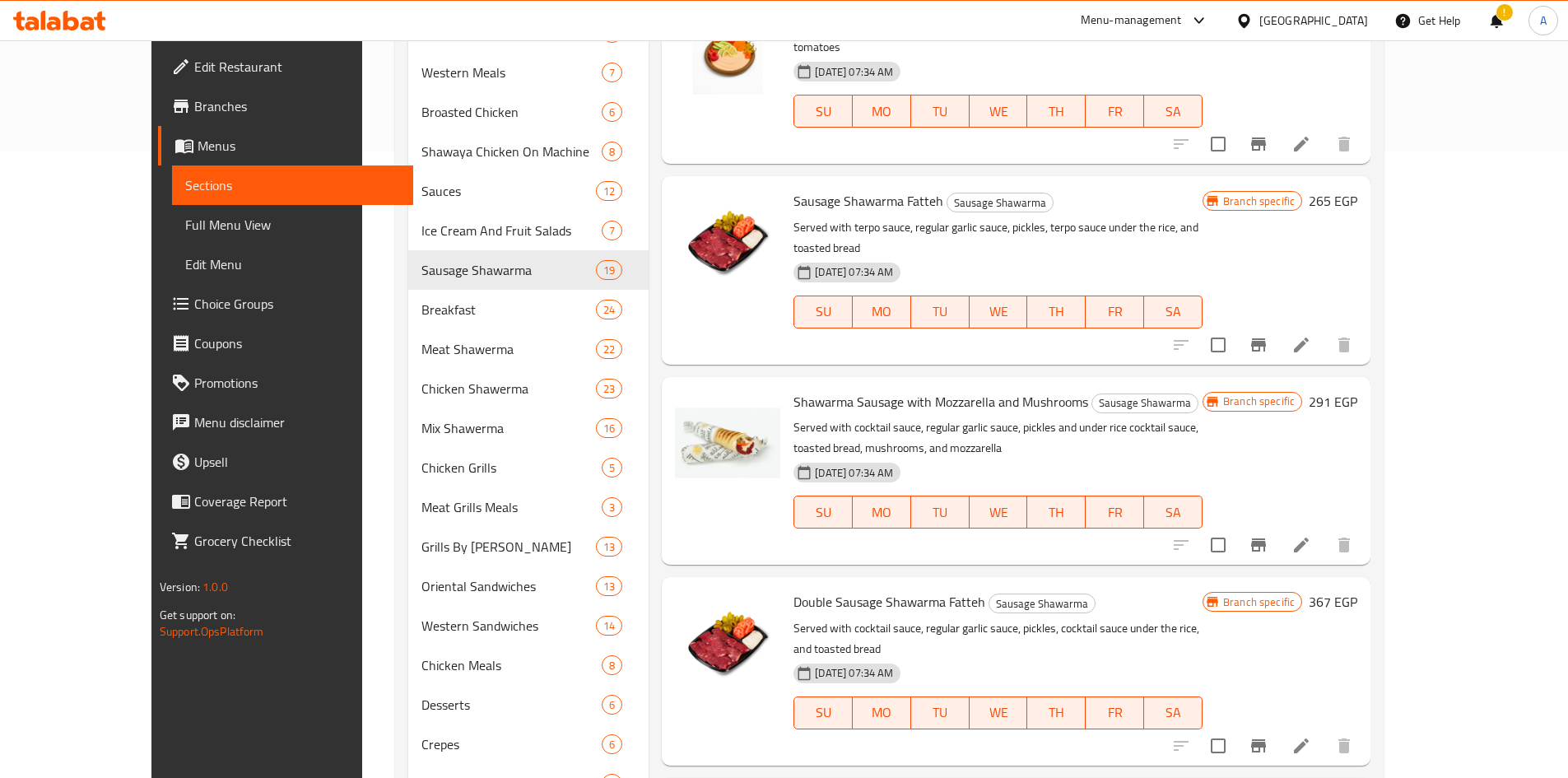
scroll to position [784, 0]
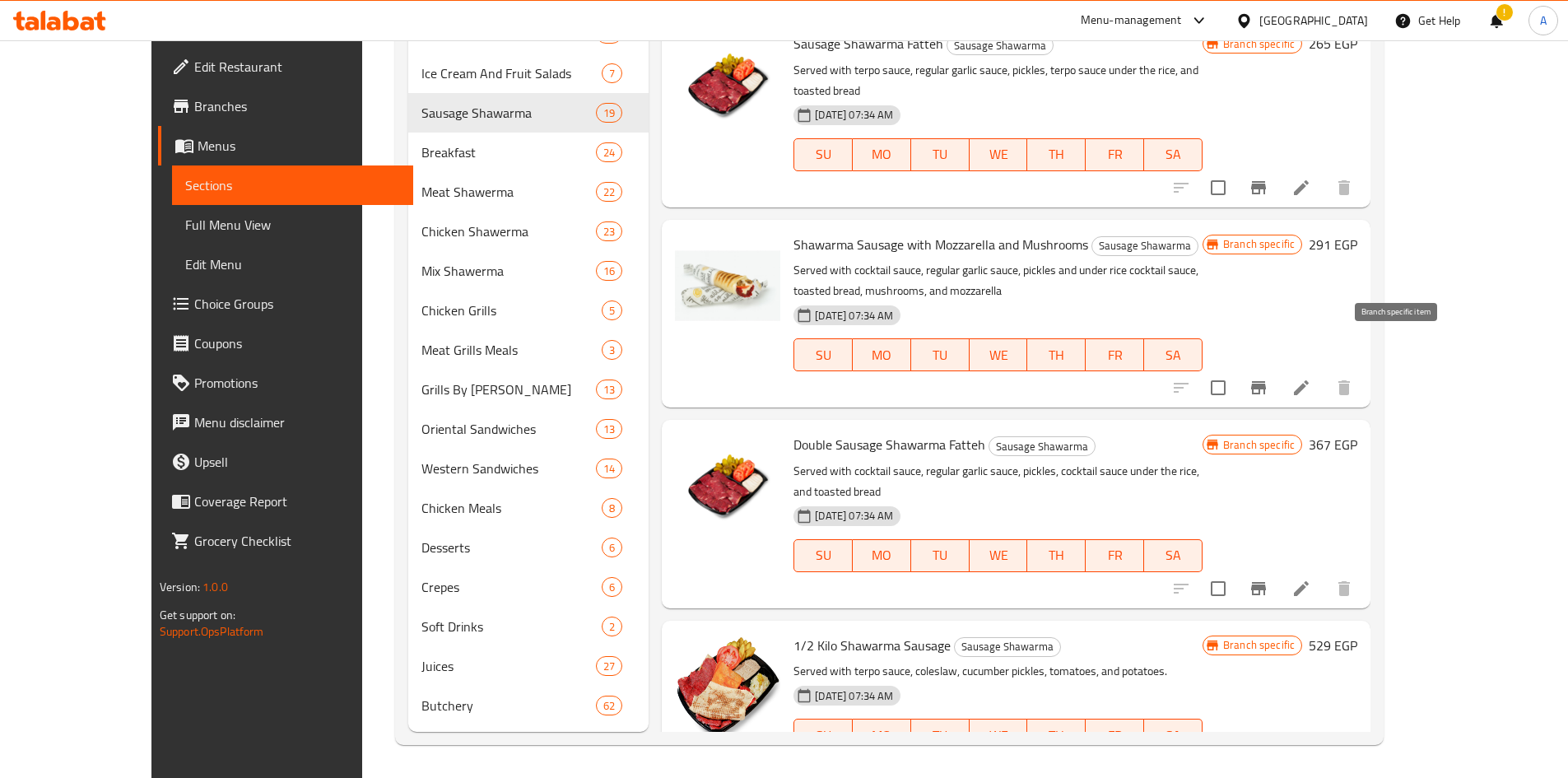
click at [1269, 579] on icon "Branch-specific-item" at bounding box center [1258, 588] width 20 height 20
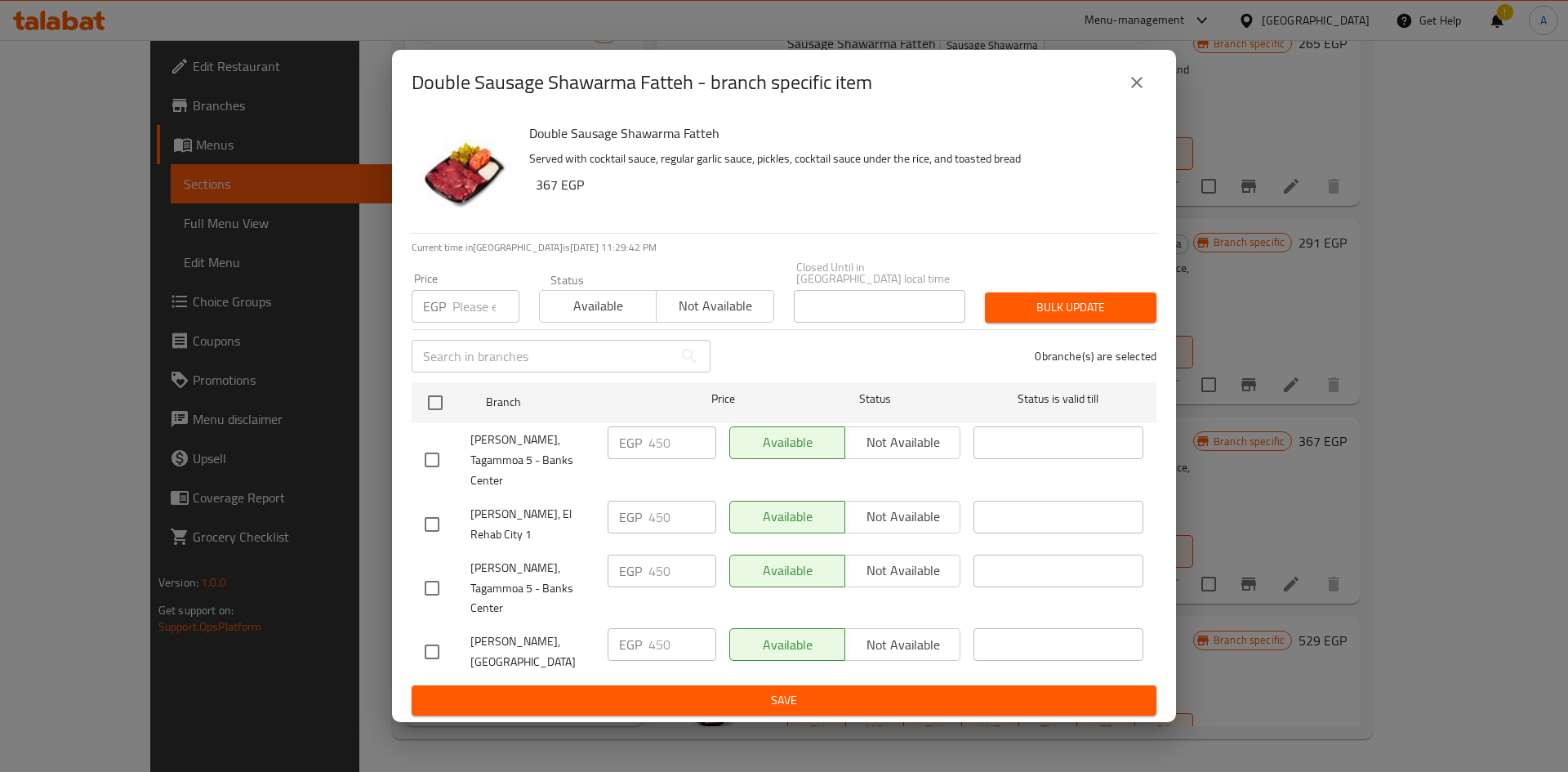
click at [1132, 88] on icon "close" at bounding box center [1137, 82] width 11 height 11
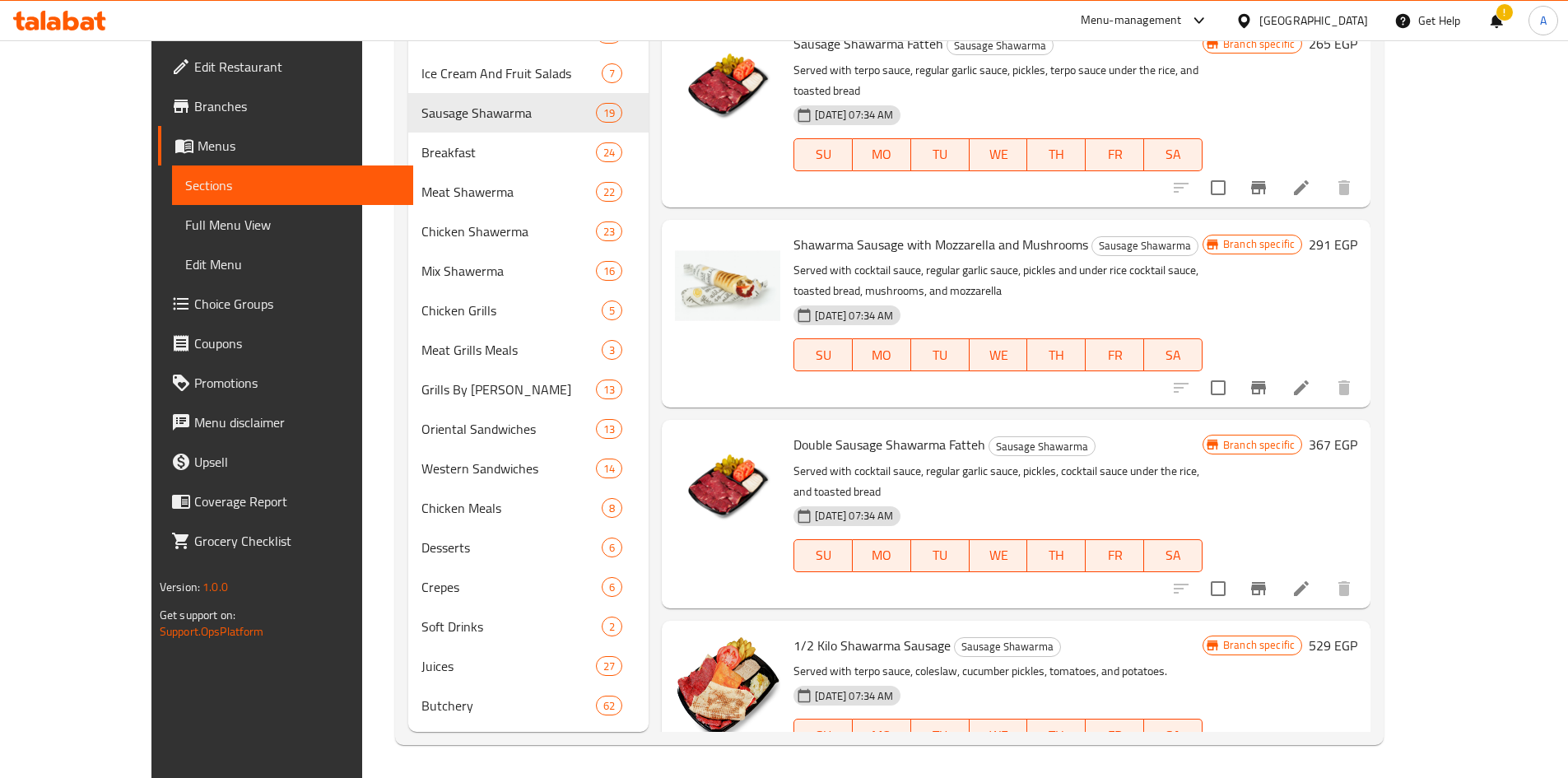
click at [1269, 758] on icon "Branch-specific-item" at bounding box center [1258, 768] width 20 height 20
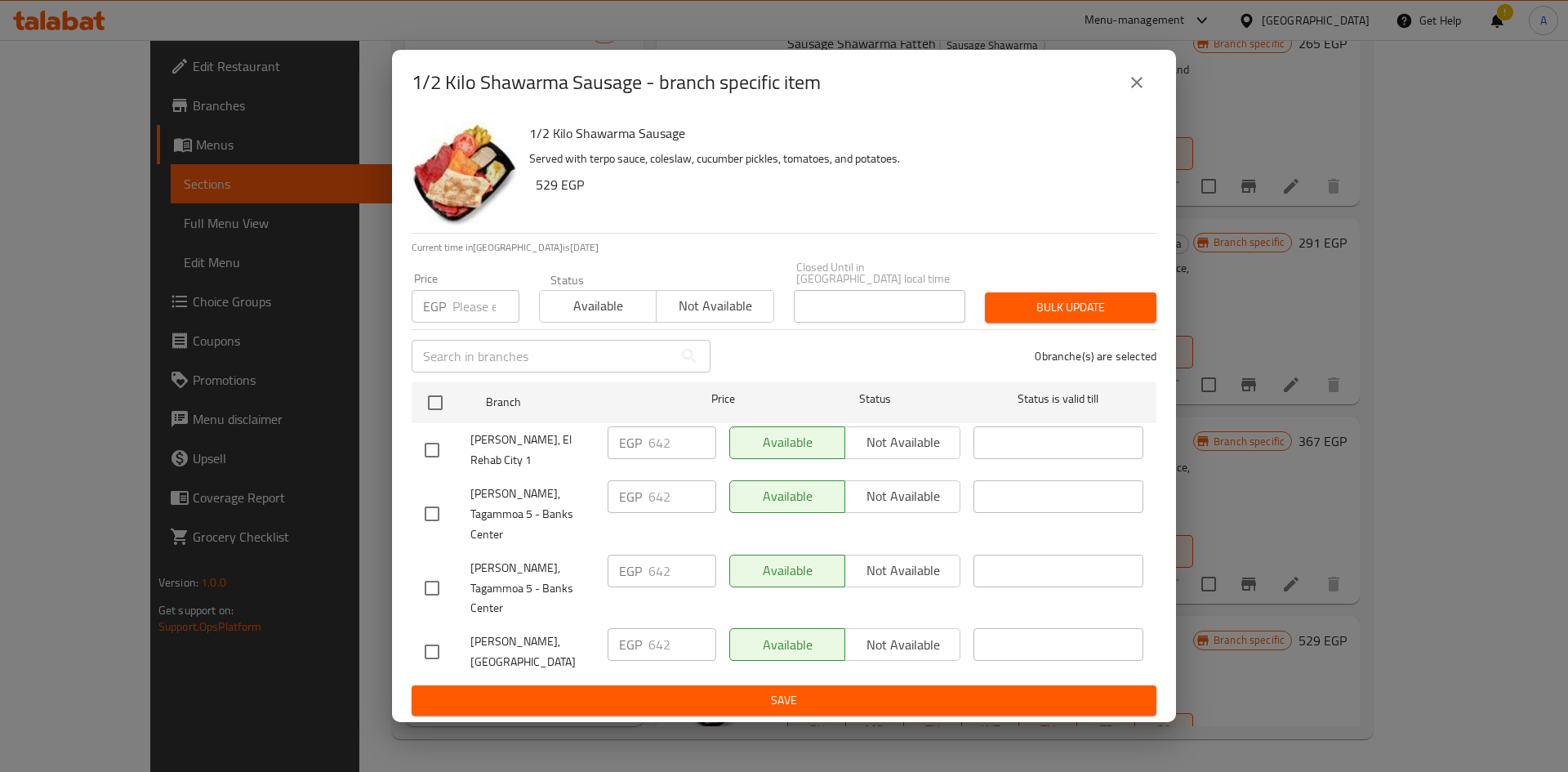
click at [1133, 93] on icon "close" at bounding box center [1136, 82] width 20 height 20
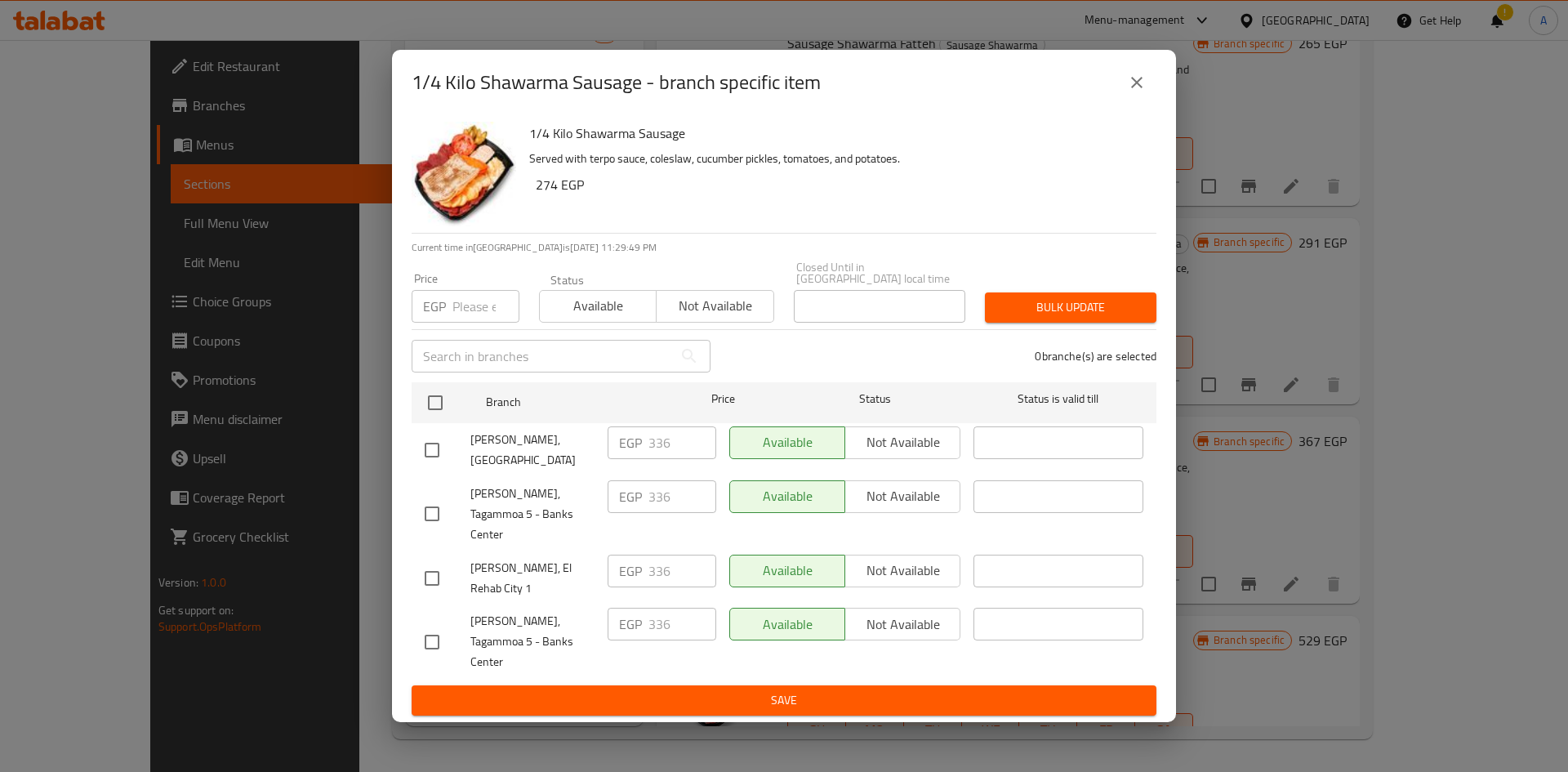
click at [1132, 102] on button "close" at bounding box center [1137, 82] width 39 height 39
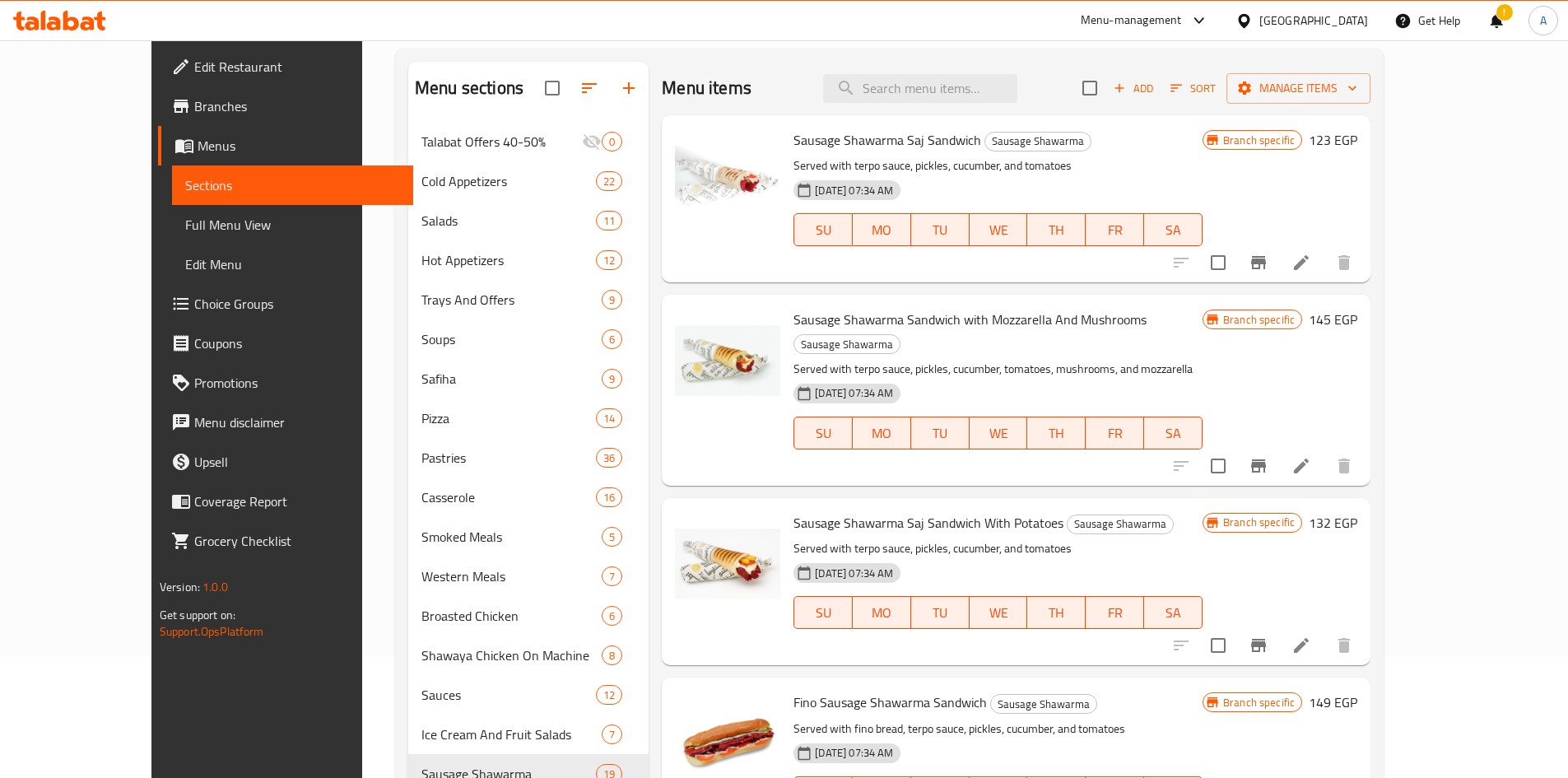
scroll to position [0, 0]
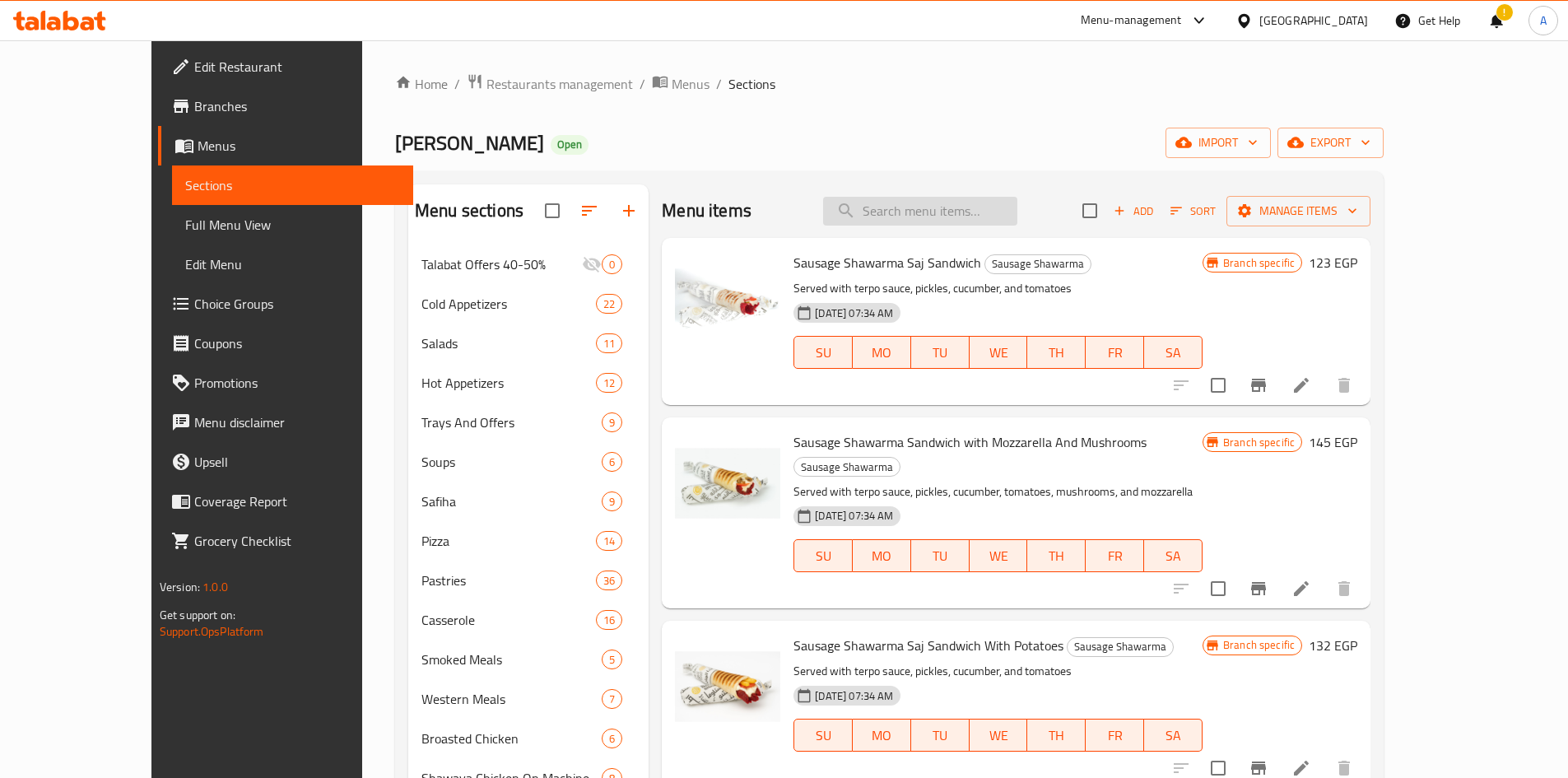
click at [938, 207] on input "search" at bounding box center [920, 211] width 194 height 29
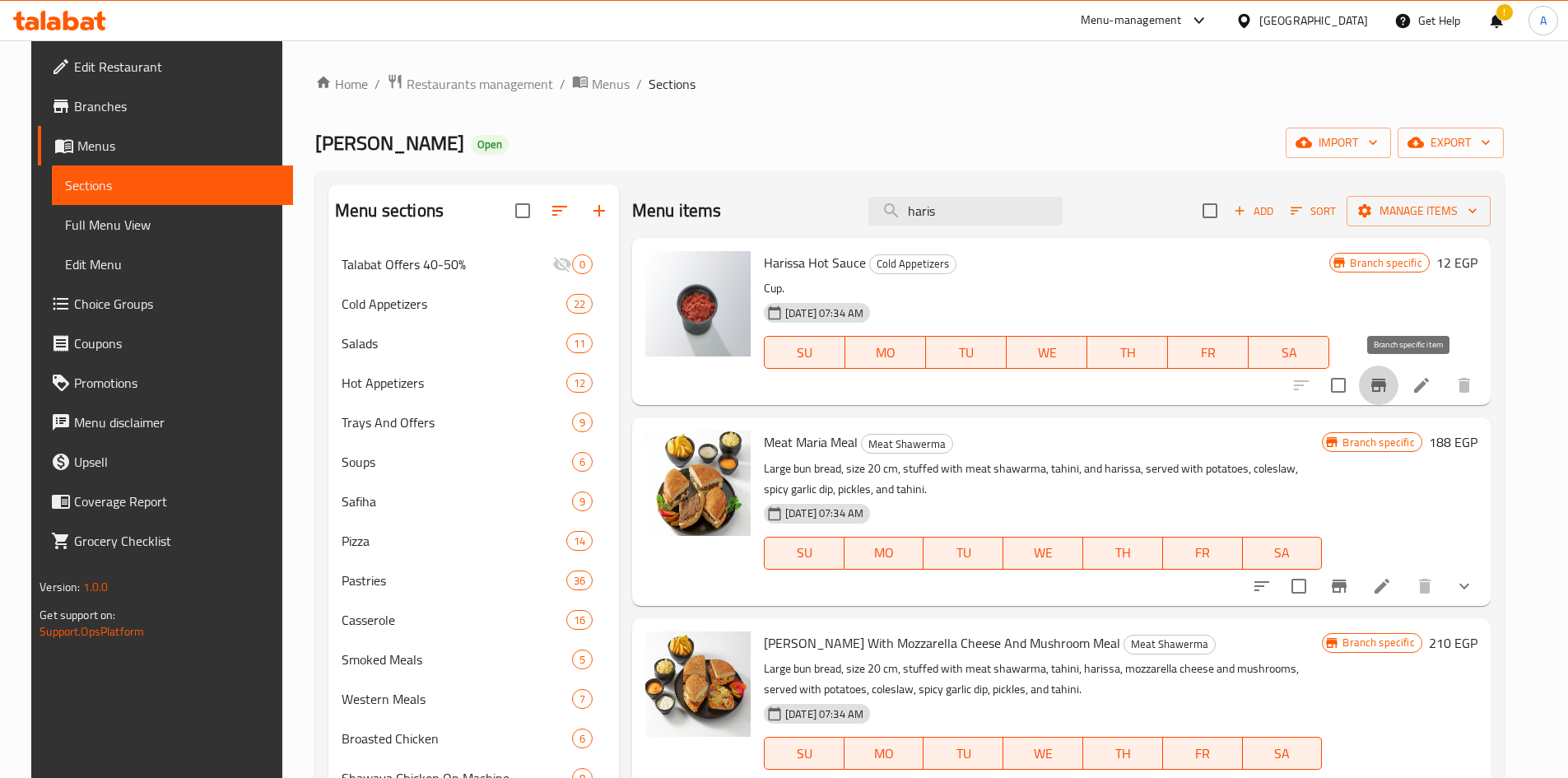
click at [1386, 385] on icon "Branch-specific-item" at bounding box center [1379, 385] width 15 height 13
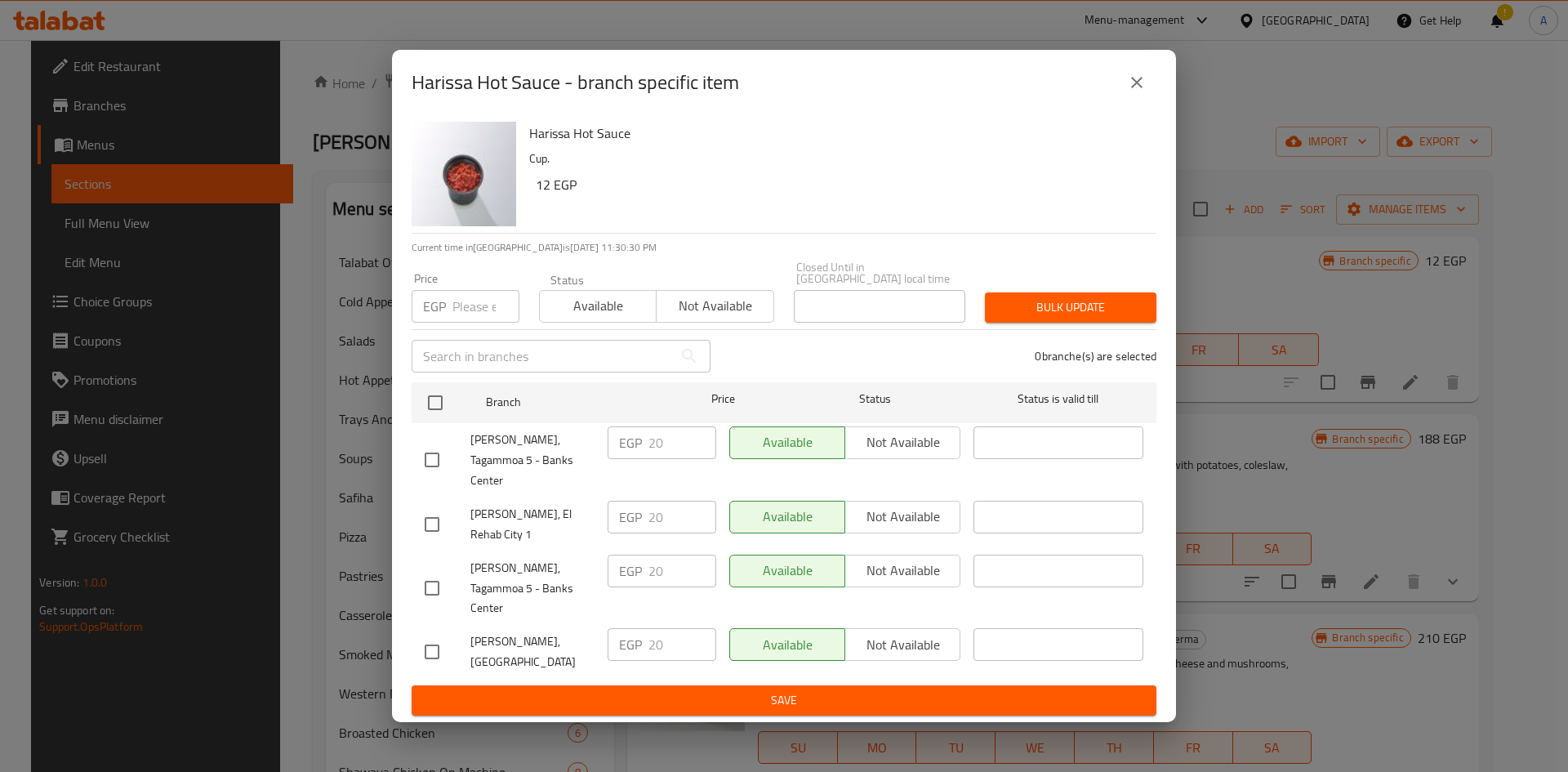
click at [1140, 102] on button "close" at bounding box center [1137, 82] width 39 height 39
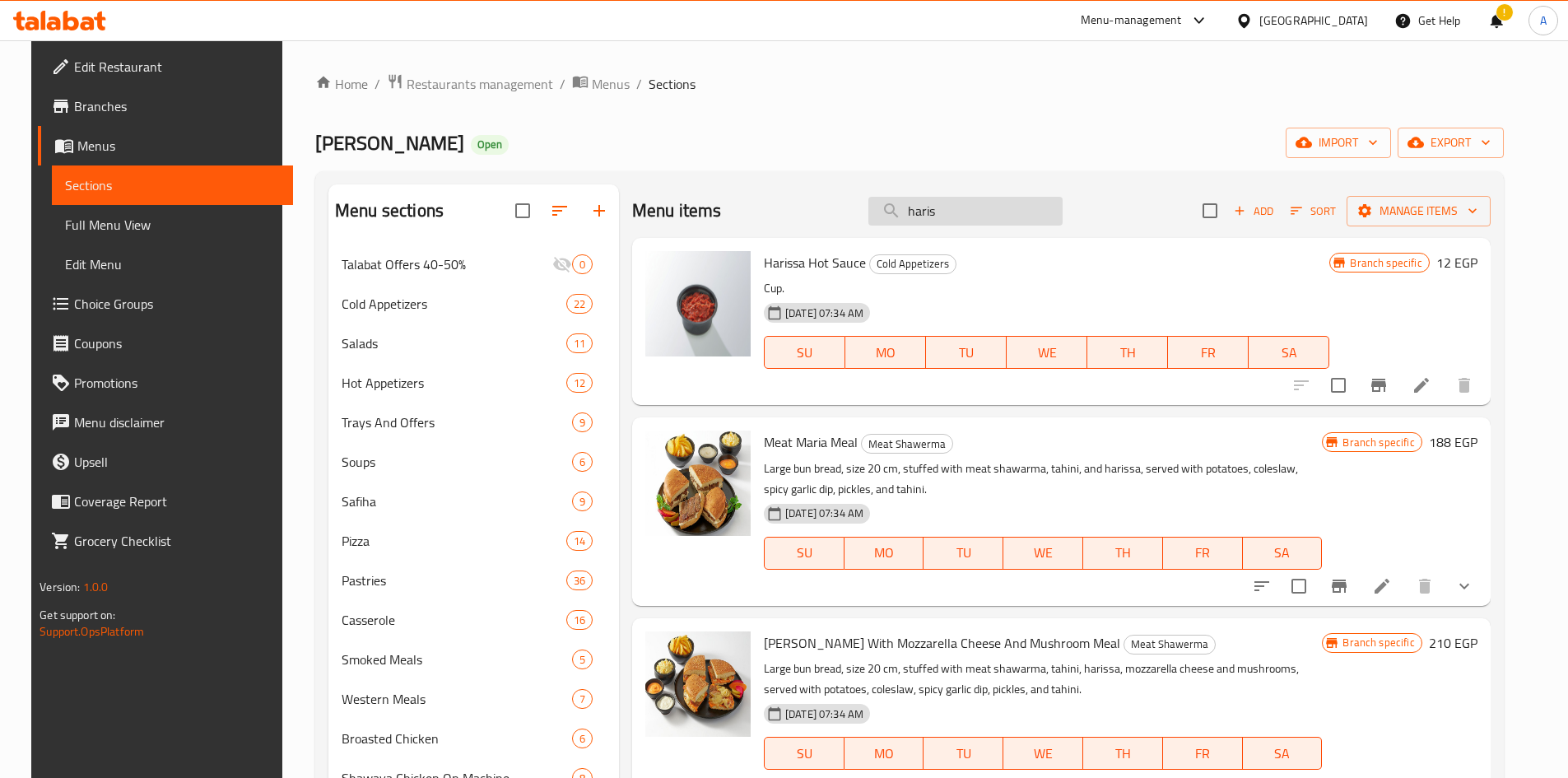
click at [994, 212] on input "haris" at bounding box center [966, 211] width 194 height 29
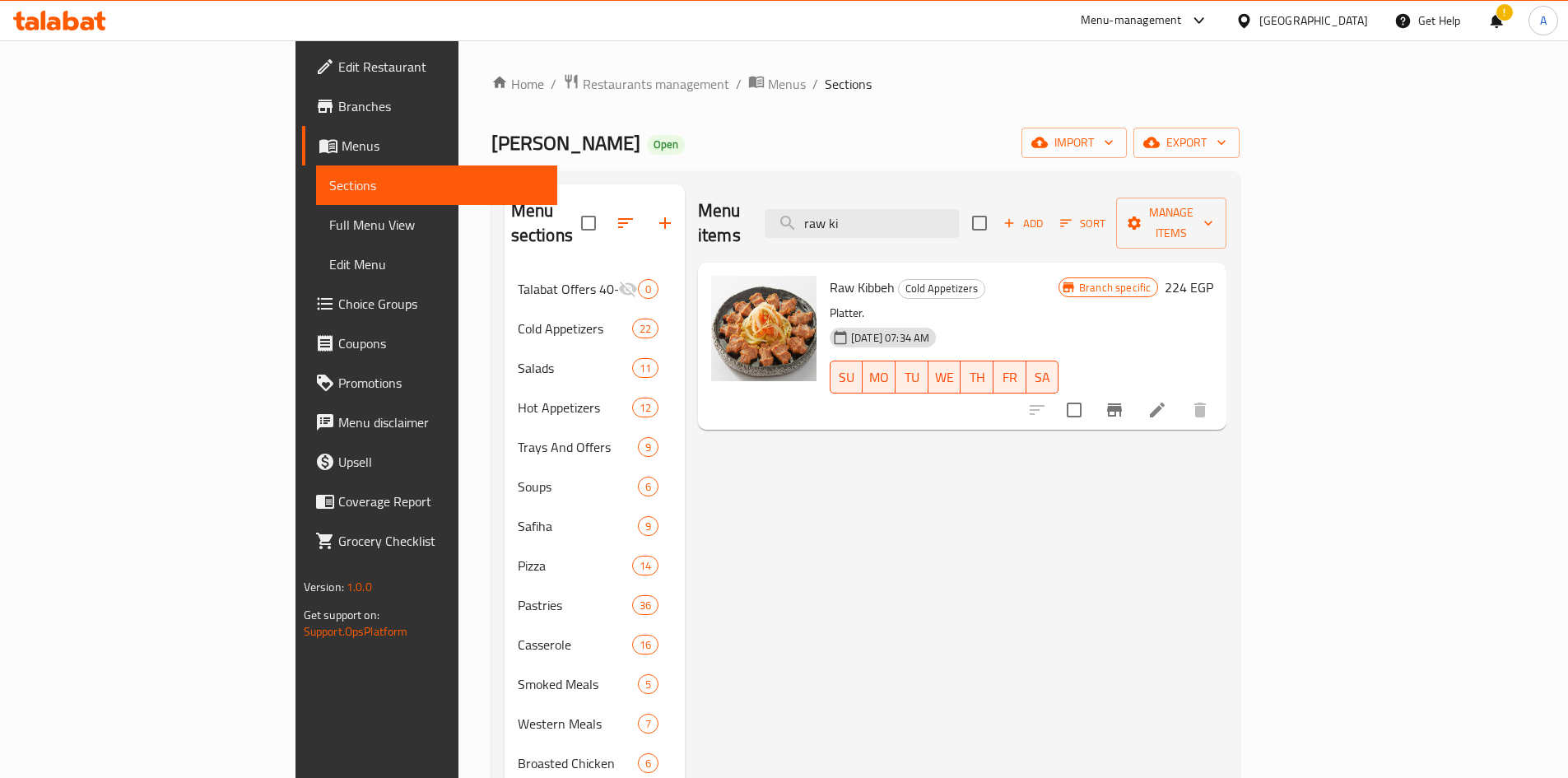
type input "raw ki"
click at [1124, 400] on icon "Branch-specific-item" at bounding box center [1114, 410] width 20 height 20
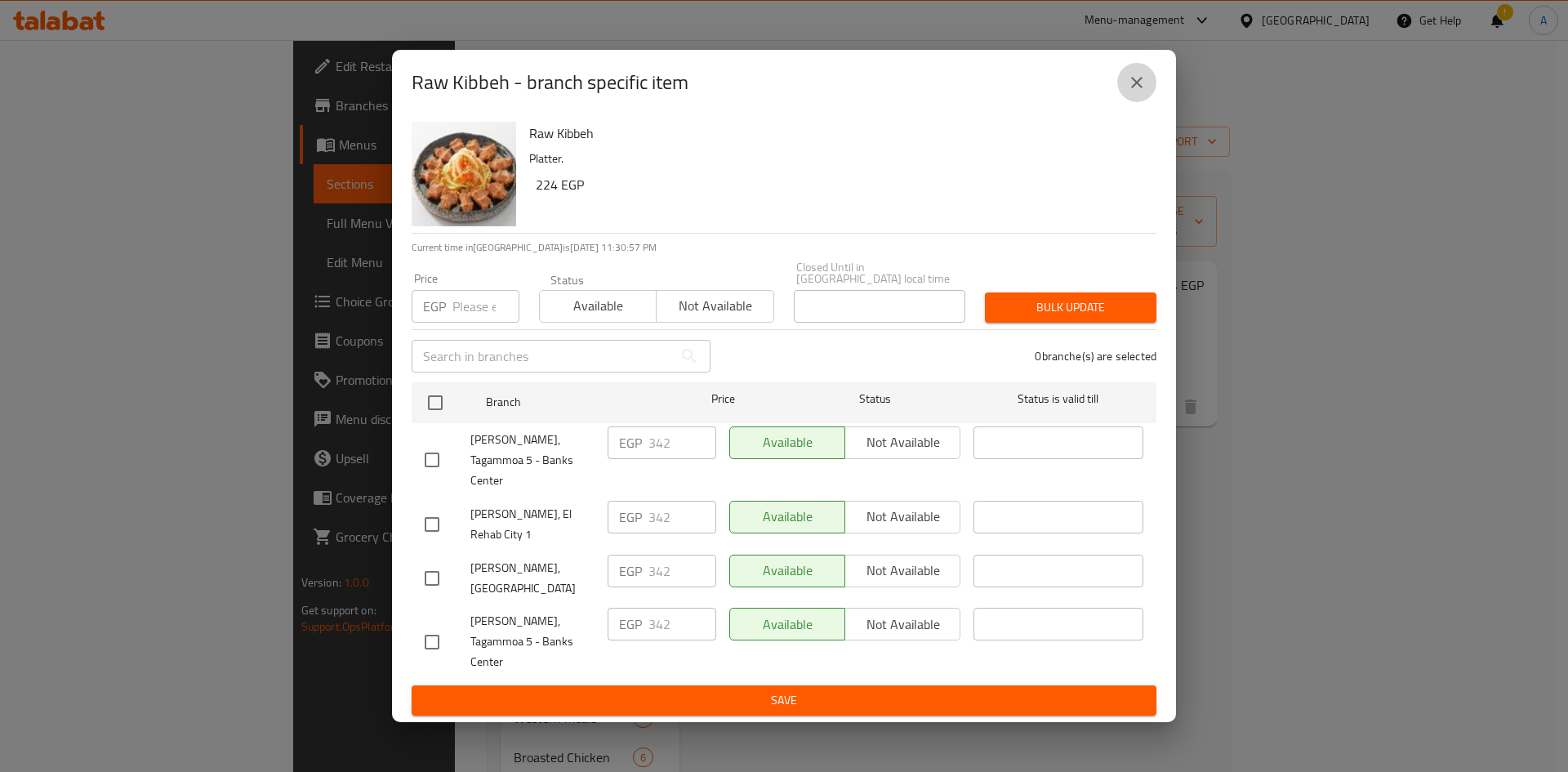
click at [1132, 93] on icon "close" at bounding box center [1136, 82] width 20 height 20
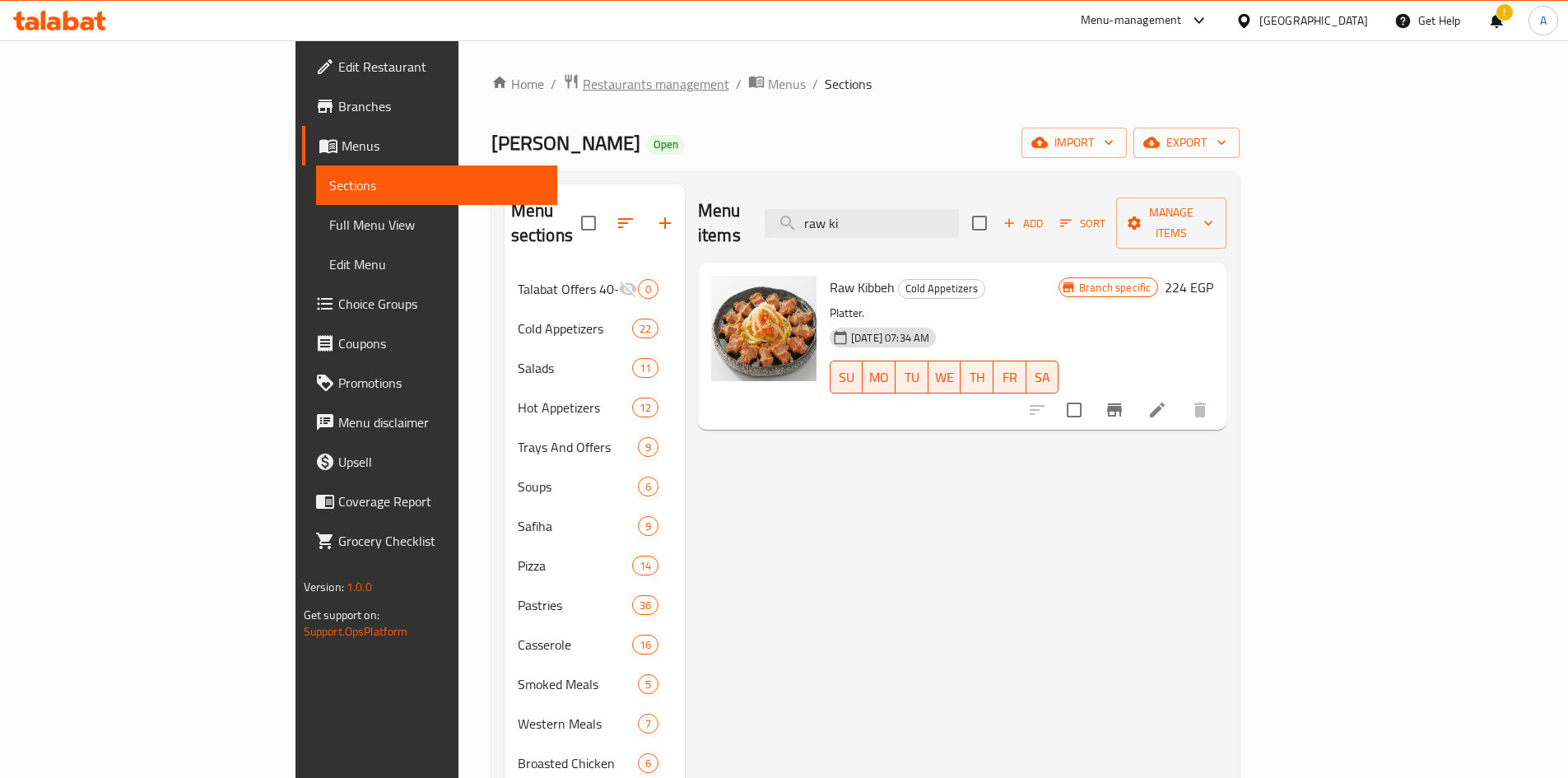
click at [582, 84] on span "Restaurants management" at bounding box center [655, 83] width 146 height 20
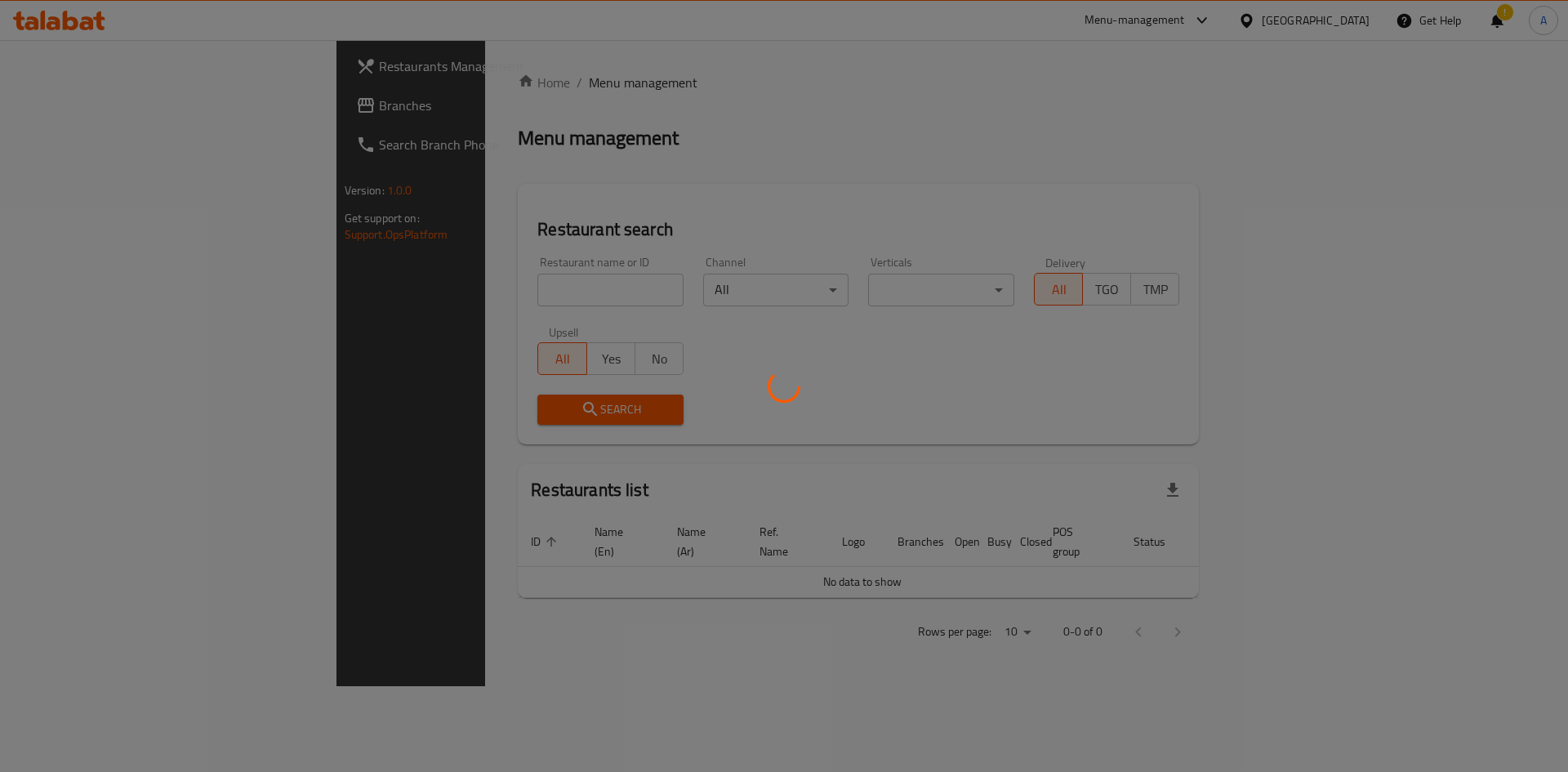
click at [108, 102] on div at bounding box center [784, 386] width 1568 height 772
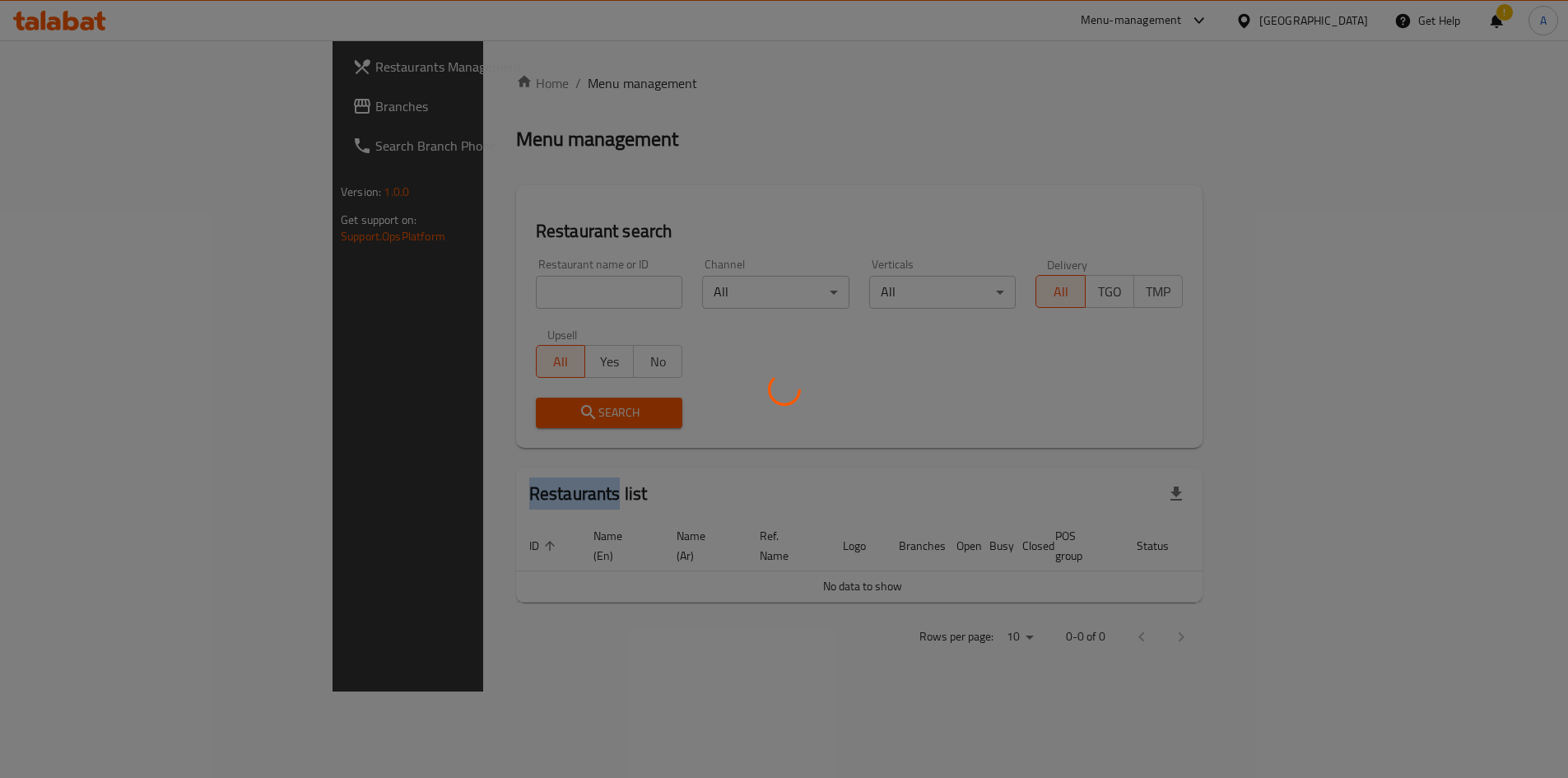
click at [110, 103] on div at bounding box center [784, 389] width 1568 height 778
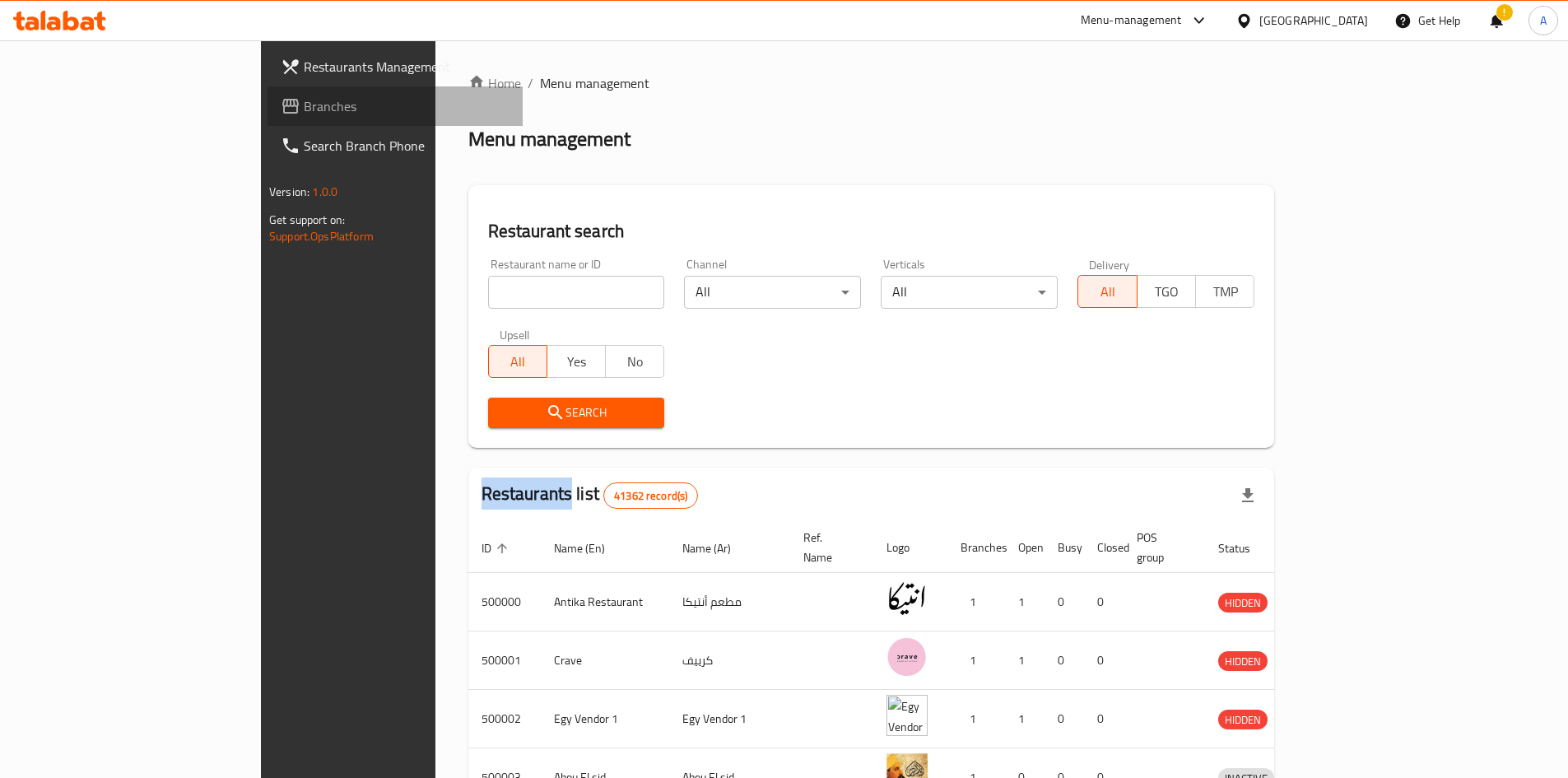
click at [304, 104] on span "Branches" at bounding box center [407, 106] width 206 height 20
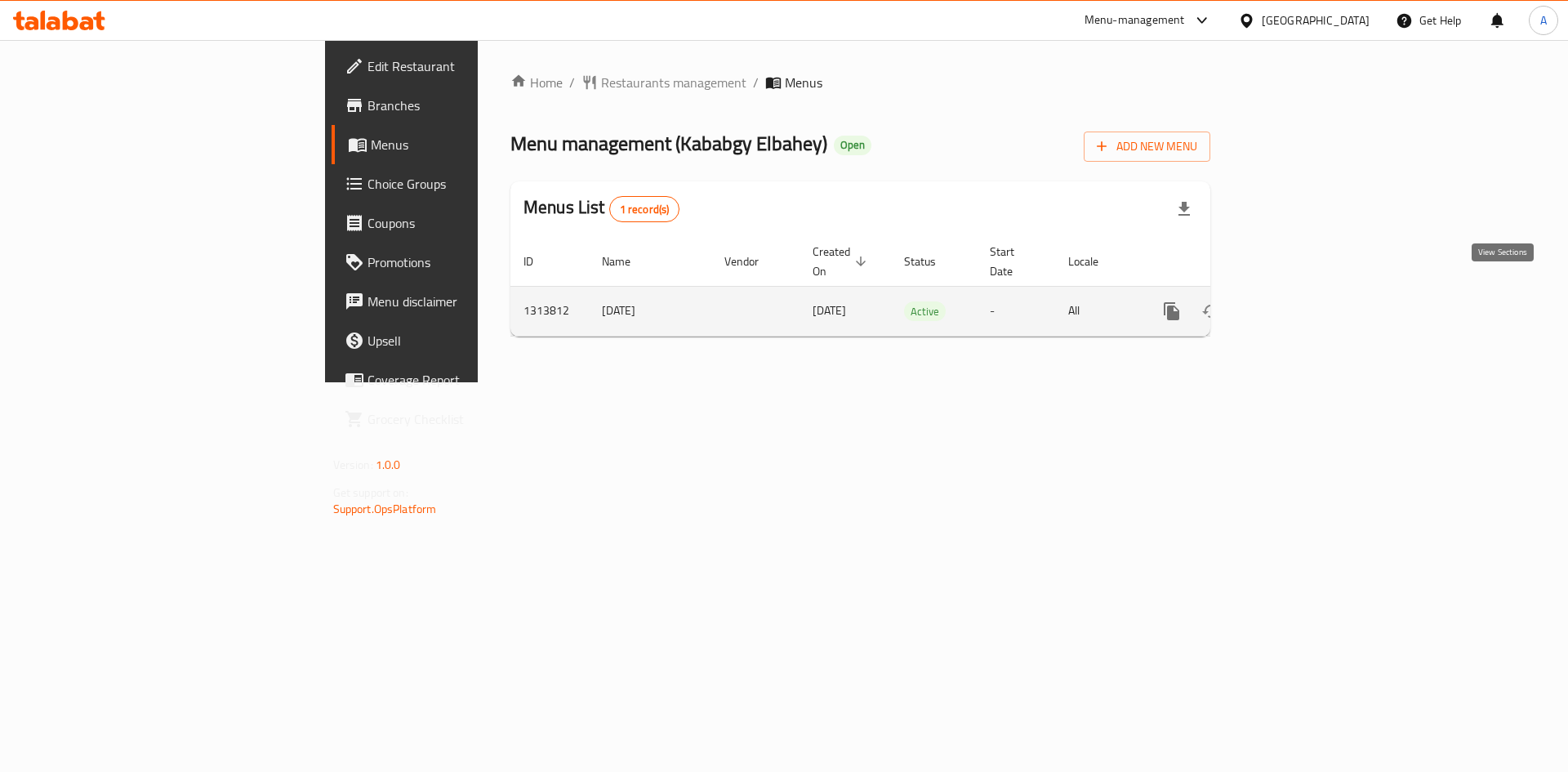
click at [1299, 302] on icon "enhanced table" at bounding box center [1289, 311] width 20 height 20
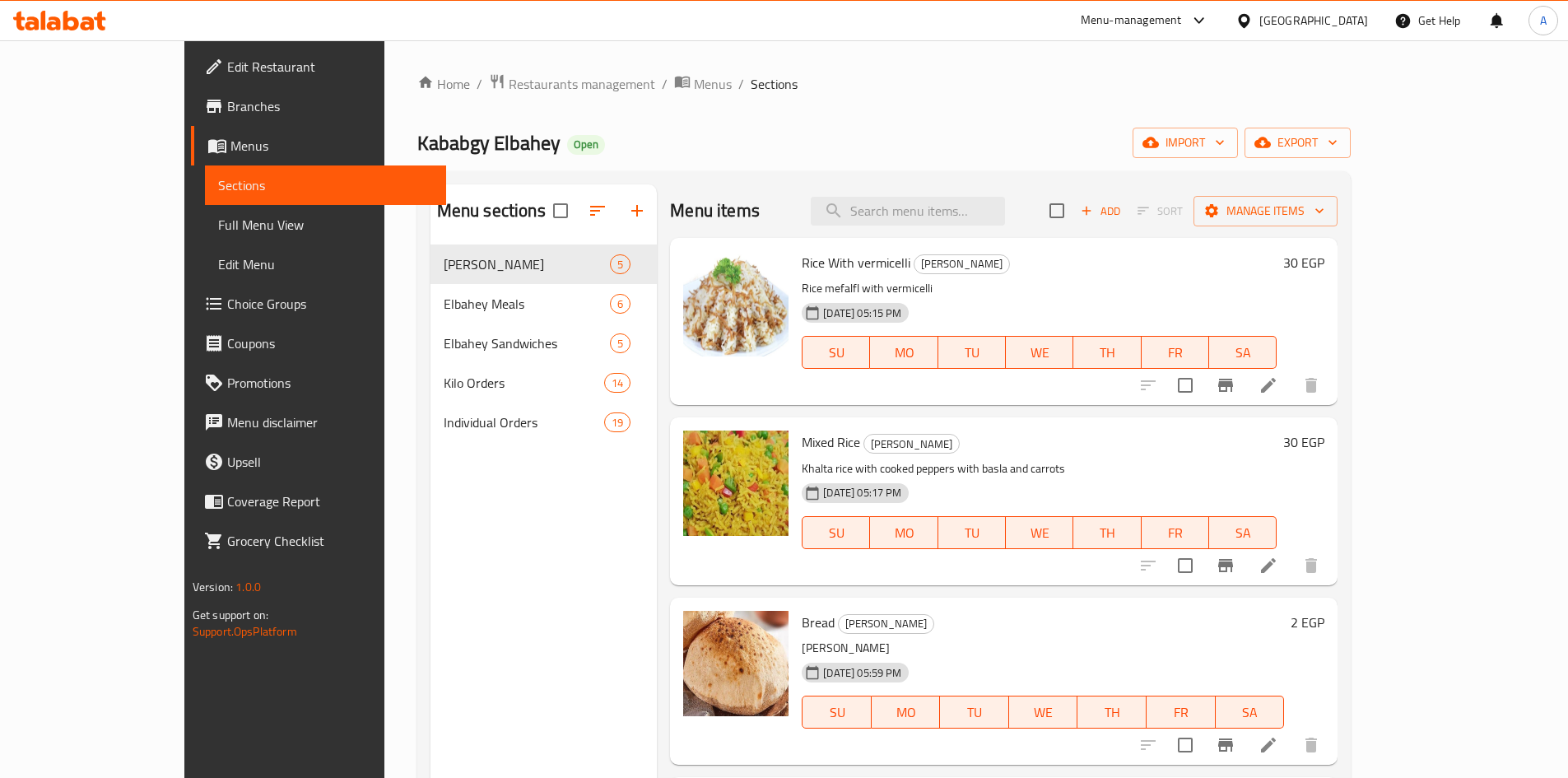
click at [228, 296] on span "Choice Groups" at bounding box center [330, 303] width 206 height 20
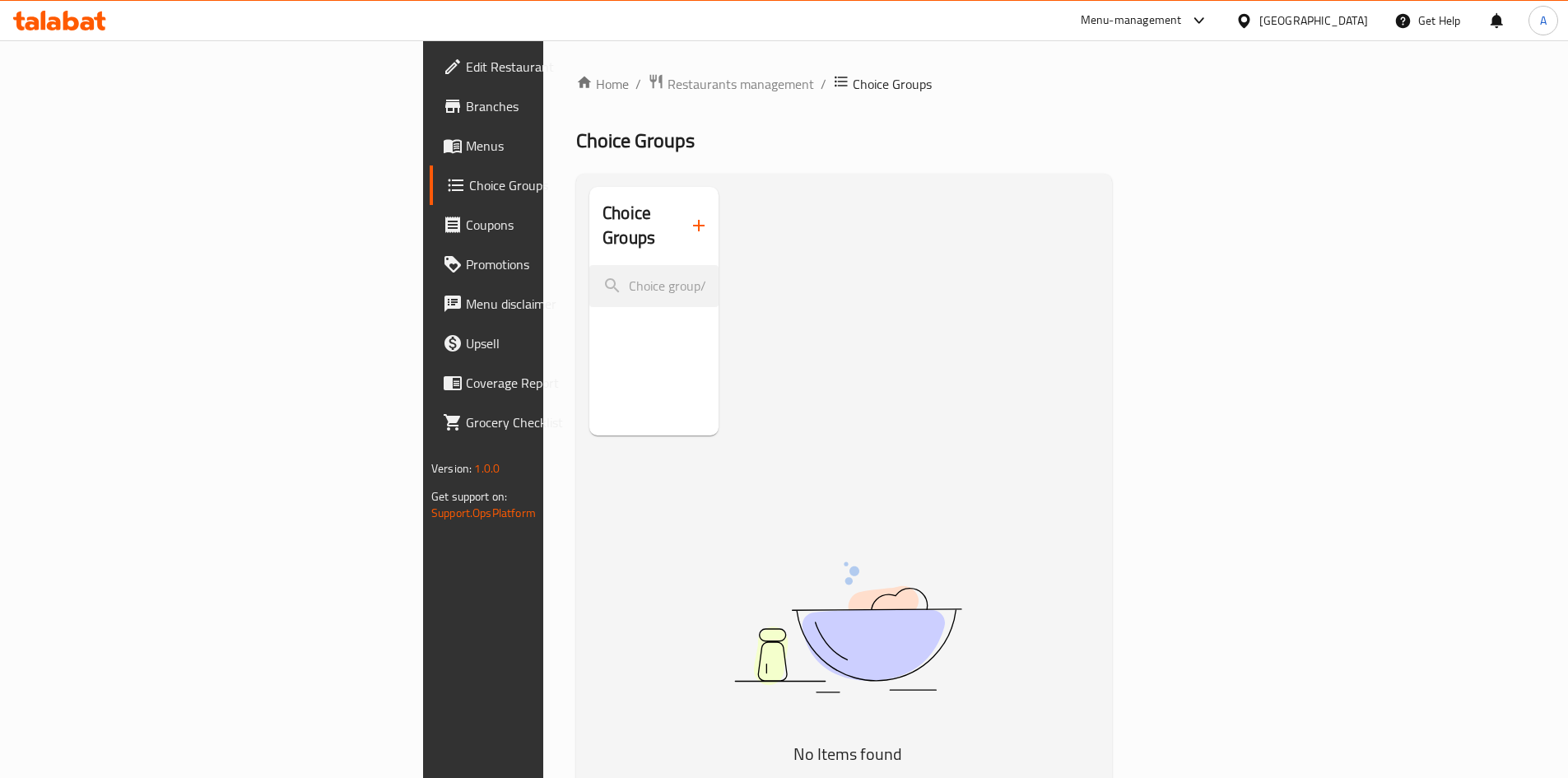
click at [430, 165] on link "Choice Groups" at bounding box center [557, 185] width 255 height 40
click at [466, 146] on span "Menus" at bounding box center [569, 145] width 206 height 20
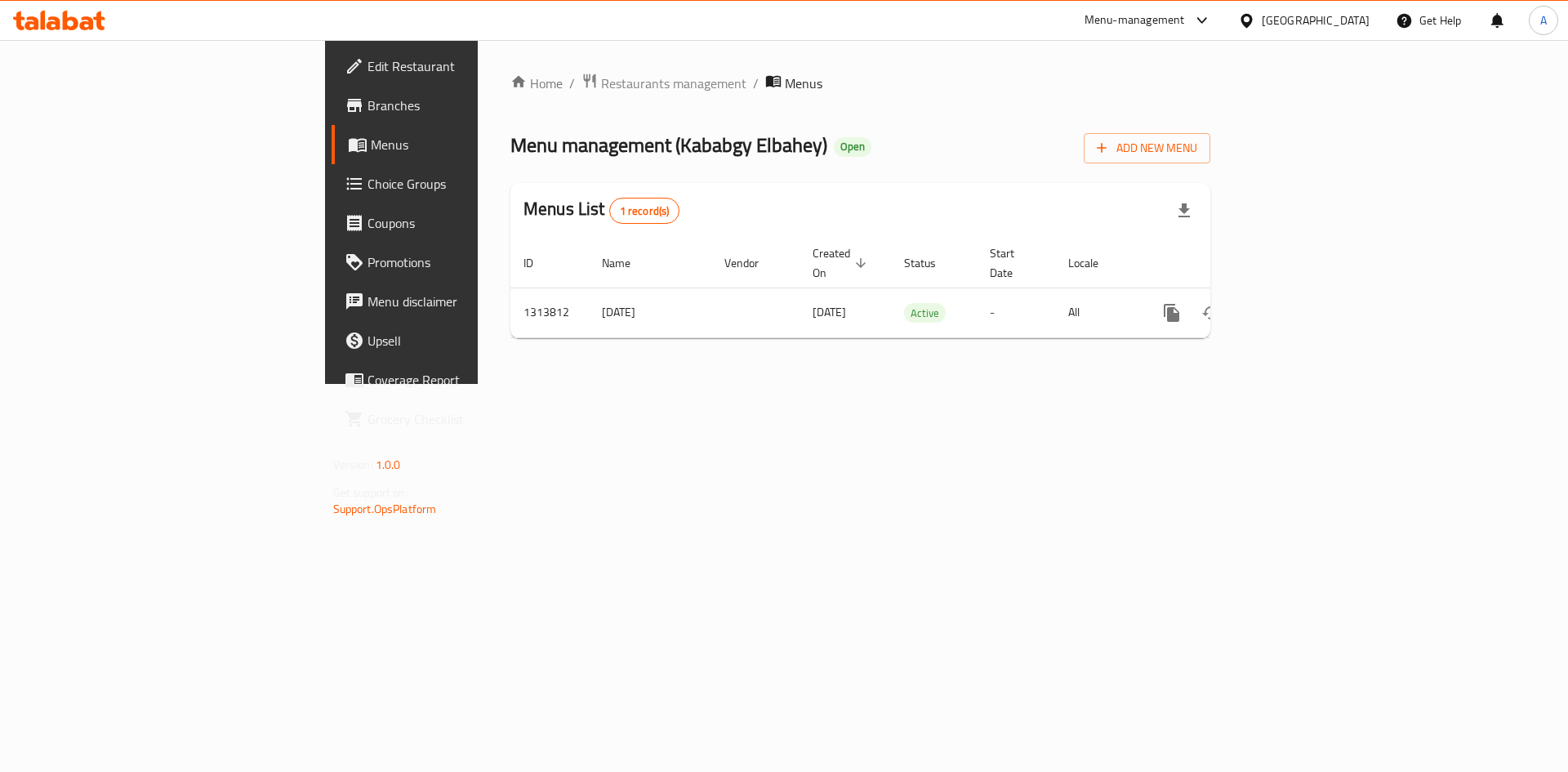
click at [941, 384] on div "Home / Restaurants management / Menus Menu management ( Kababgy Elbahey ) Open …" at bounding box center [860, 212] width 765 height 344
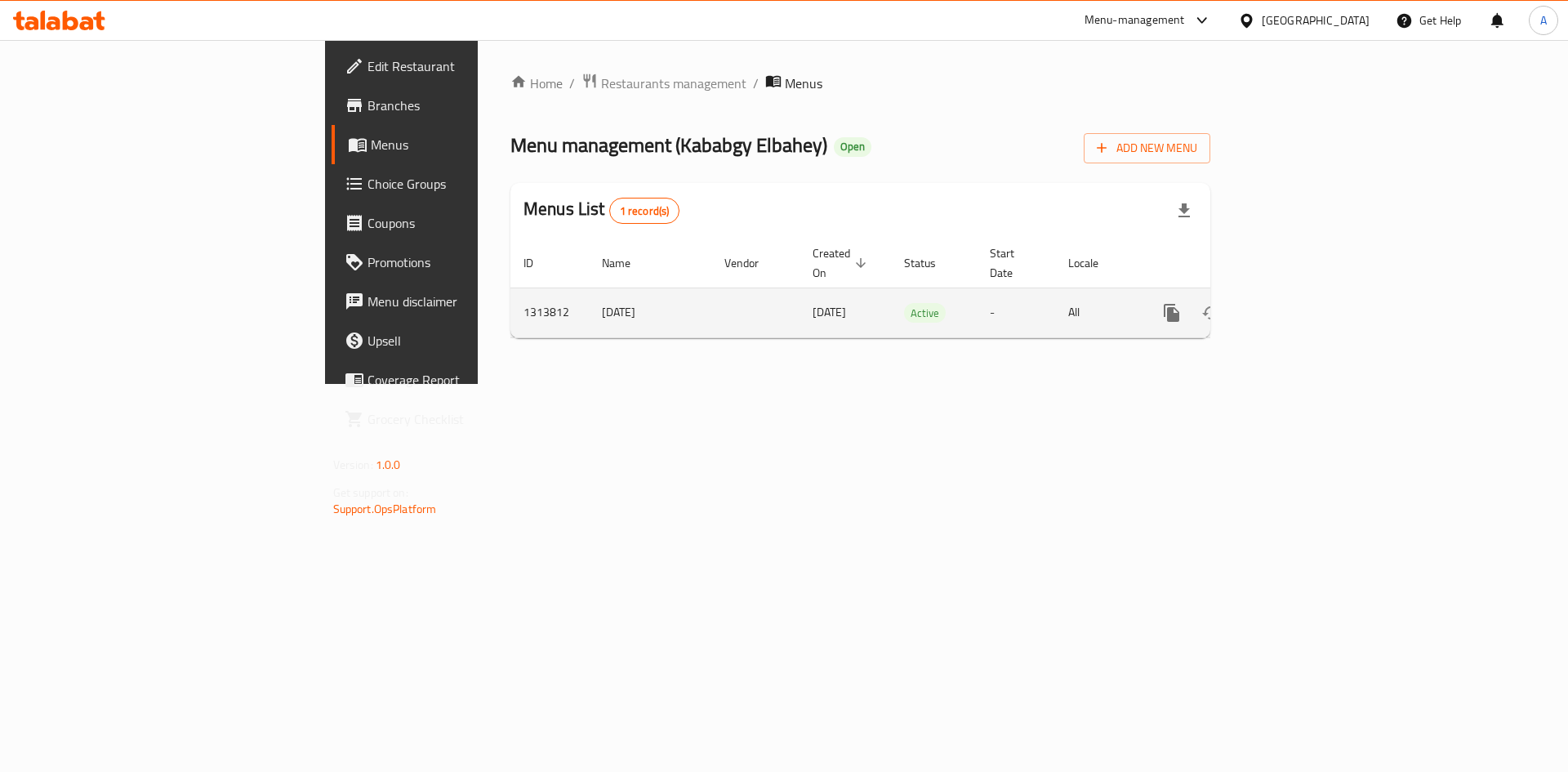
click at [1309, 298] on link "enhanced table" at bounding box center [1290, 313] width 39 height 39
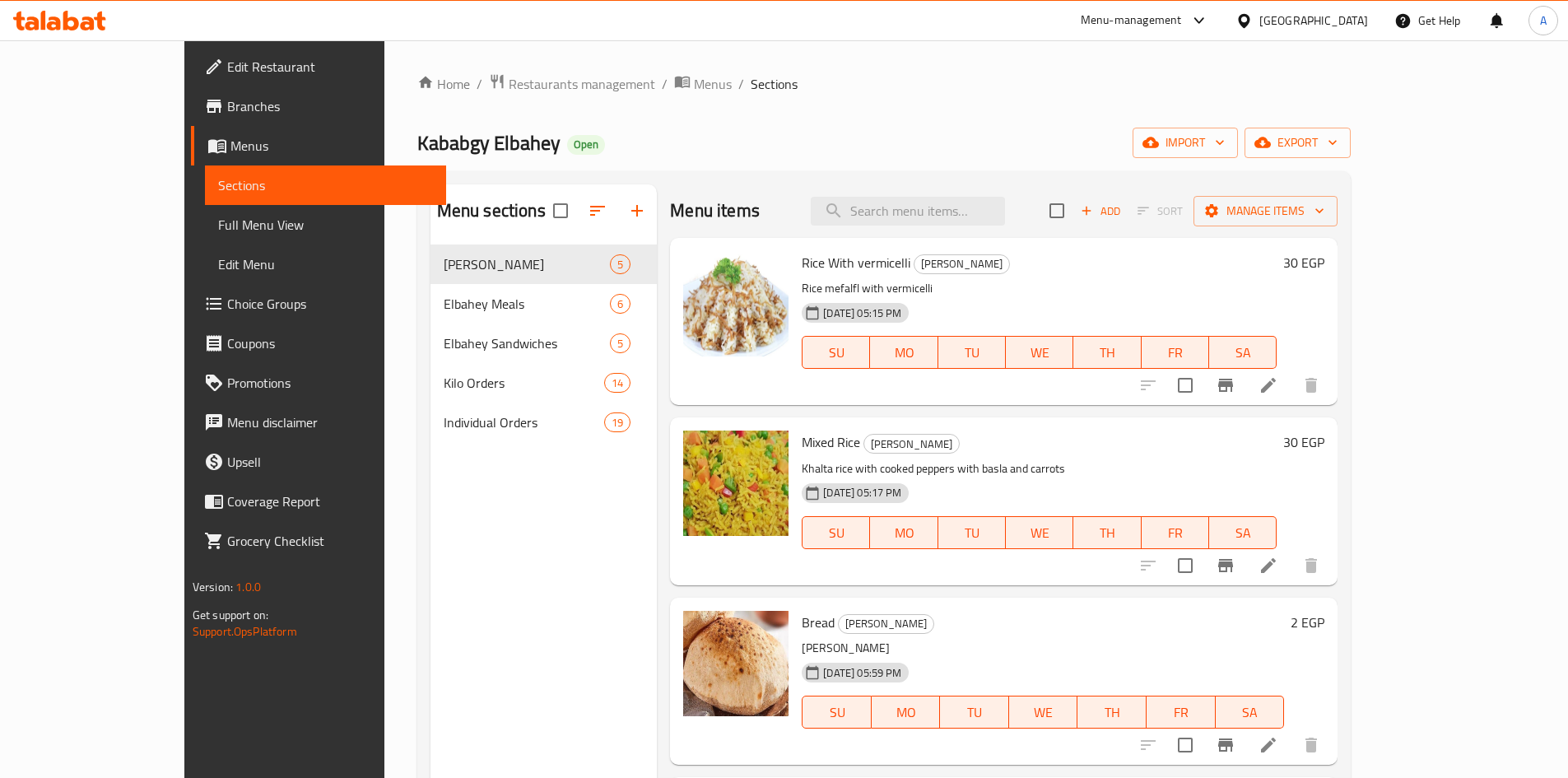
click at [430, 434] on div "Individual Orders 19" at bounding box center [544, 422] width 228 height 40
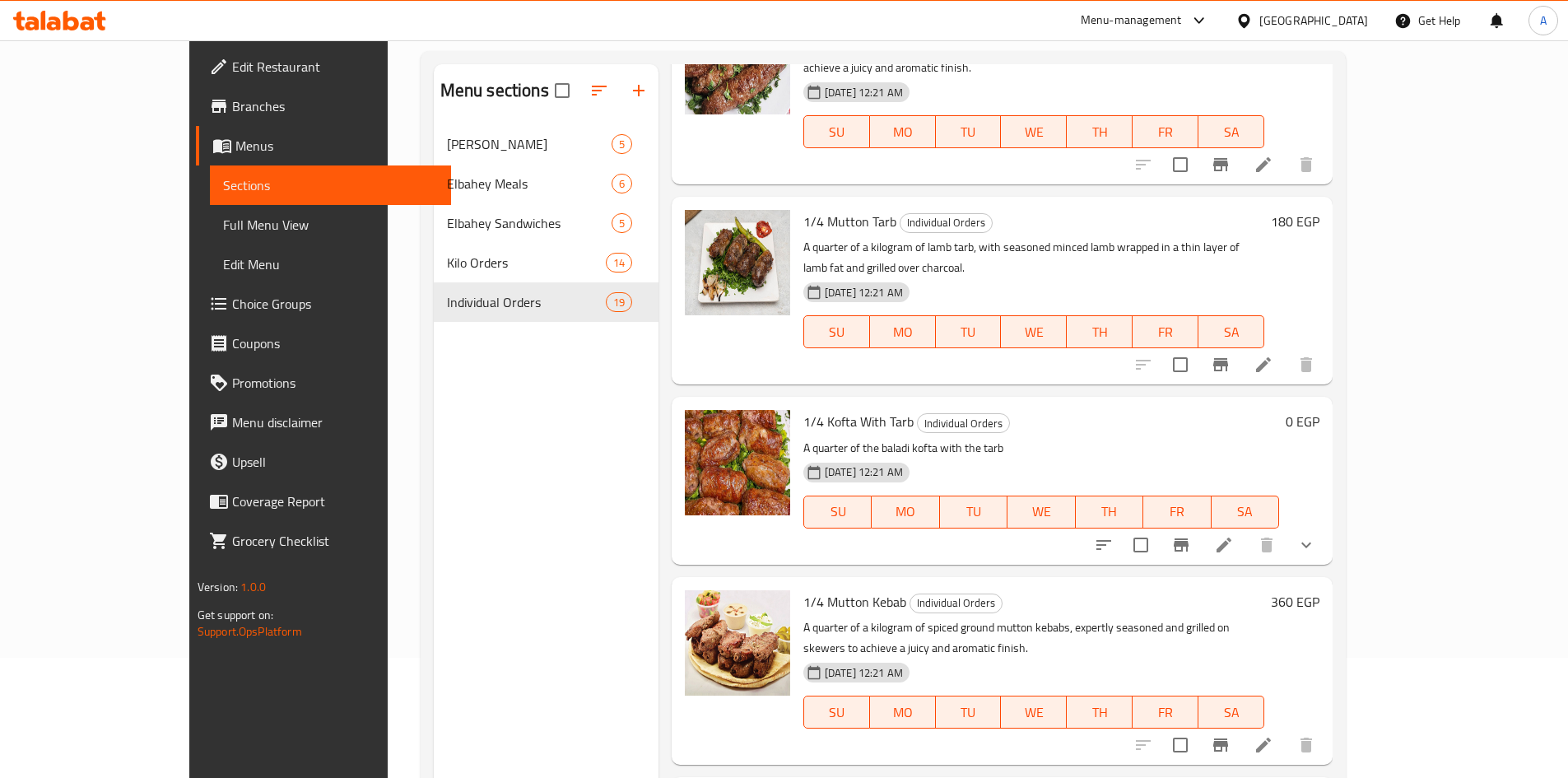
scroll to position [230, 0]
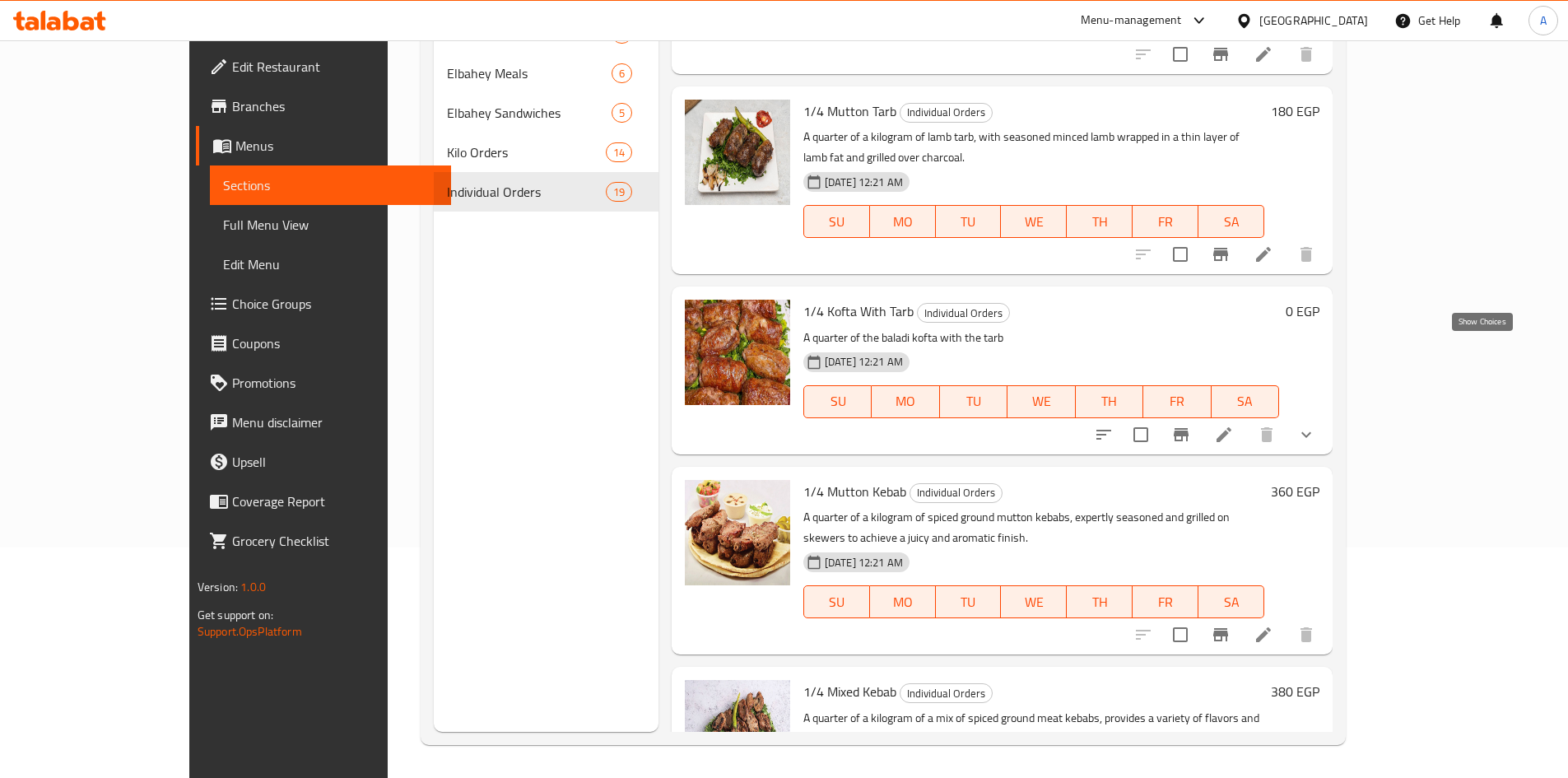
click at [1326, 415] on button "show more" at bounding box center [1307, 435] width 40 height 40
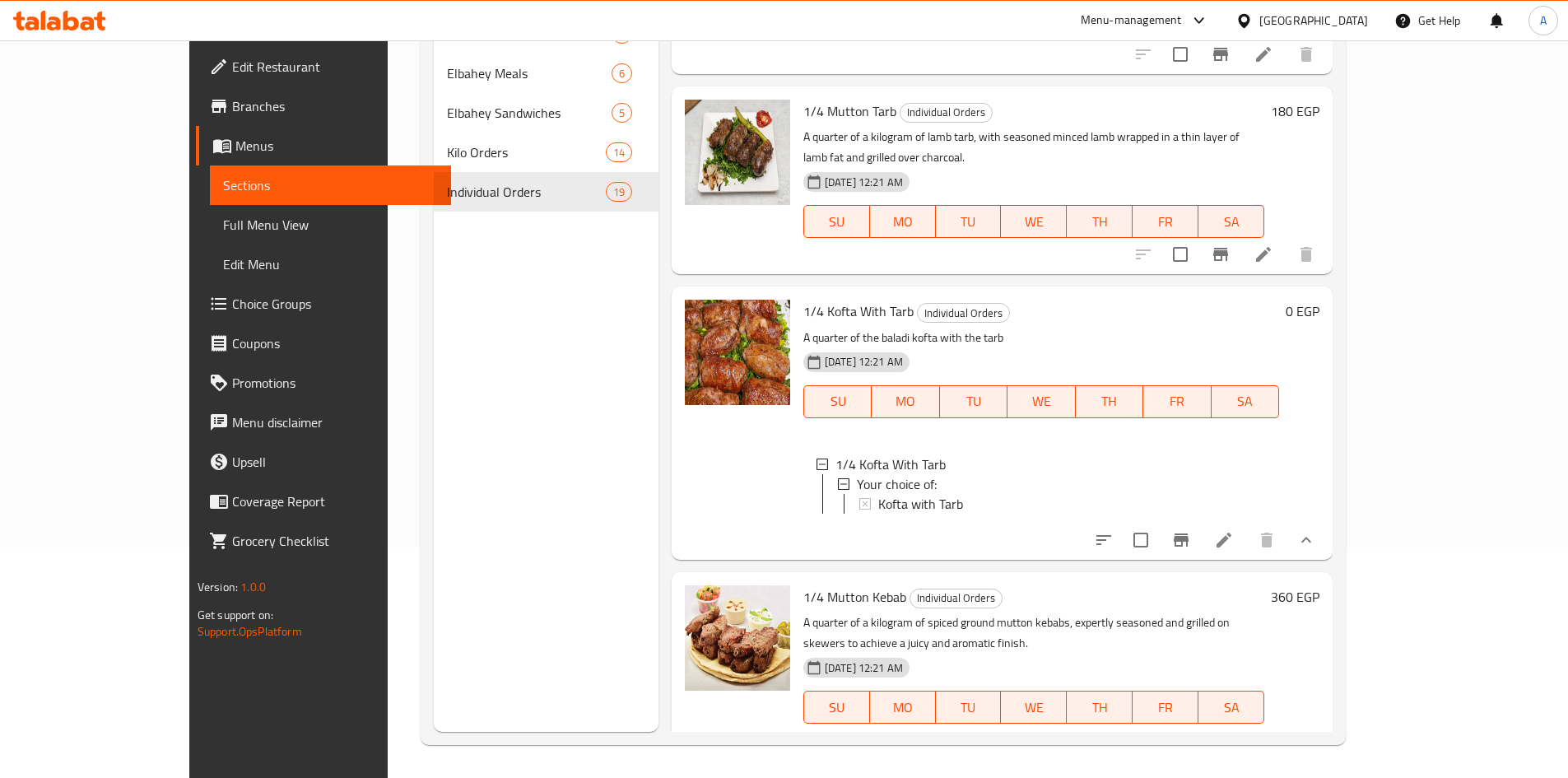
click at [1326, 520] on button "show more" at bounding box center [1307, 540] width 40 height 40
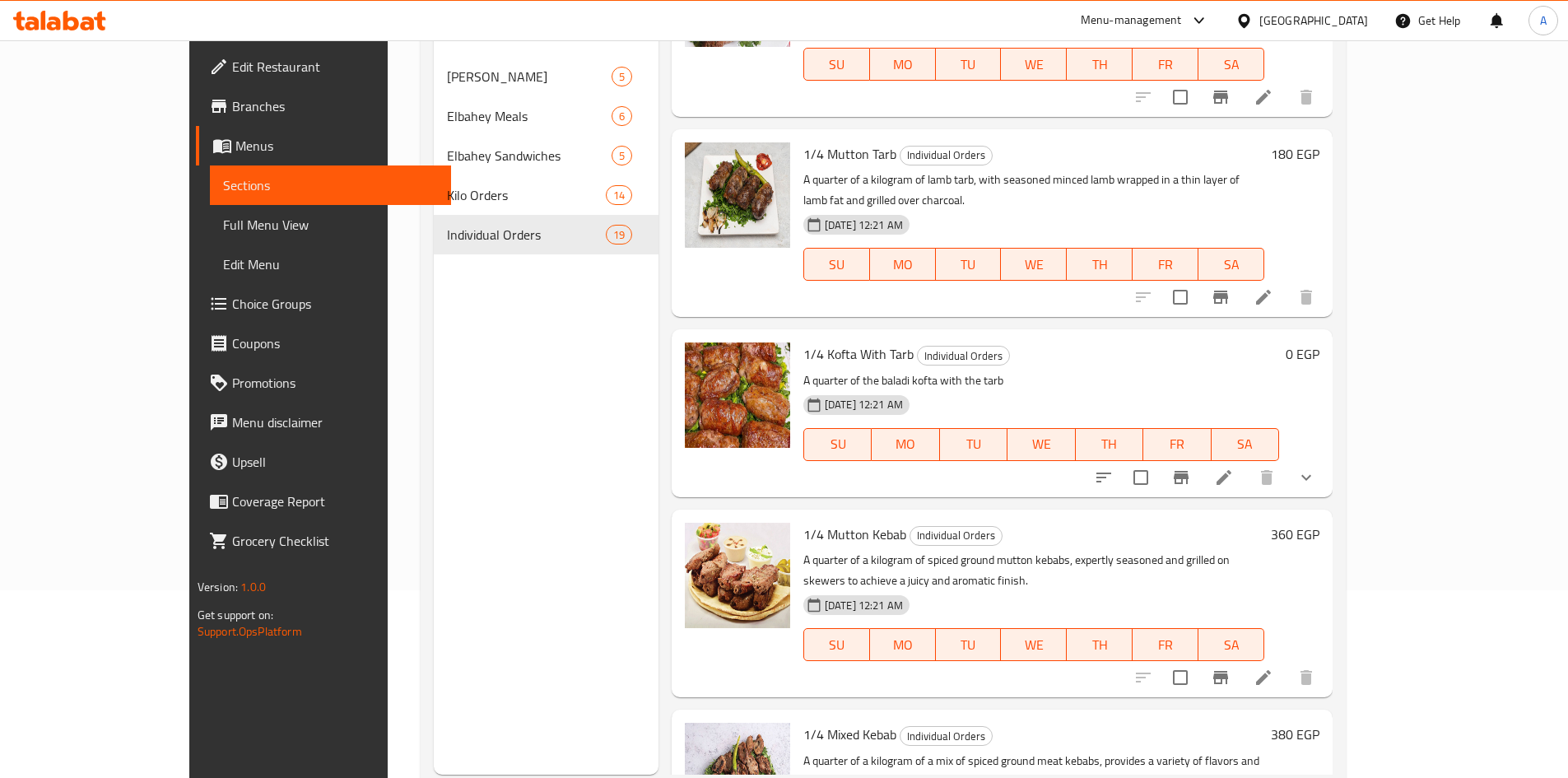
scroll to position [148, 0]
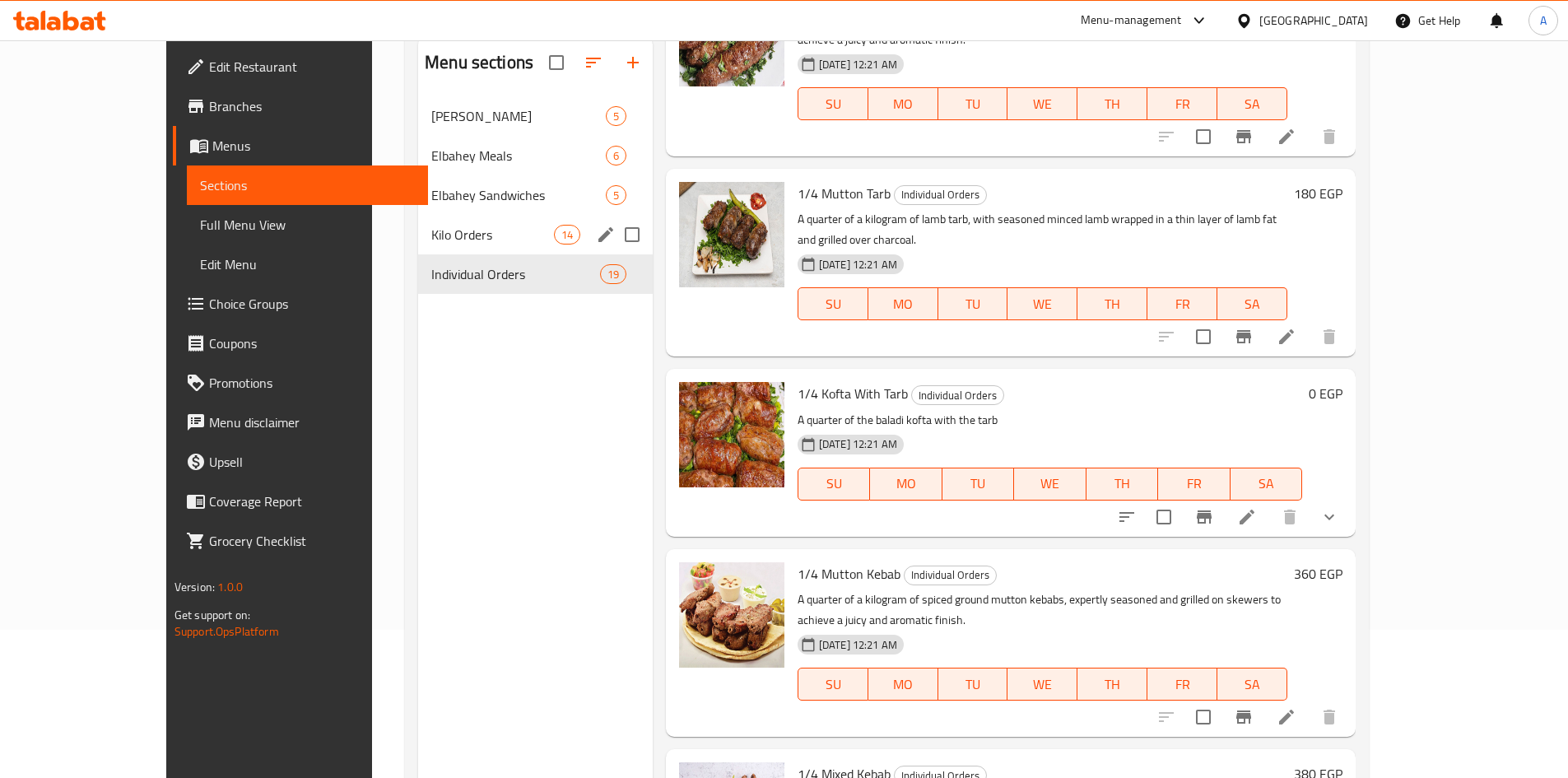
click at [418, 245] on div "Kilo Orders 14" at bounding box center [535, 235] width 235 height 40
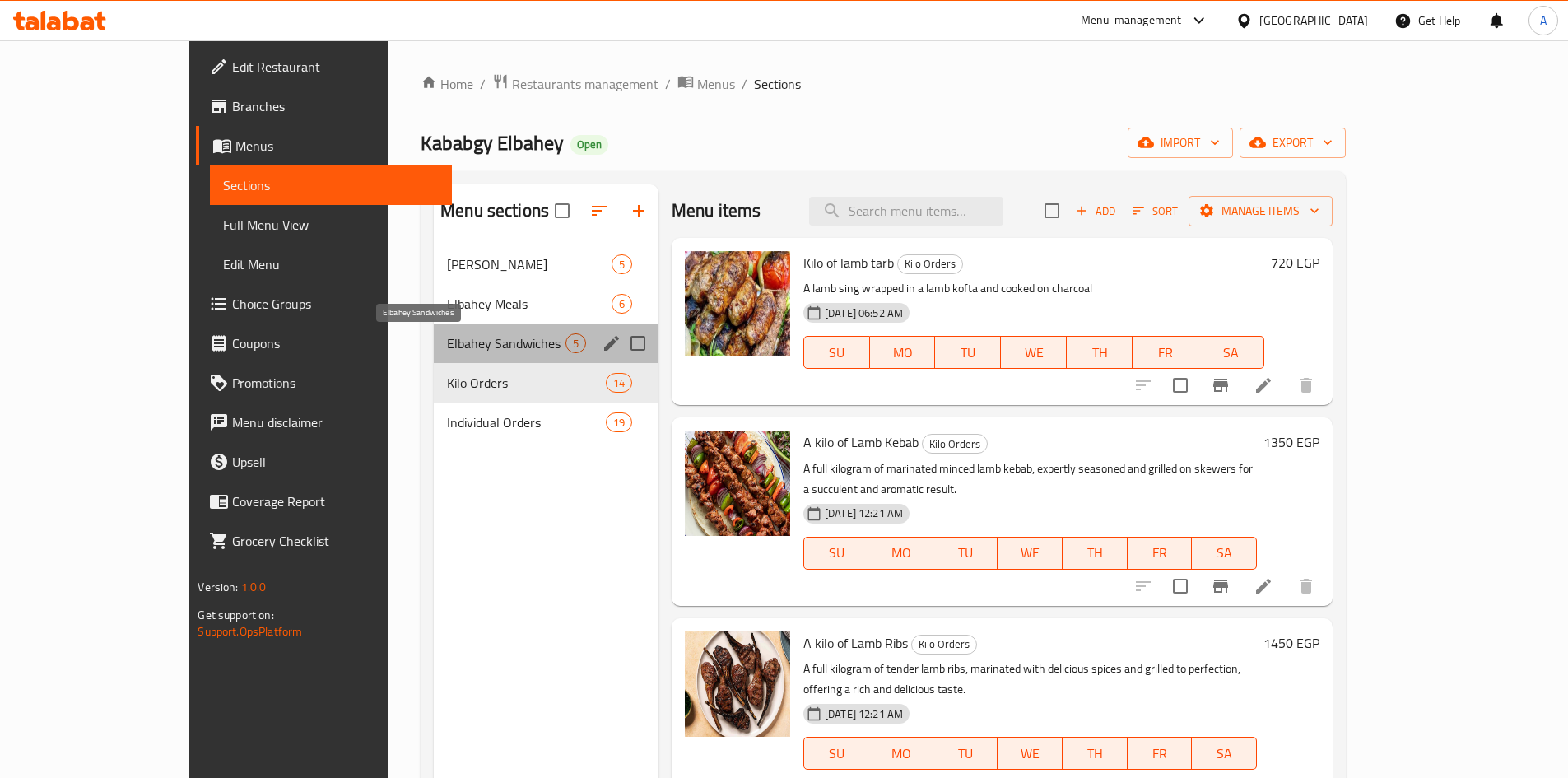
click at [447, 333] on span "Elbahey Sandwiches" at bounding box center [507, 343] width 119 height 20
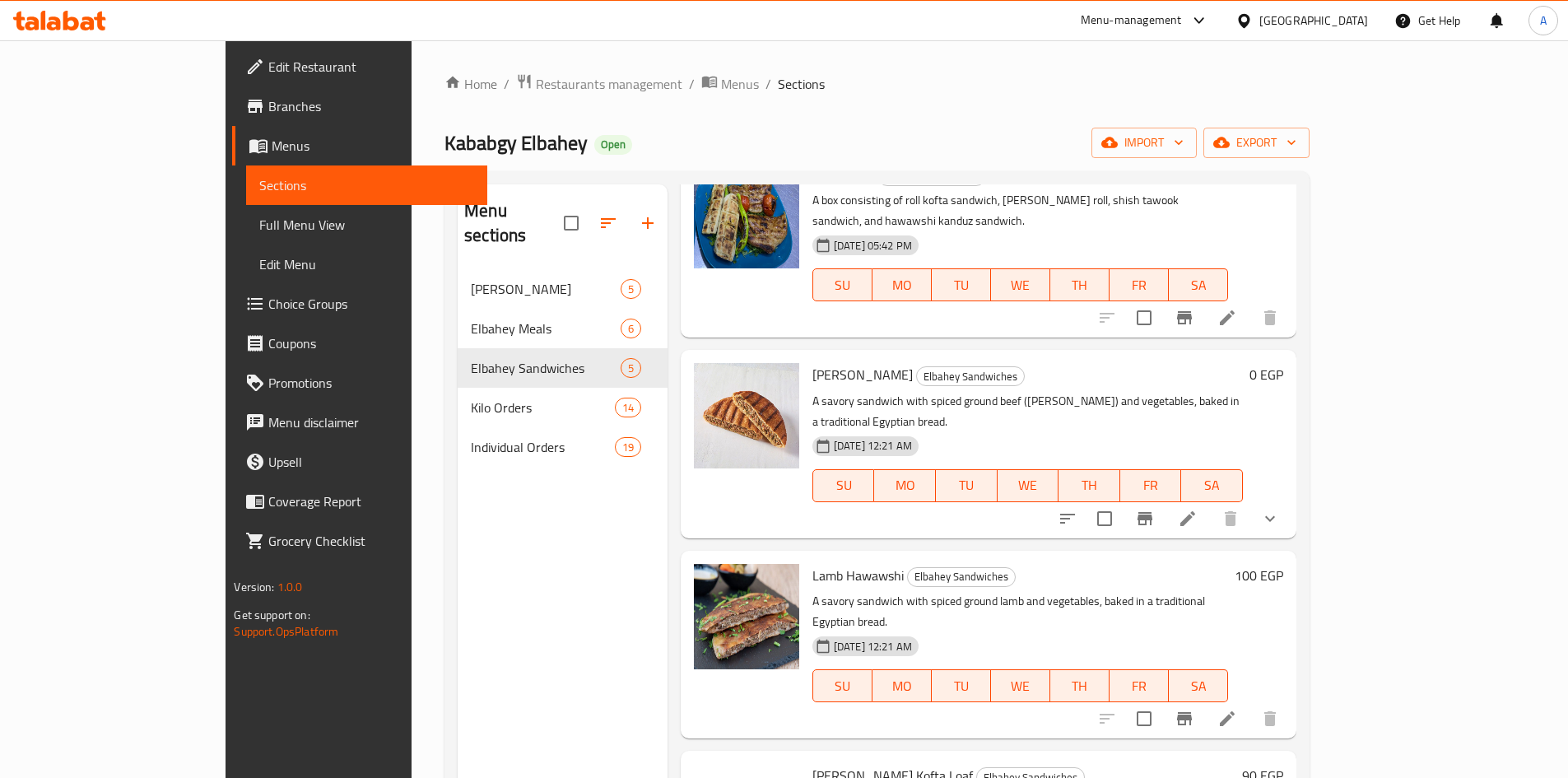
scroll to position [162, 0]
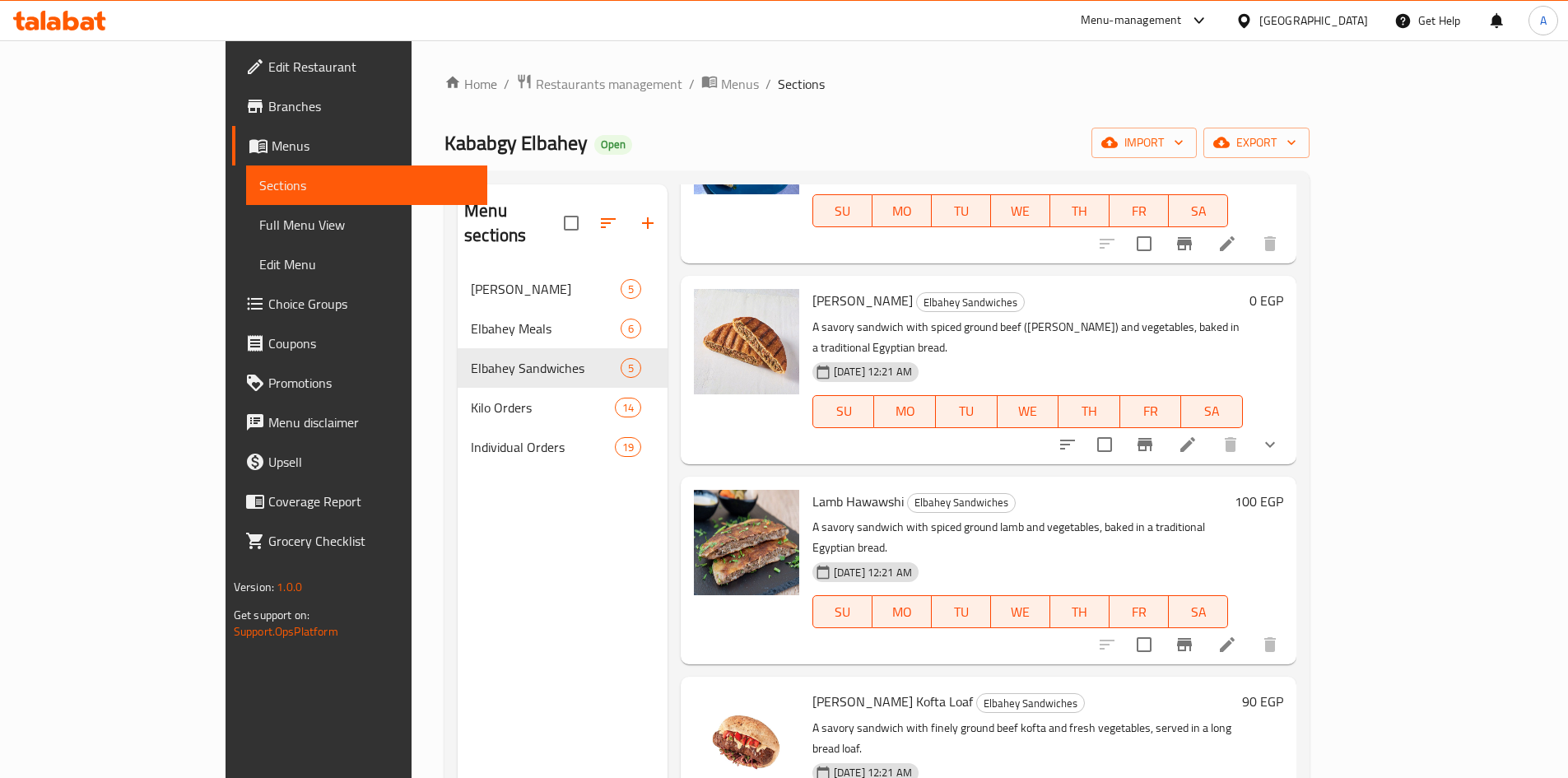
click at [1280, 434] on icon "show more" at bounding box center [1270, 444] width 20 height 20
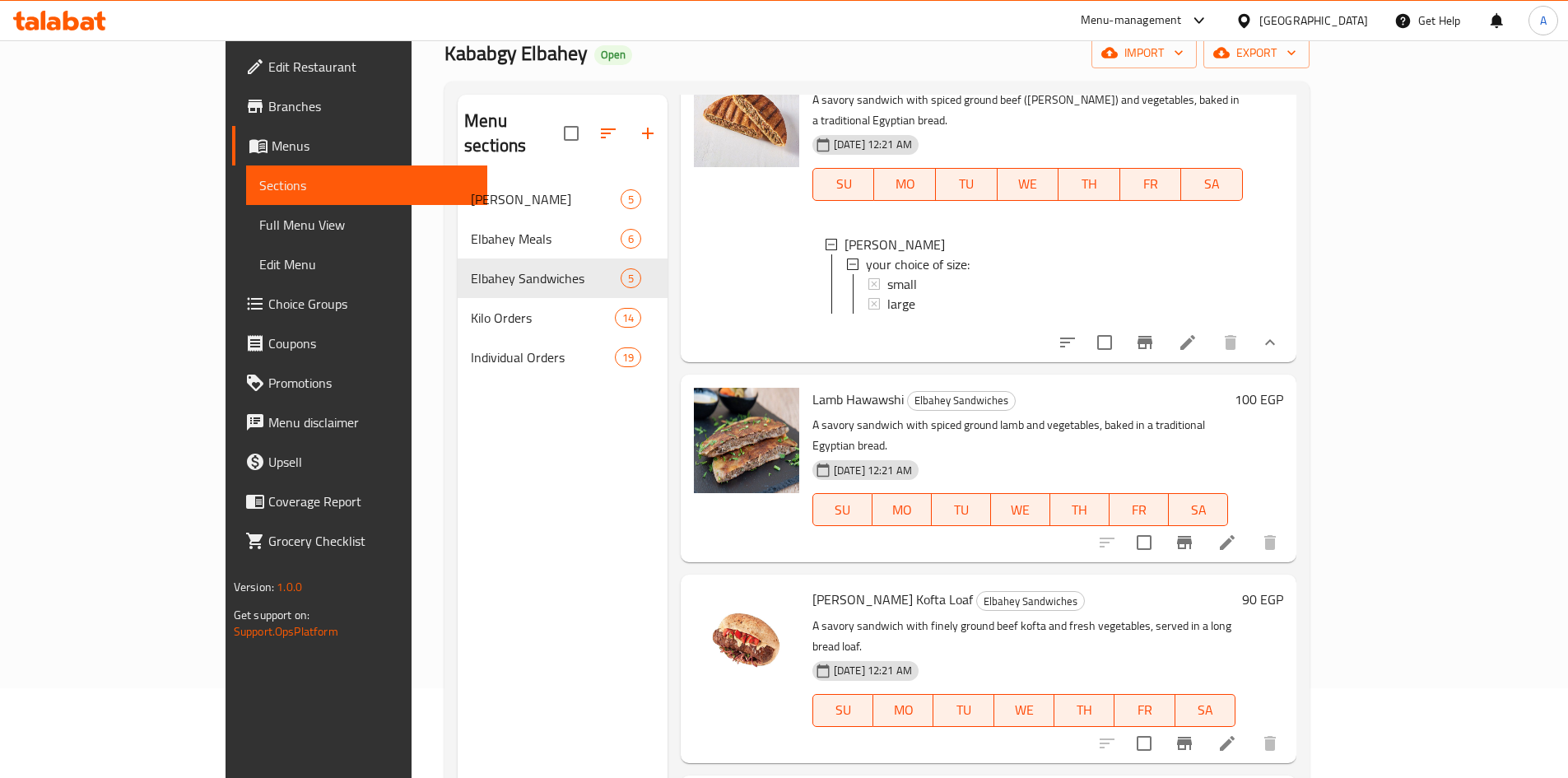
scroll to position [0, 0]
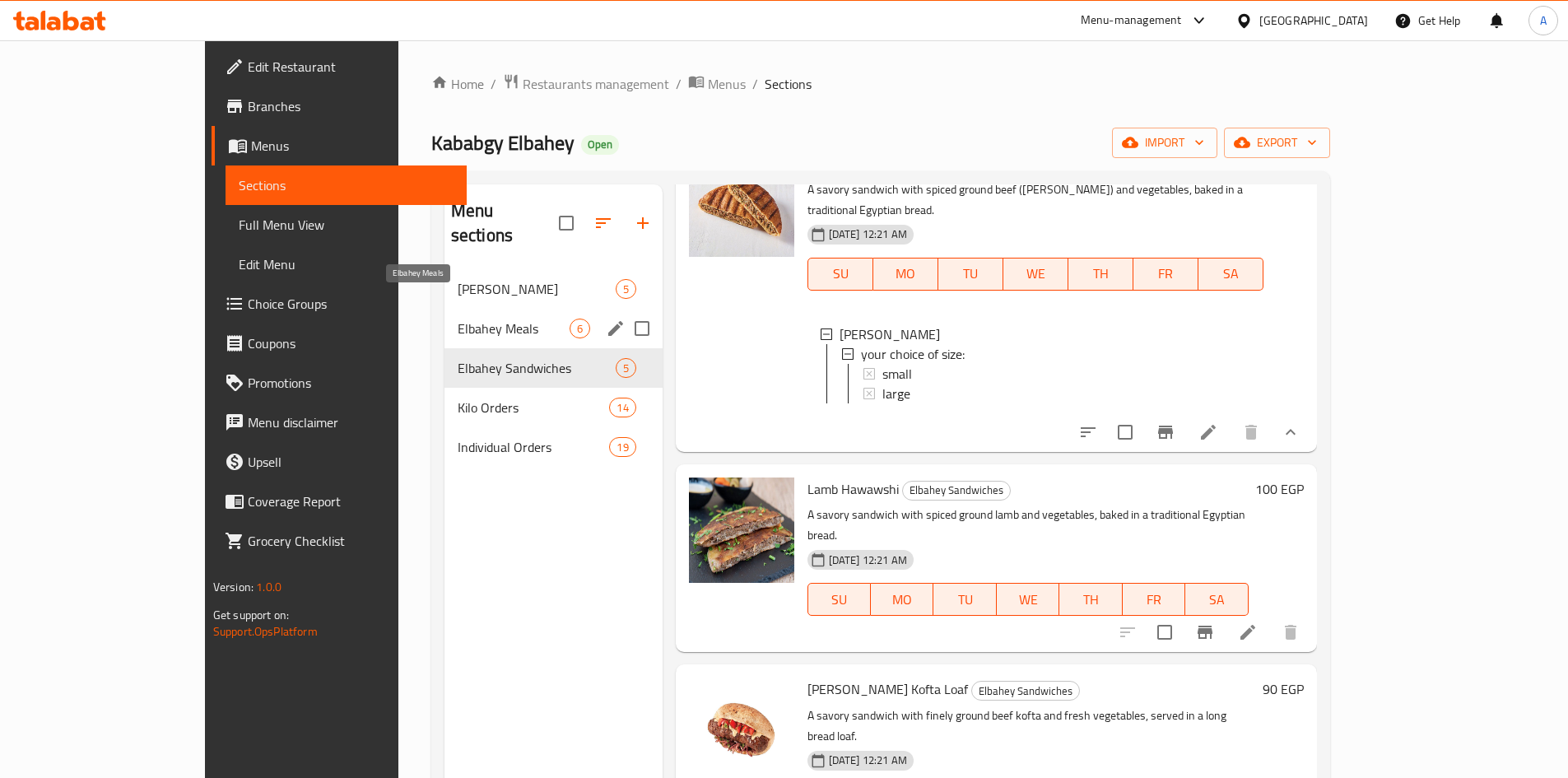
click at [458, 318] on span "Elbahey Meals" at bounding box center [514, 328] width 112 height 20
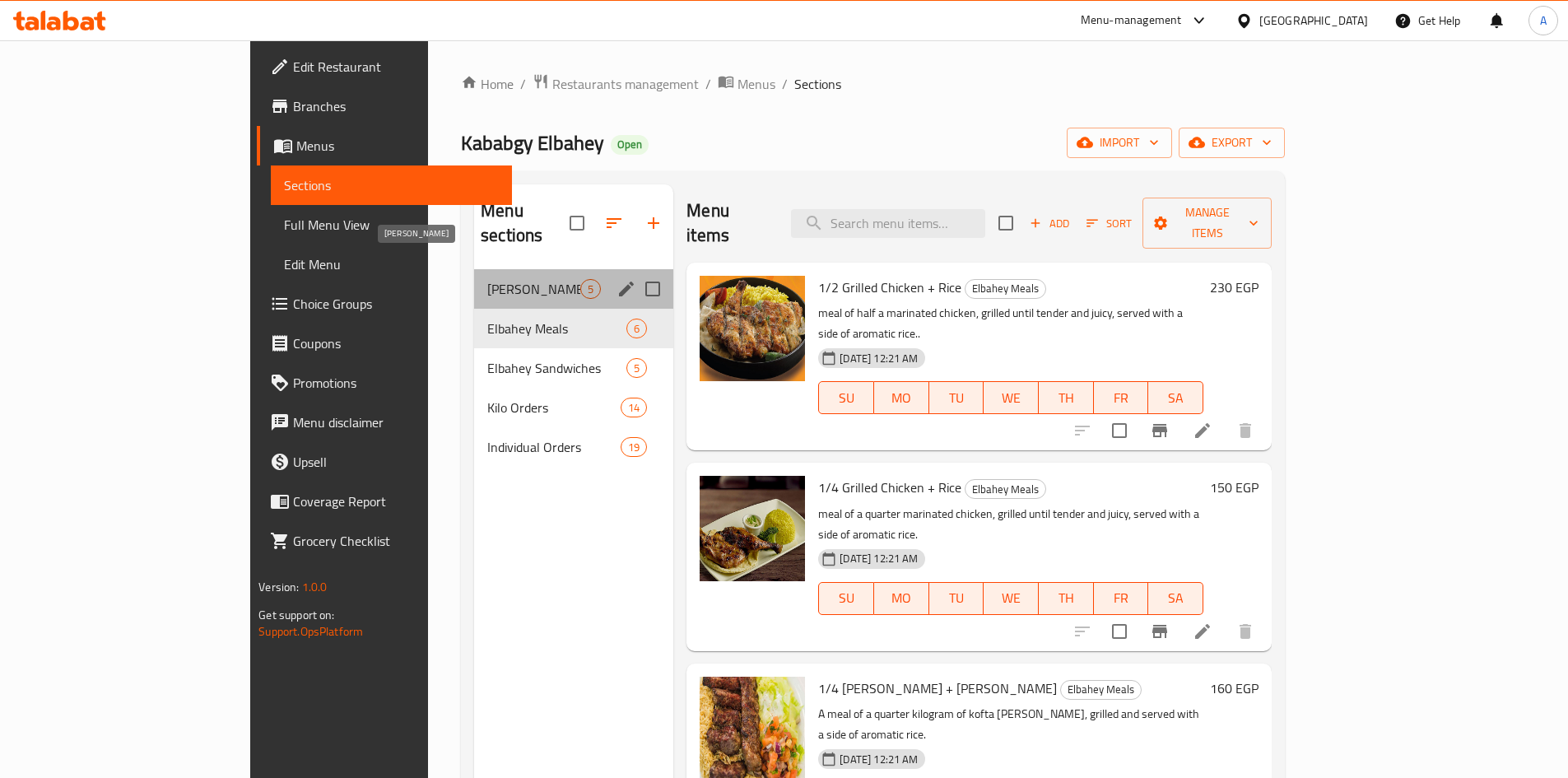
click at [487, 279] on span "[PERSON_NAME]" at bounding box center [533, 289] width 93 height 20
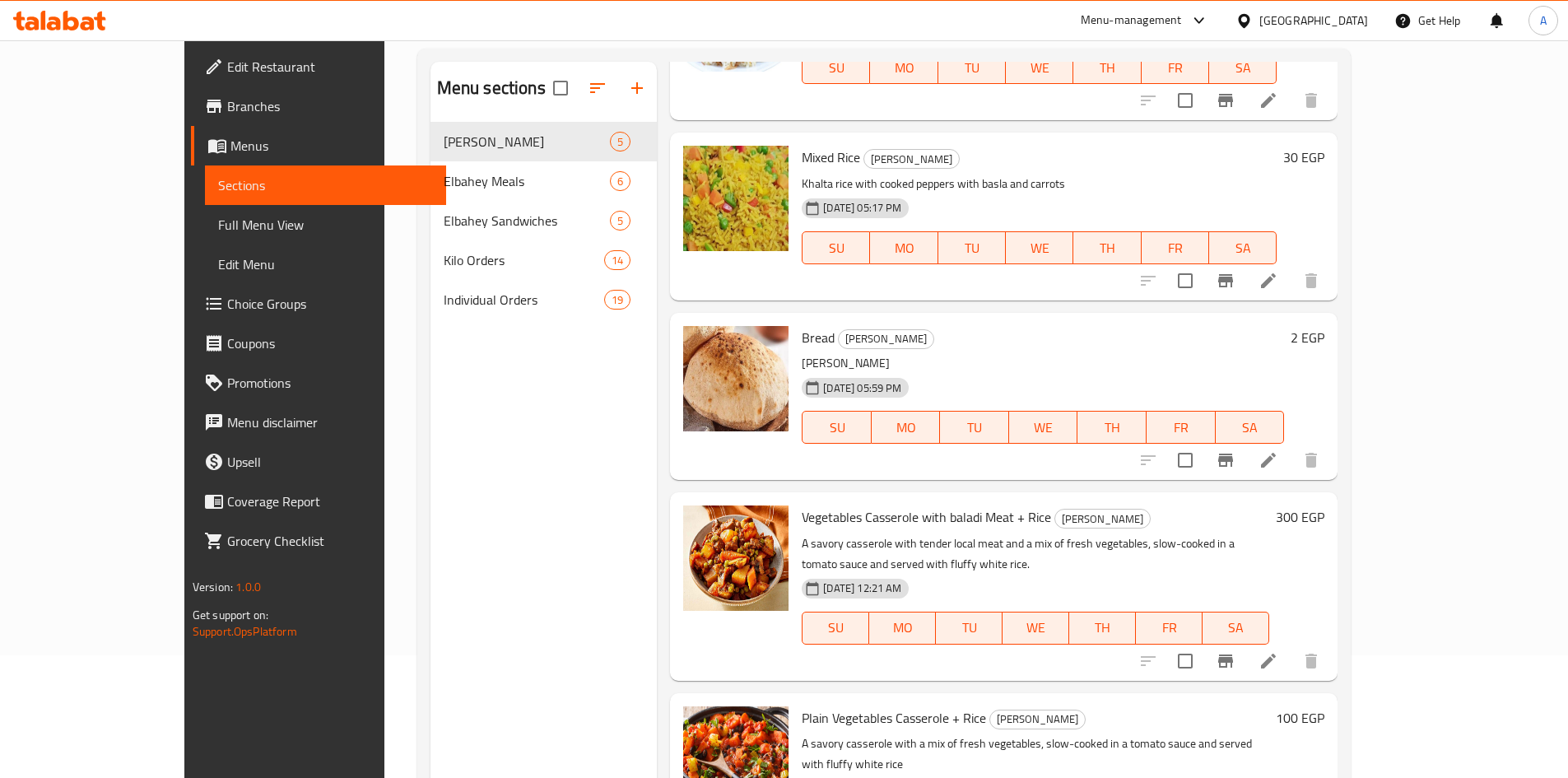
scroll to position [230, 0]
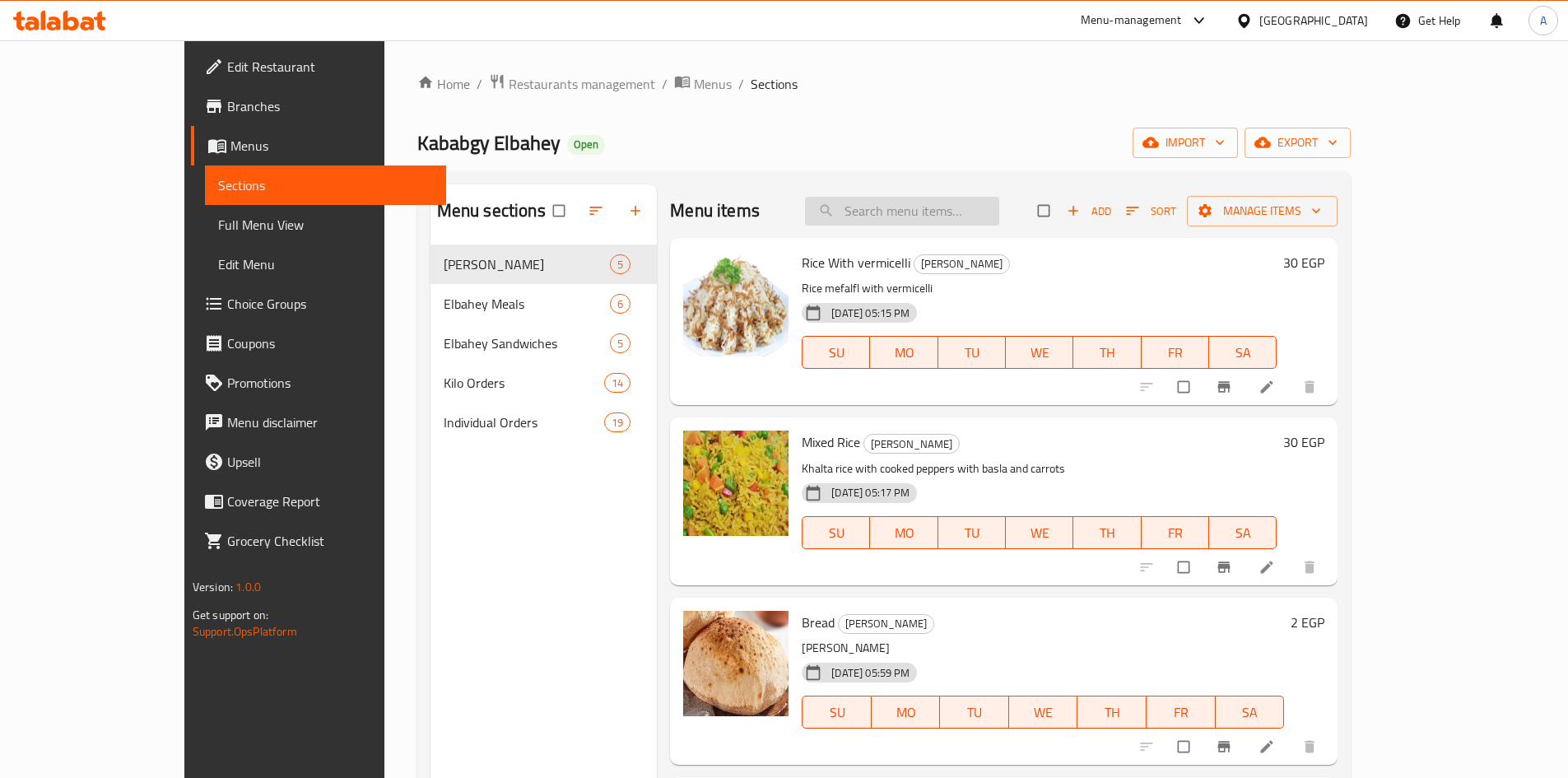
click at [1000, 209] on input "search" at bounding box center [902, 211] width 194 height 29
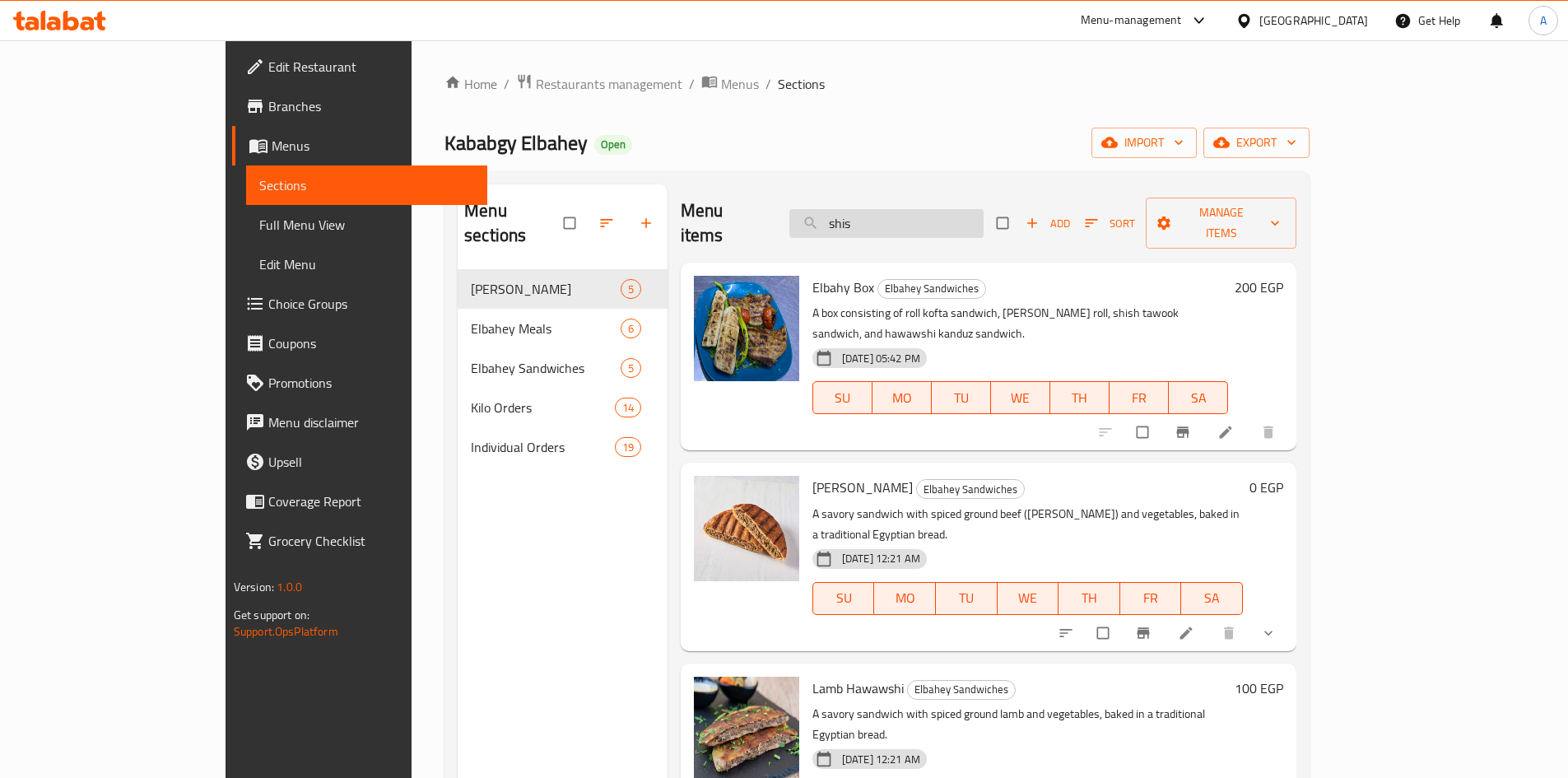
type input "shish"
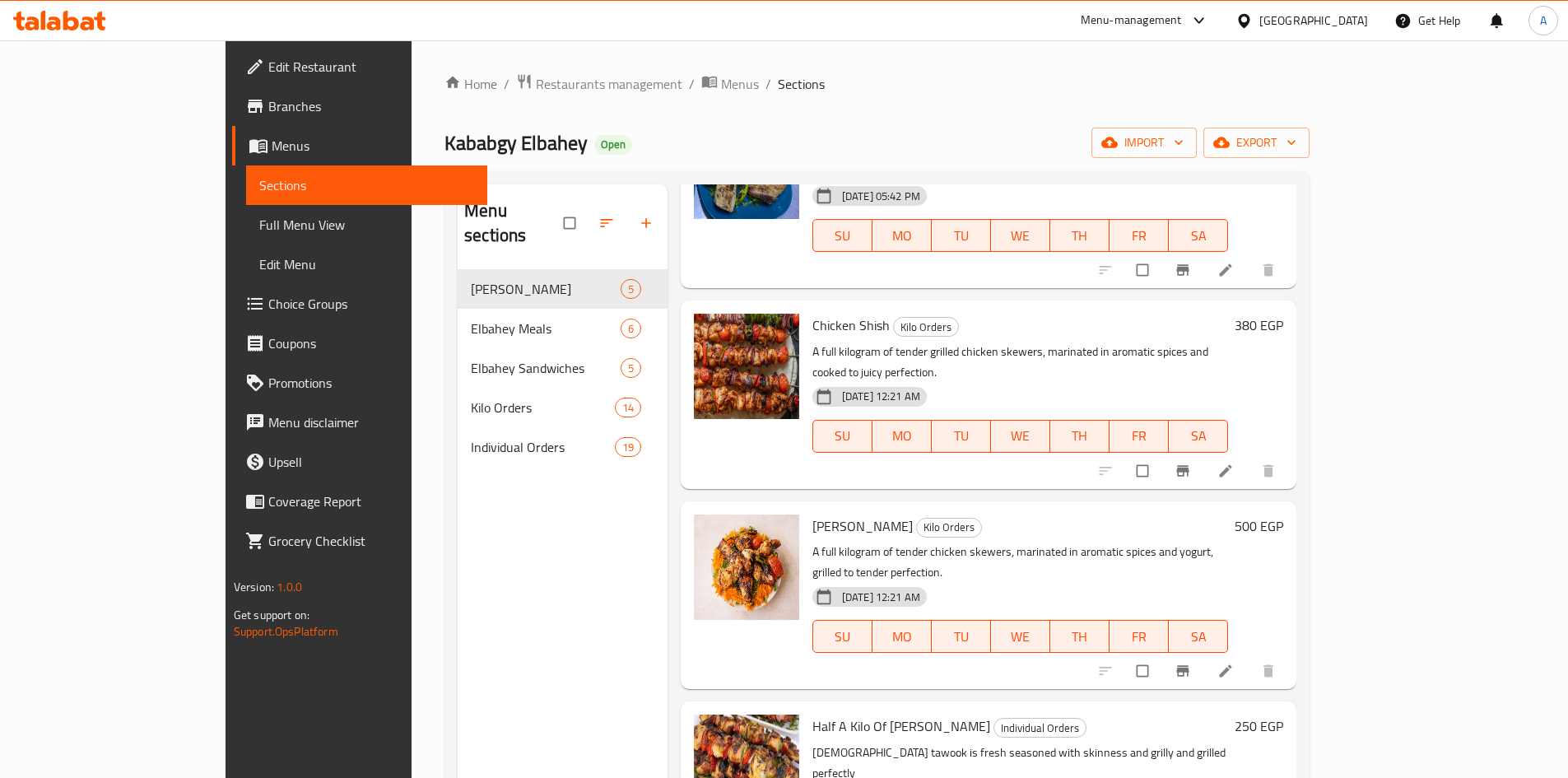
scroll to position [230, 0]
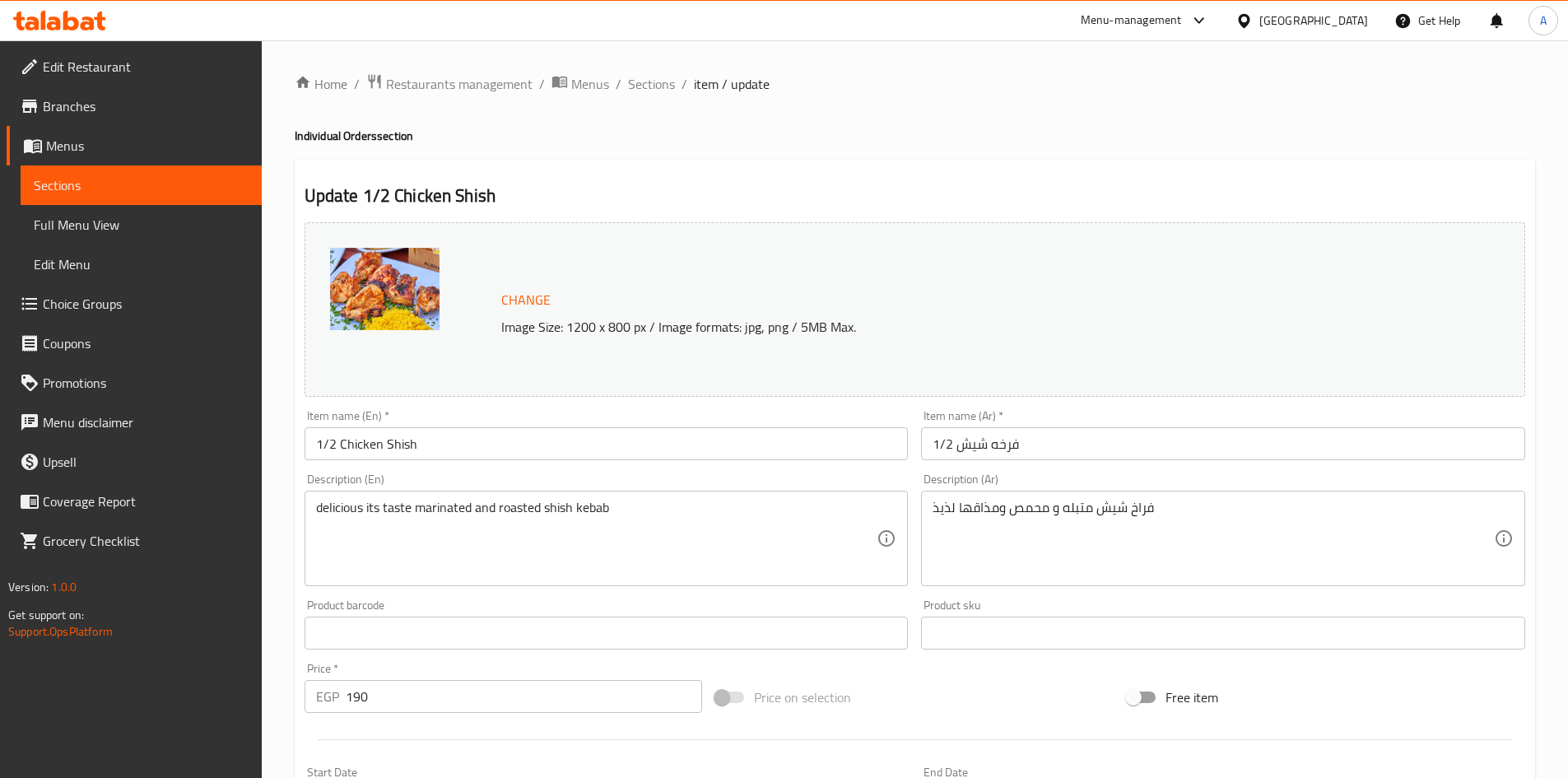
click at [51, 305] on span "Choice Groups" at bounding box center [145, 303] width 206 height 20
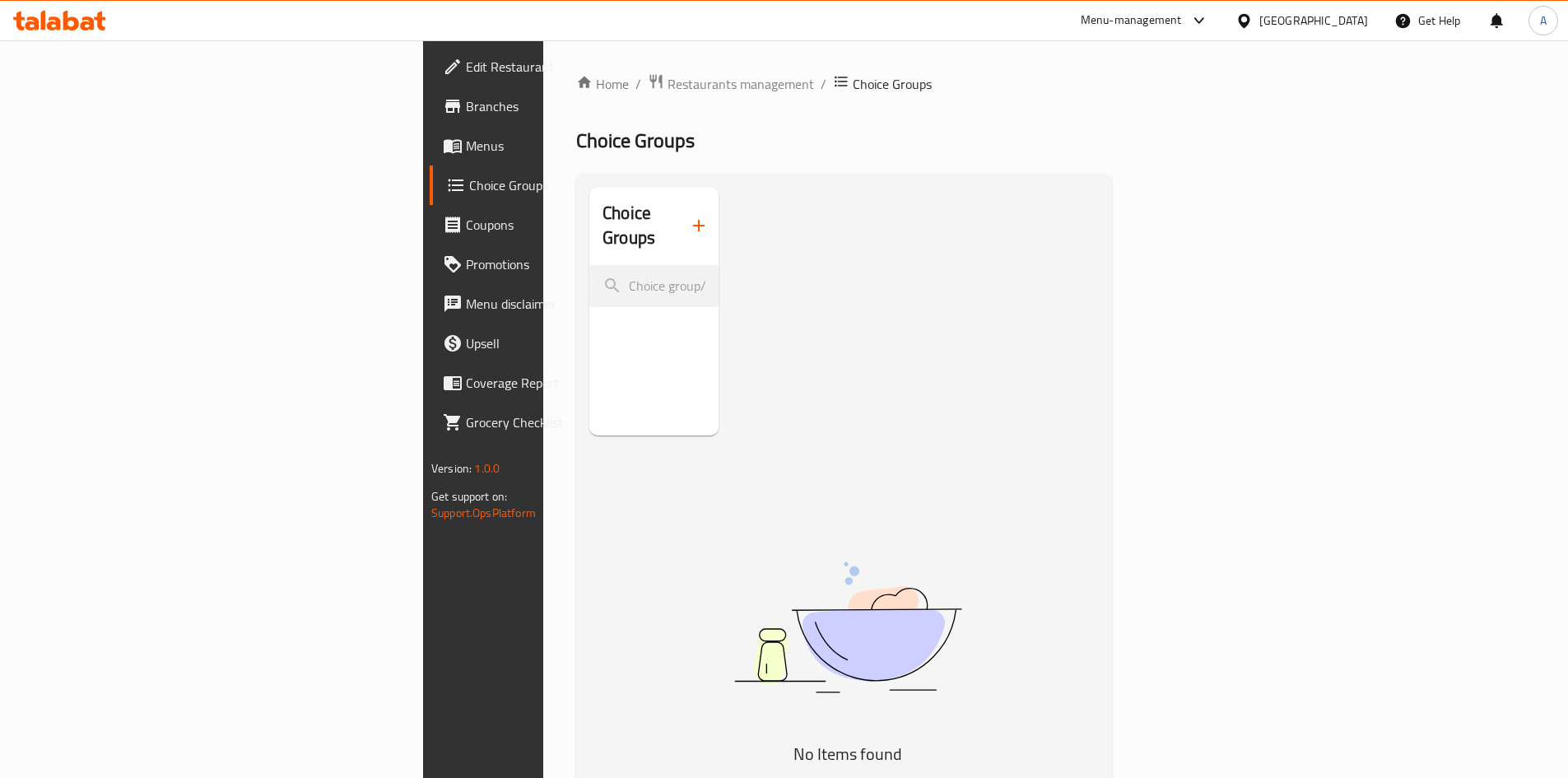
click at [466, 151] on span "Menus" at bounding box center [569, 145] width 206 height 20
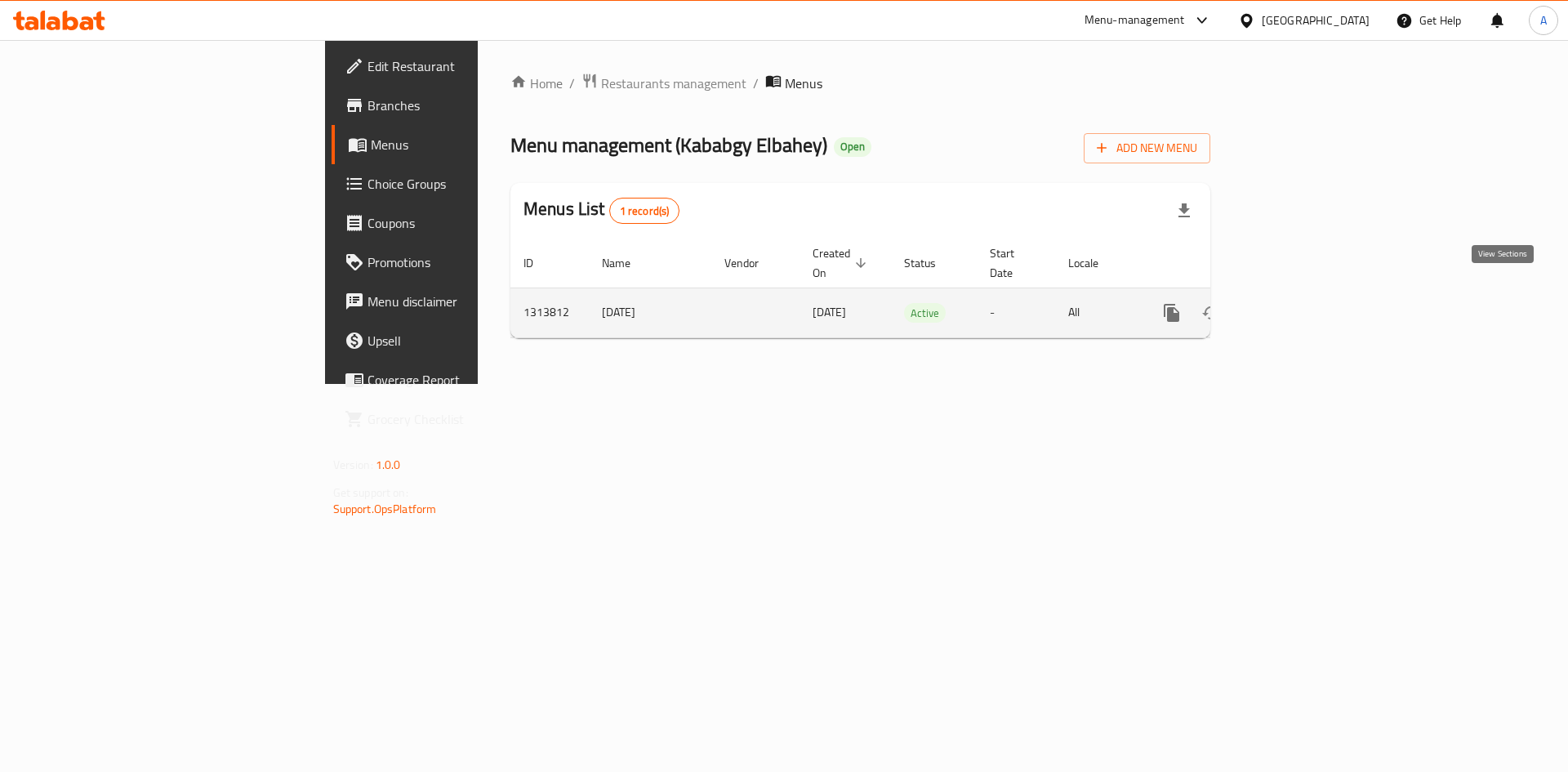
click at [1309, 296] on link "enhanced table" at bounding box center [1290, 313] width 39 height 39
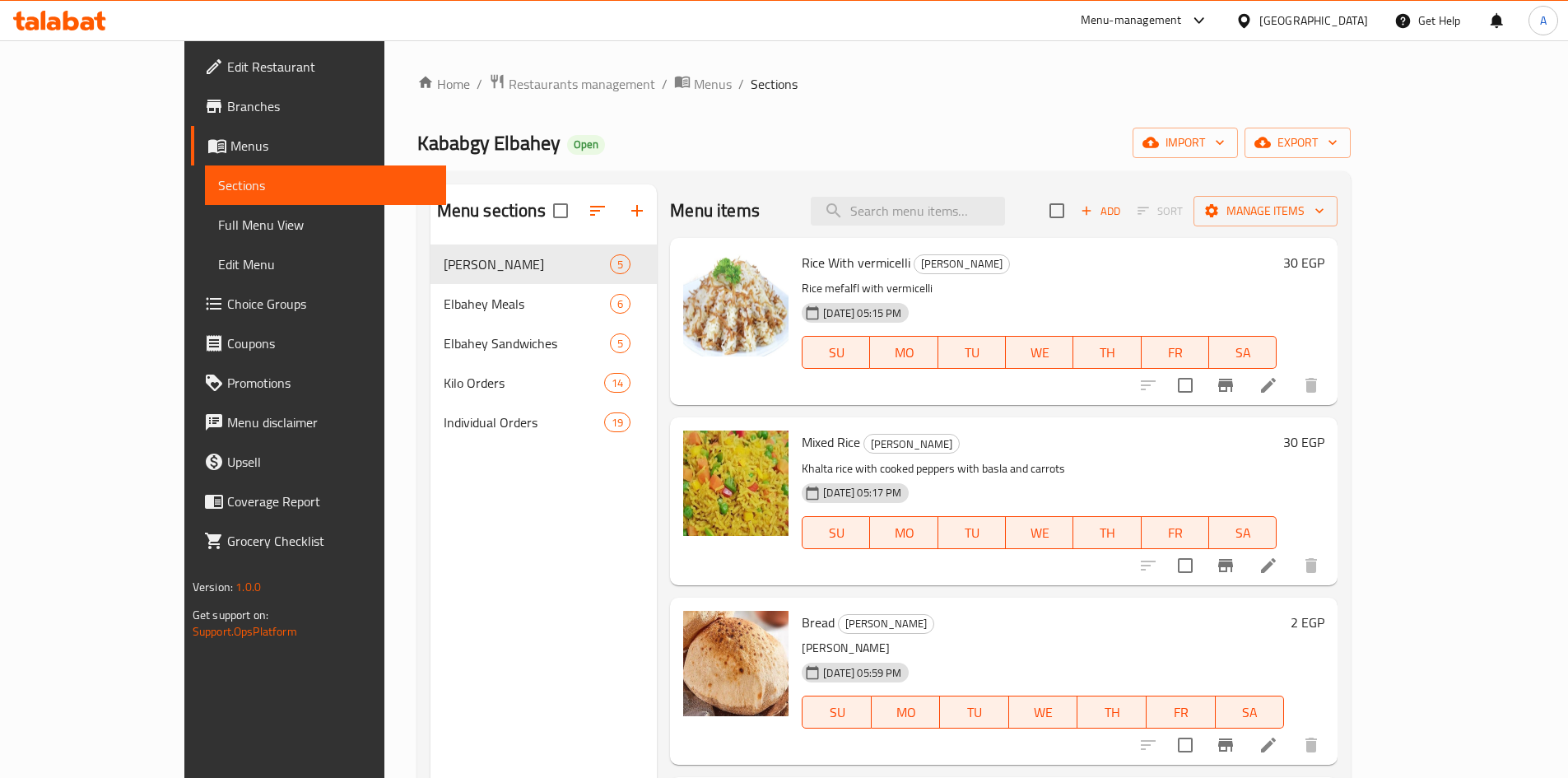
click at [1010, 114] on div "Home / Restaurants management / Menus / Sections Kababgy Elbahey Open import ex…" at bounding box center [884, 525] width 934 height 903
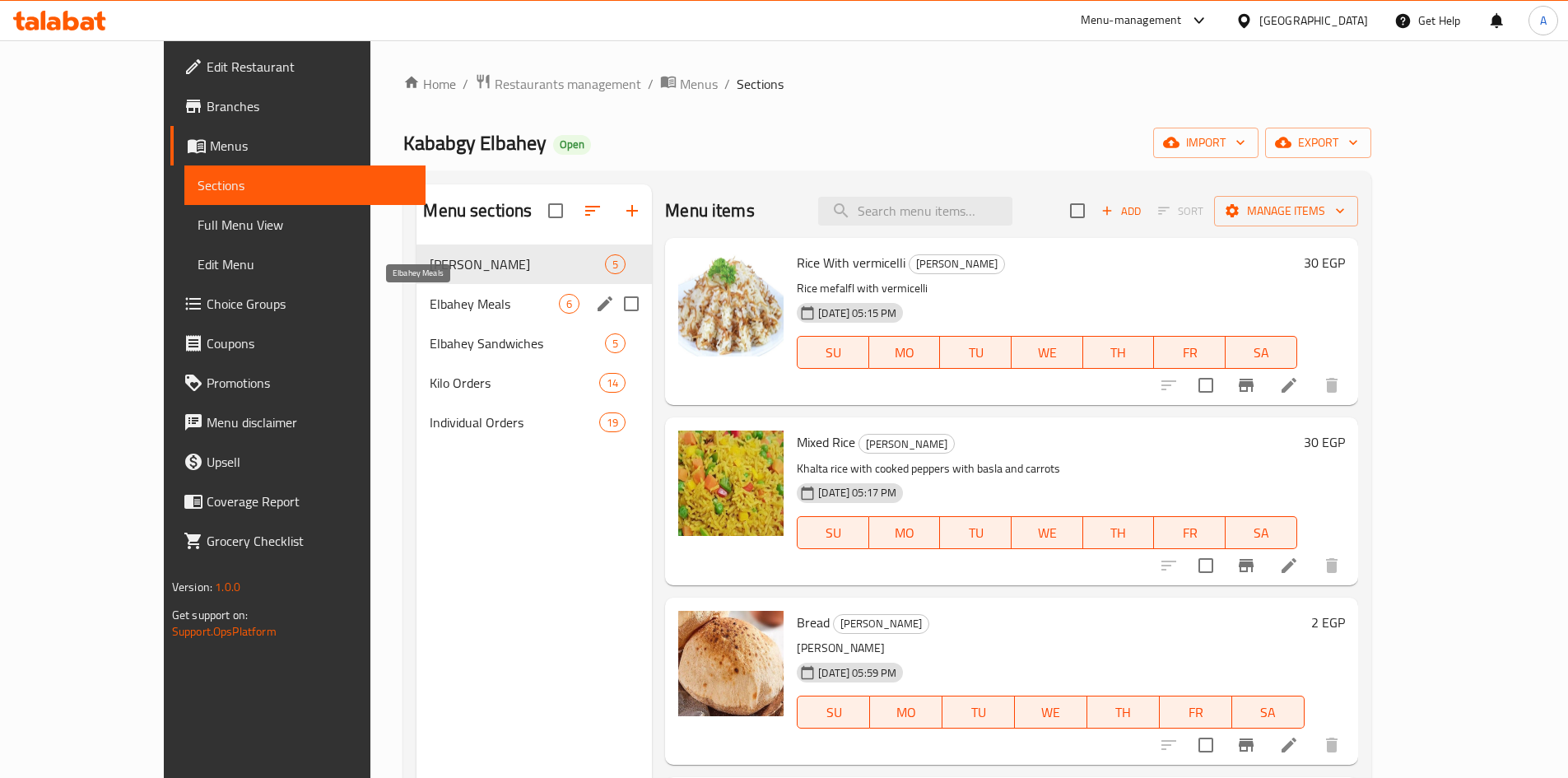
click at [430, 306] on span "Elbahey Meals" at bounding box center [494, 303] width 129 height 20
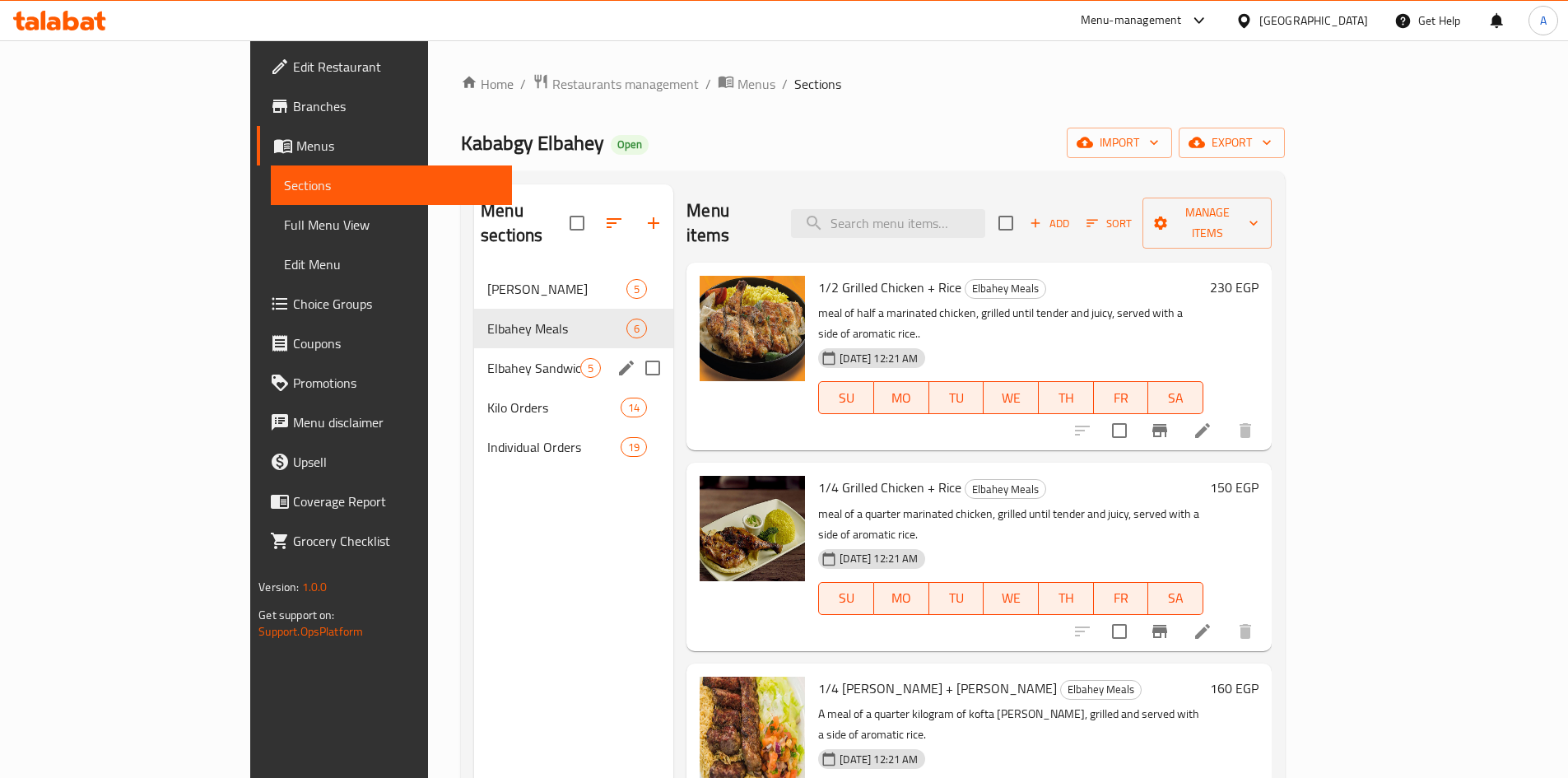
click at [487, 358] on span "Elbahey Sandwiches" at bounding box center [533, 367] width 93 height 20
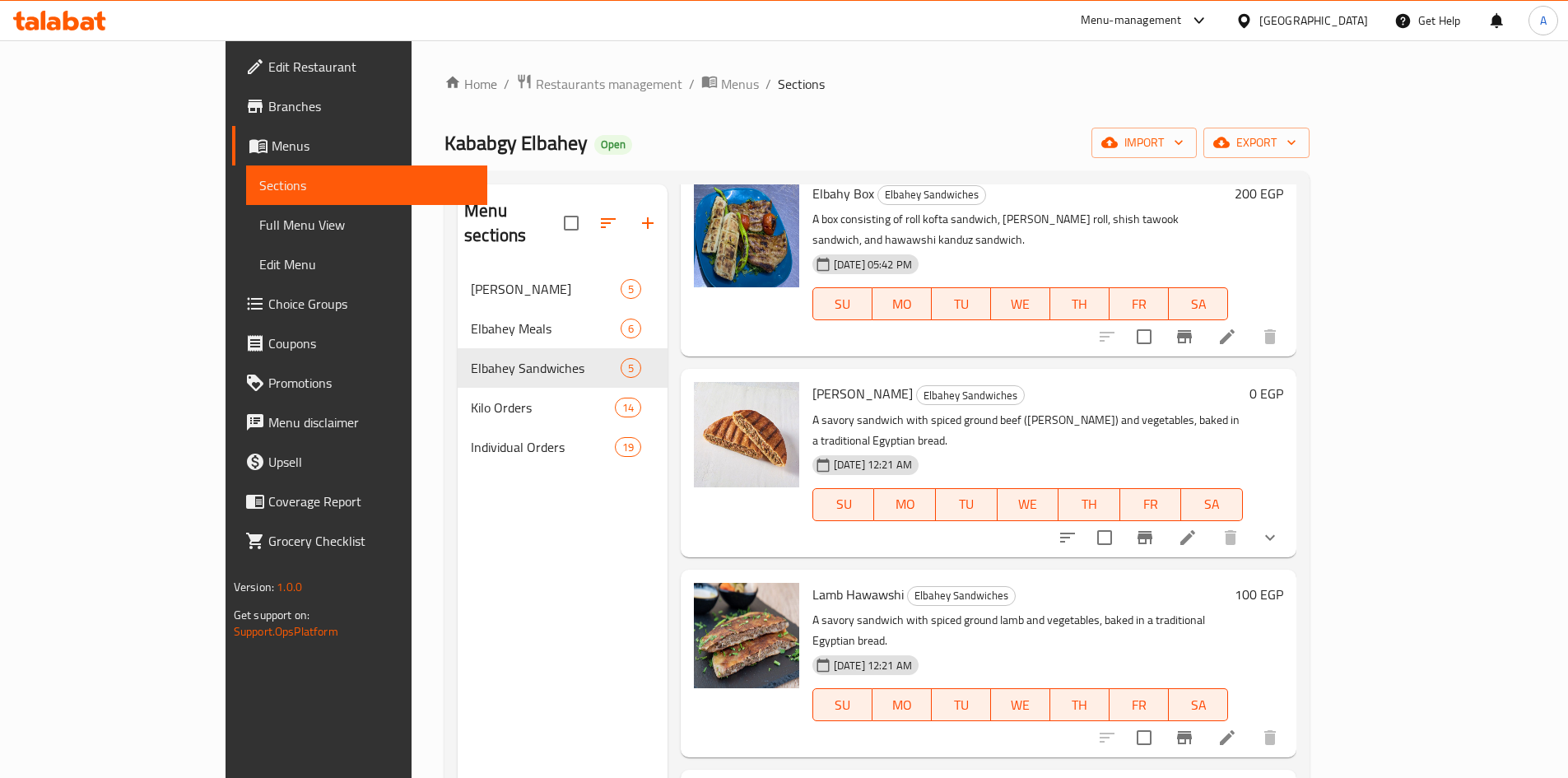
scroll to position [162, 0]
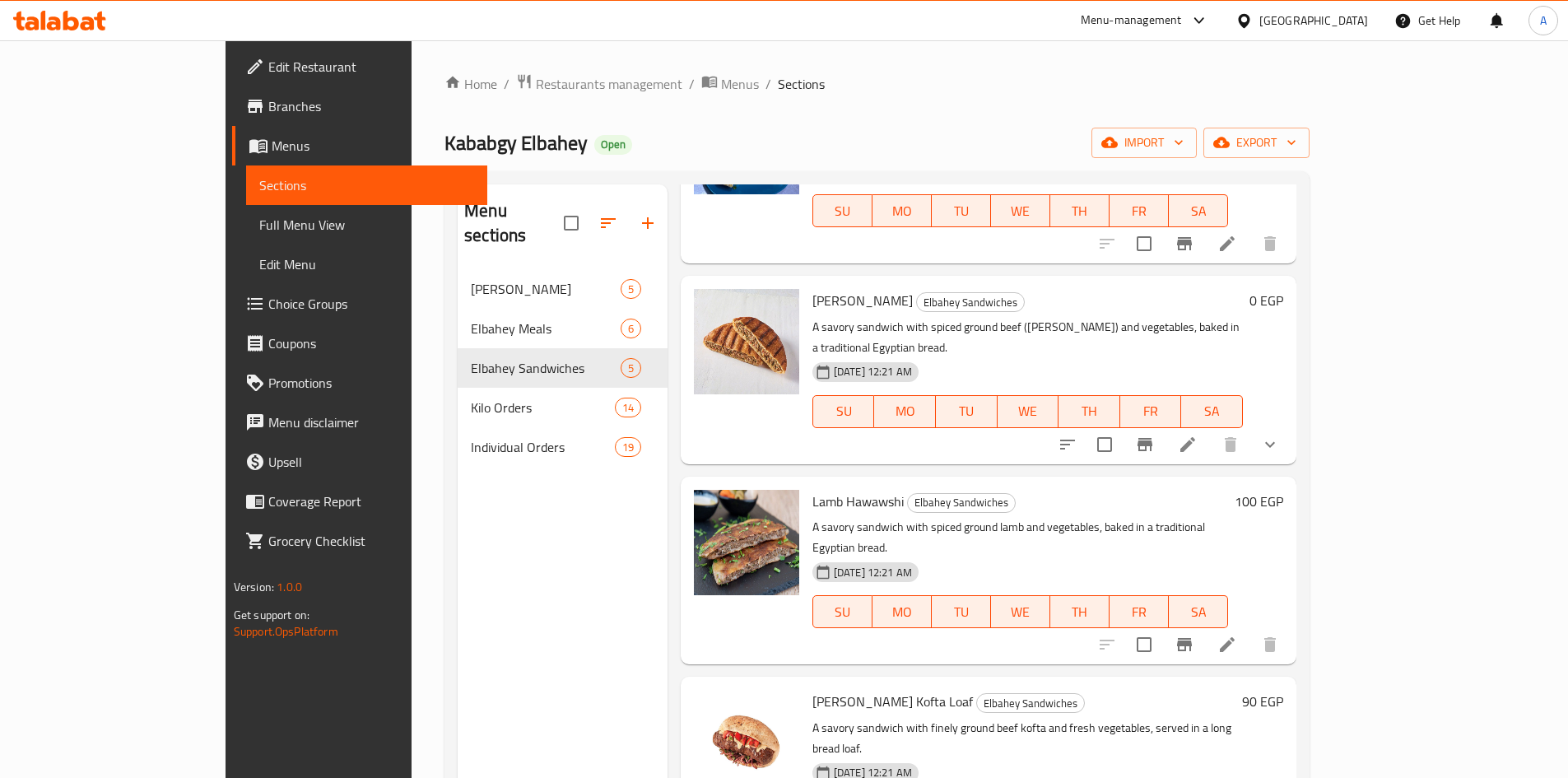
click at [1290, 425] on button "show more" at bounding box center [1271, 445] width 40 height 40
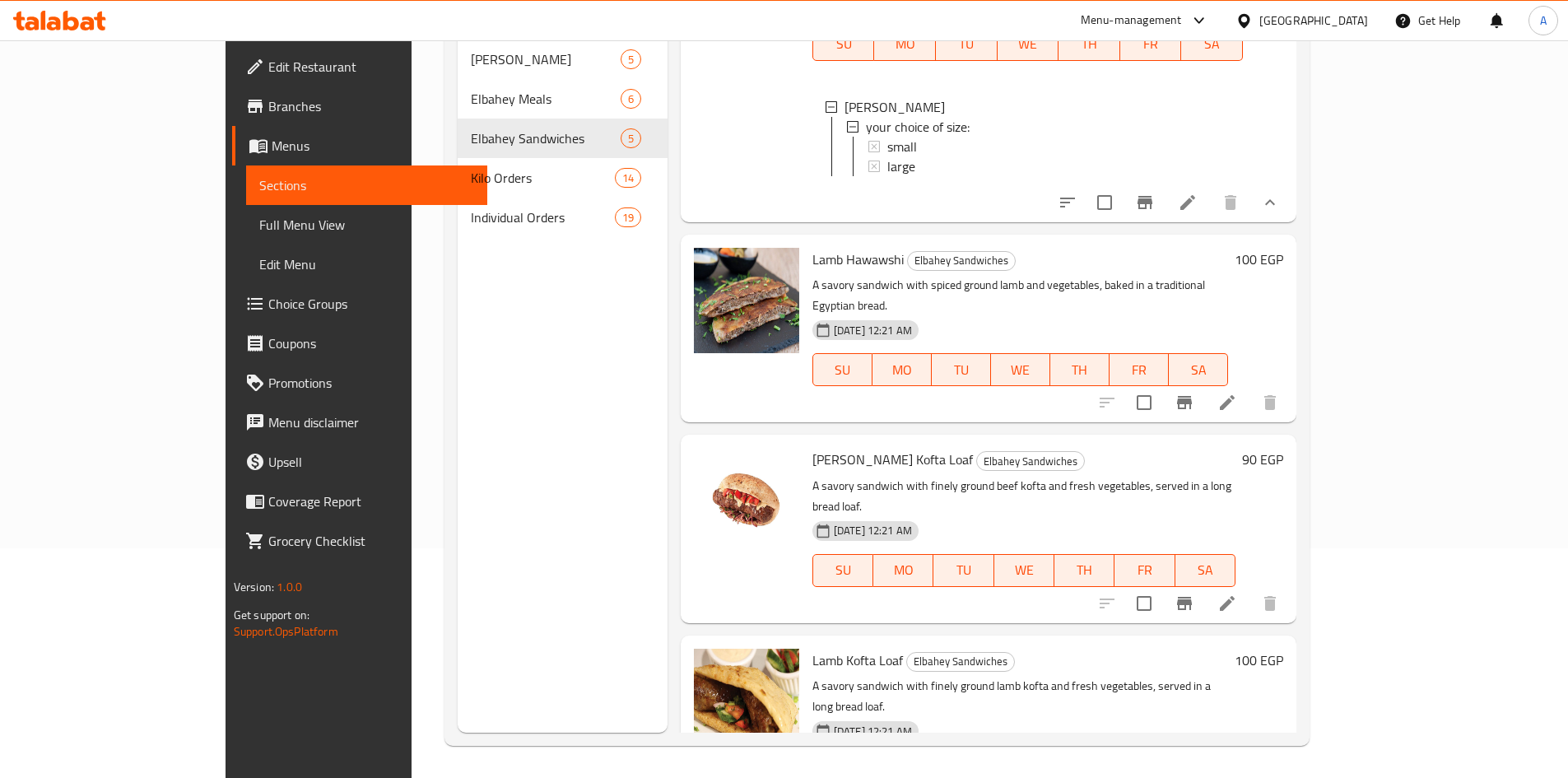
scroll to position [230, 0]
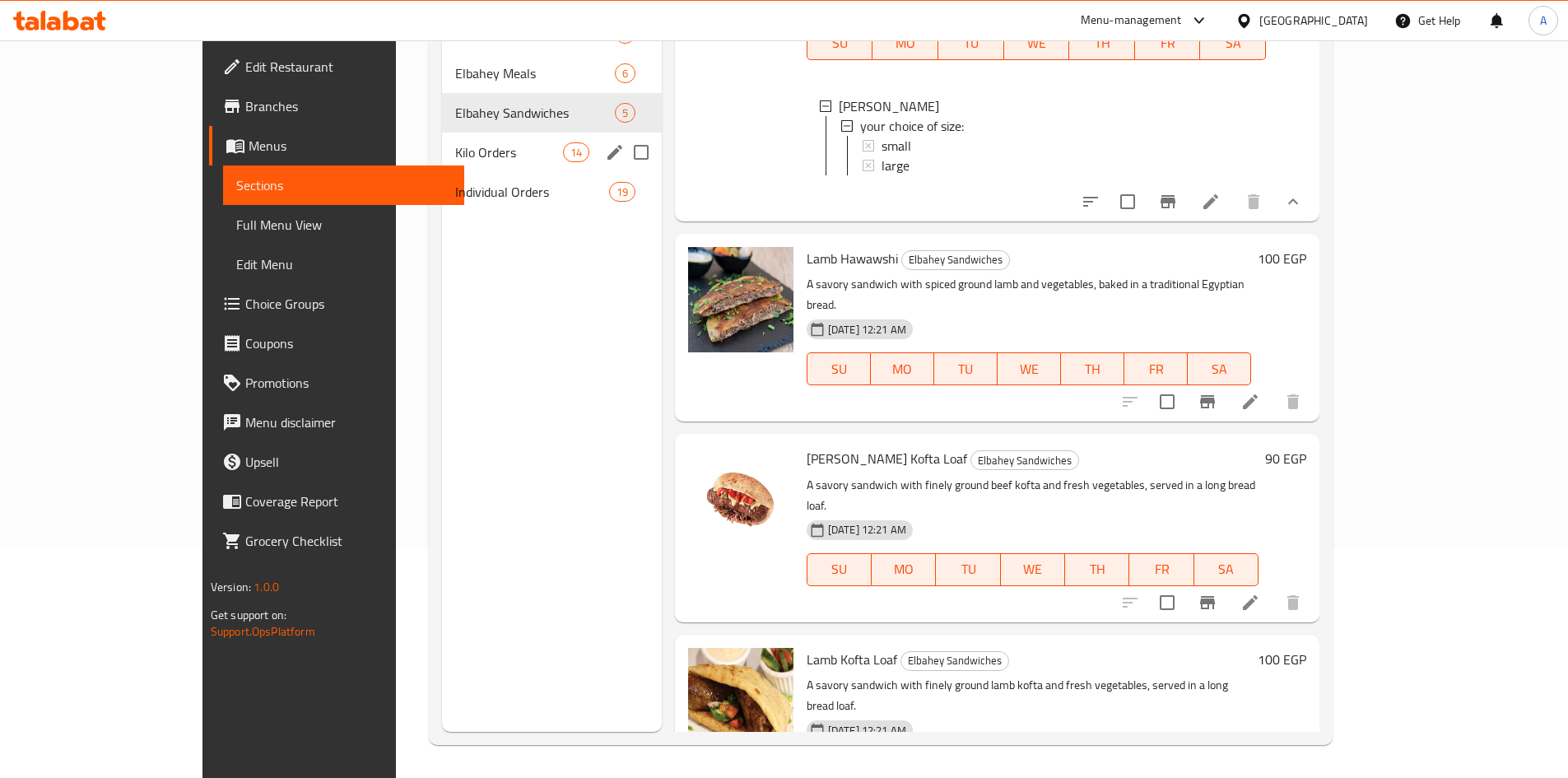
click at [455, 143] on span "Kilo Orders" at bounding box center [508, 152] width 107 height 20
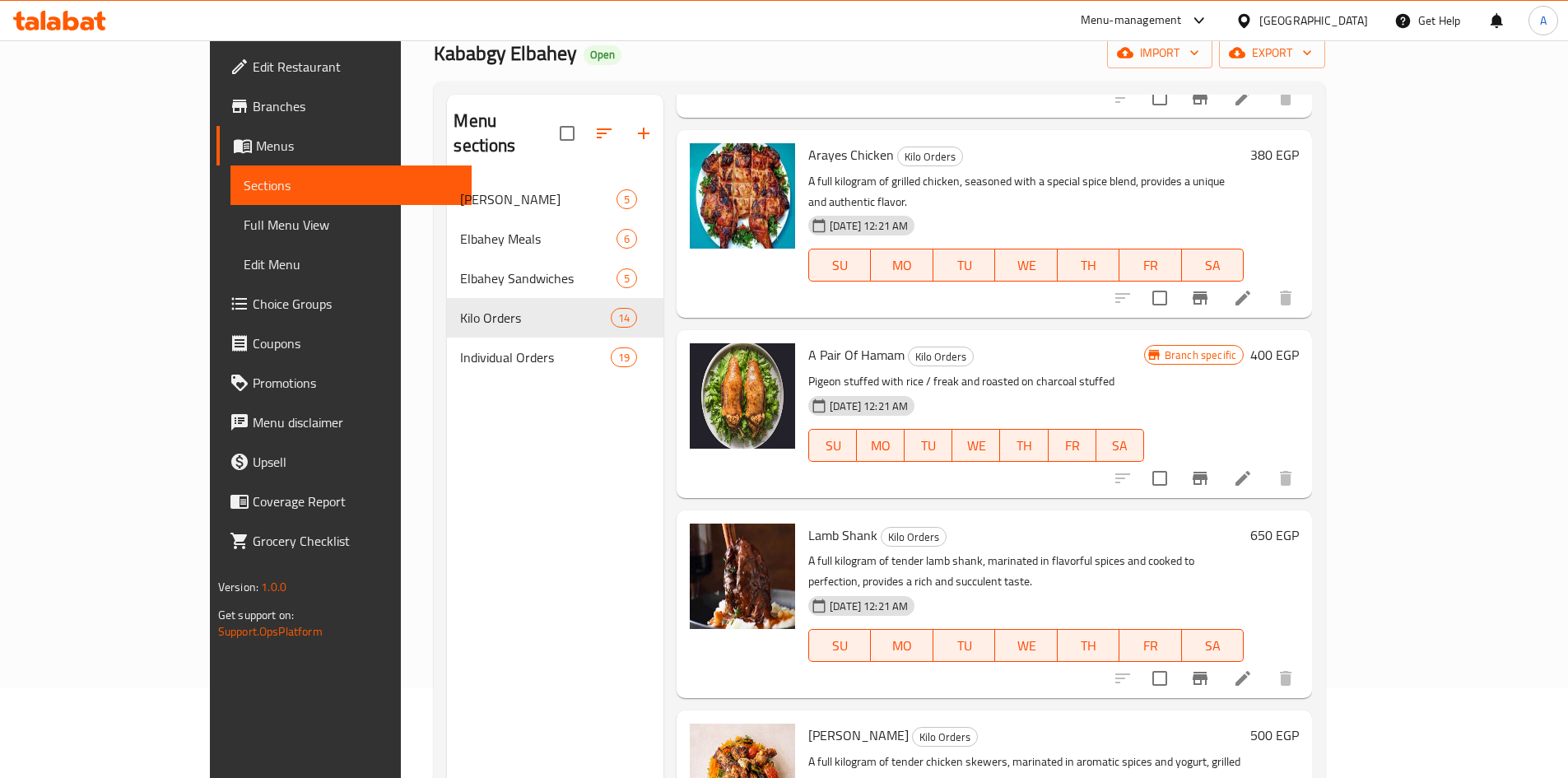
scroll to position [230, 0]
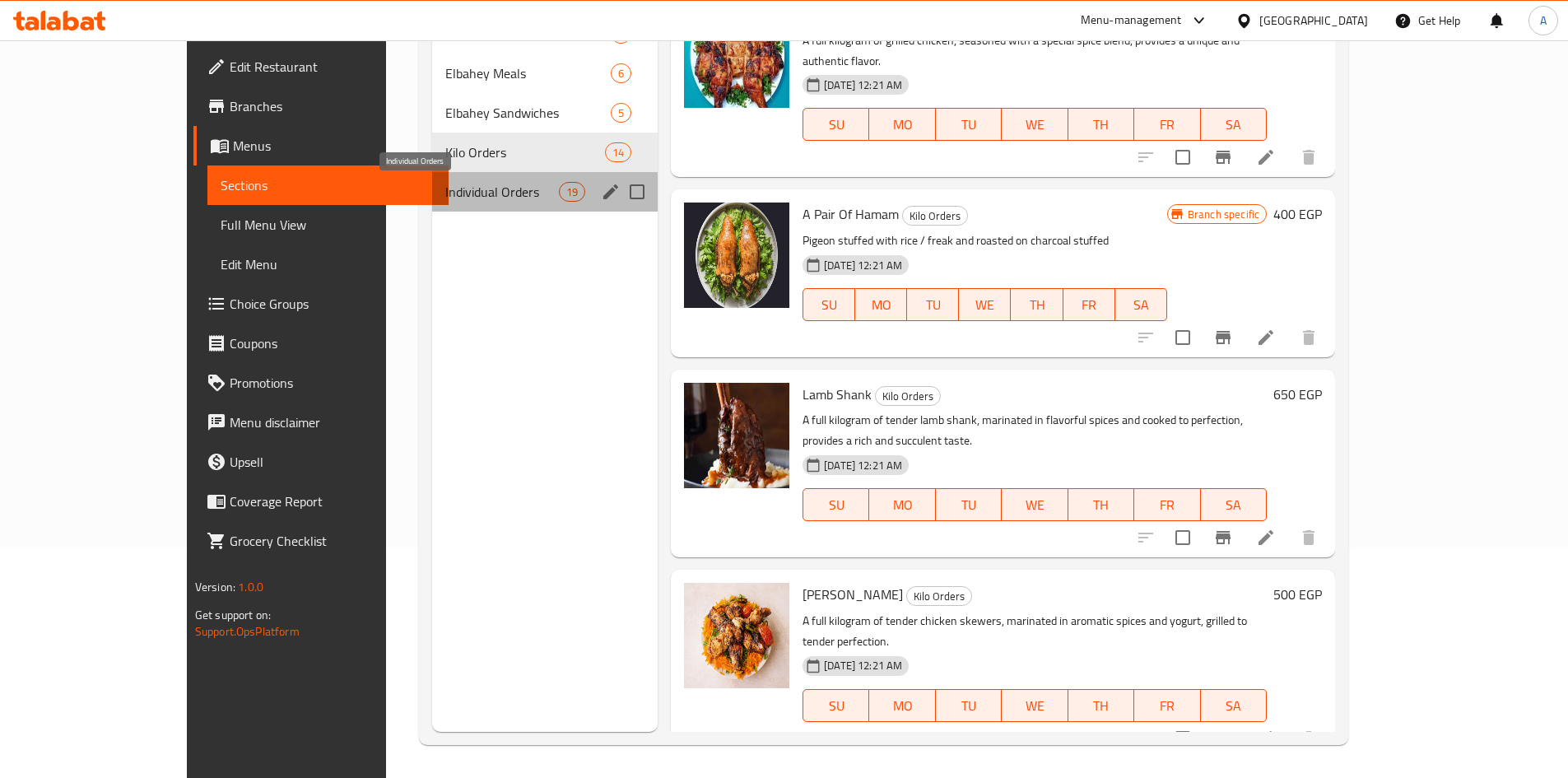
click at [446, 189] on span "Individual Orders" at bounding box center [502, 192] width 113 height 20
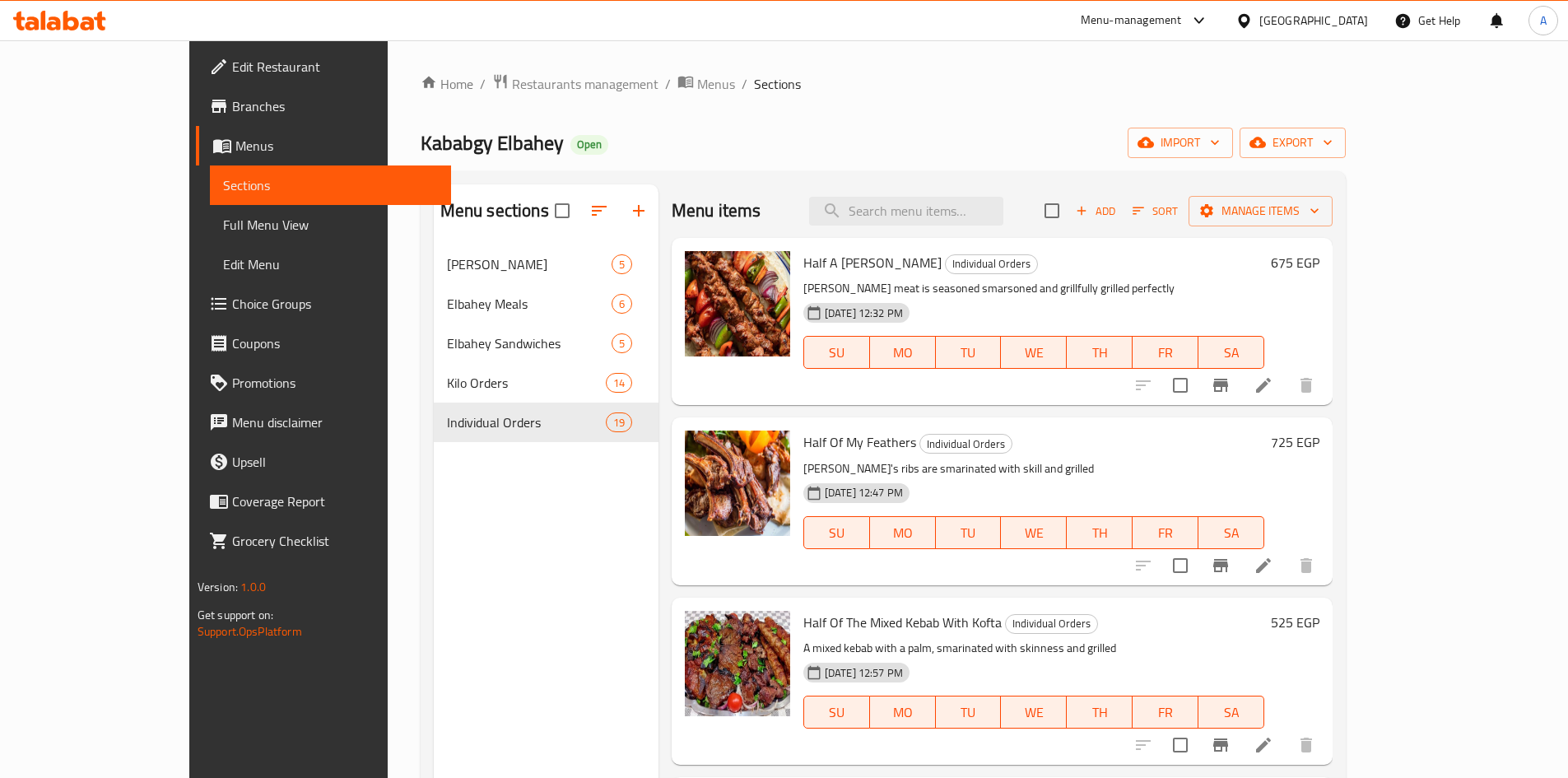
click at [892, 125] on div "Home / Restaurants management / Menus / Sections Kababgy Elbahey Open import ex…" at bounding box center [884, 525] width 925 height 903
click at [973, 214] on input "search" at bounding box center [906, 211] width 194 height 29
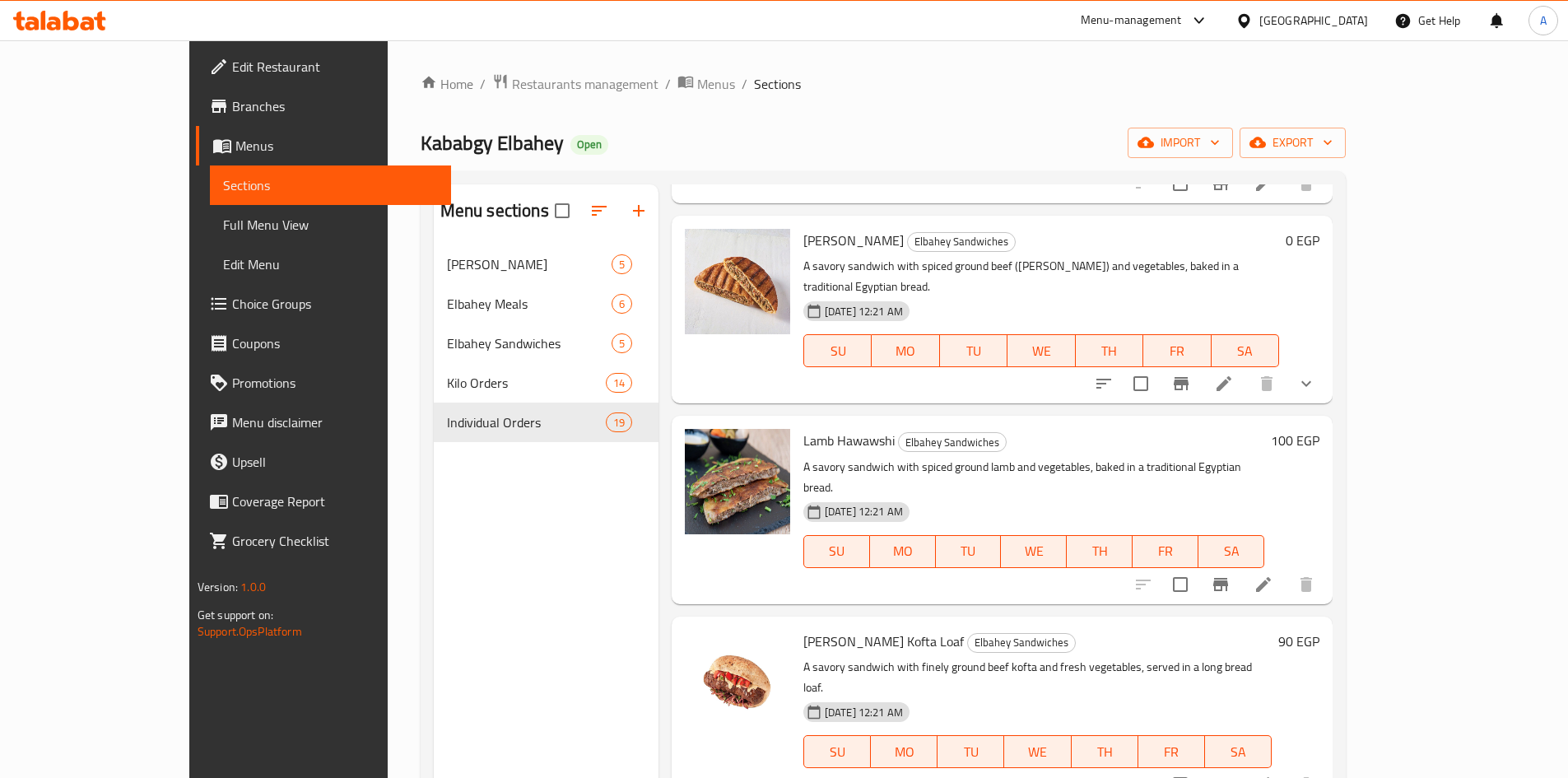
scroll to position [823, 0]
type input "ch"
click at [1326, 364] on button "show more" at bounding box center [1307, 384] width 40 height 40
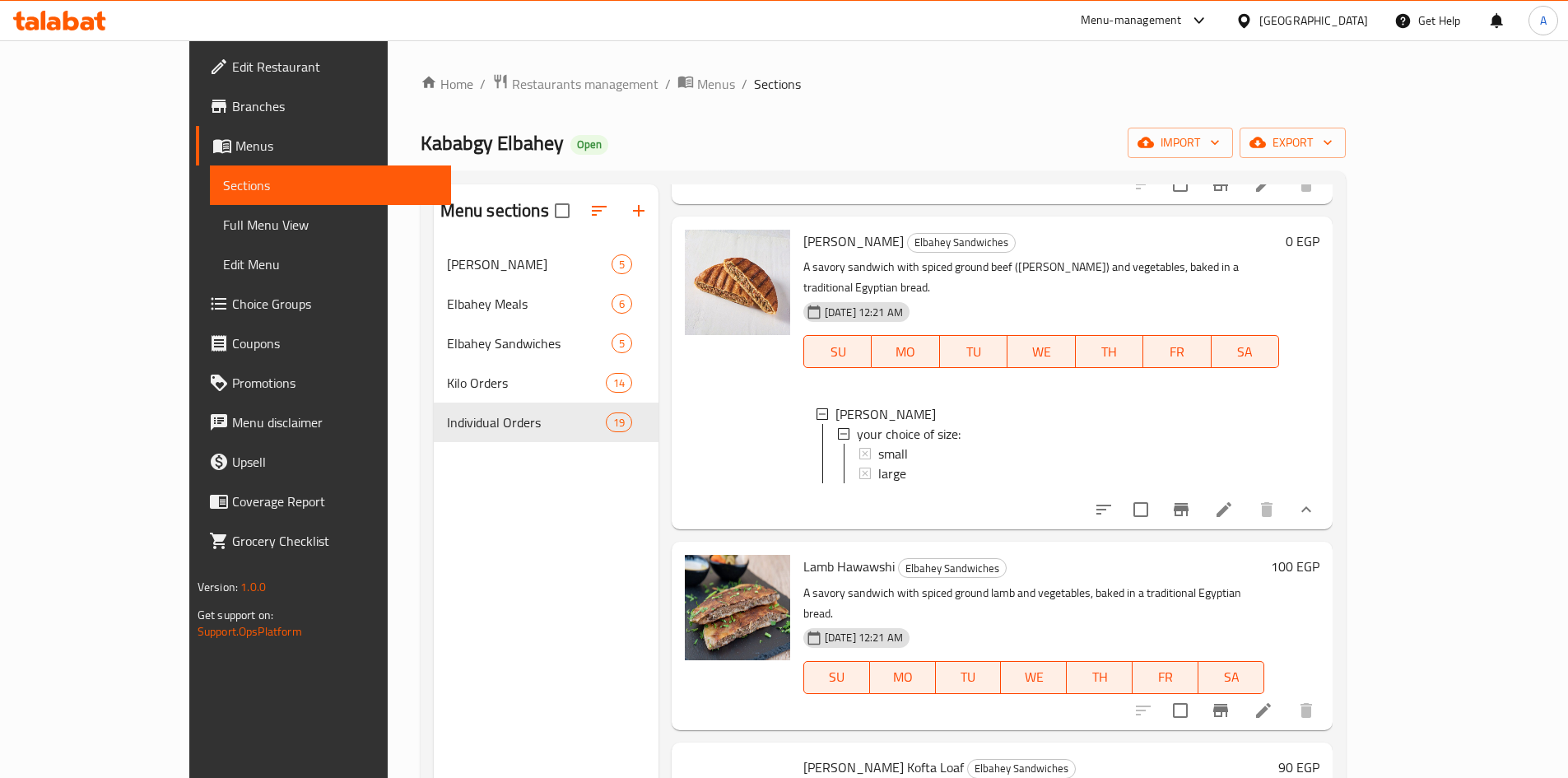
click at [1326, 490] on button "show more" at bounding box center [1307, 510] width 40 height 40
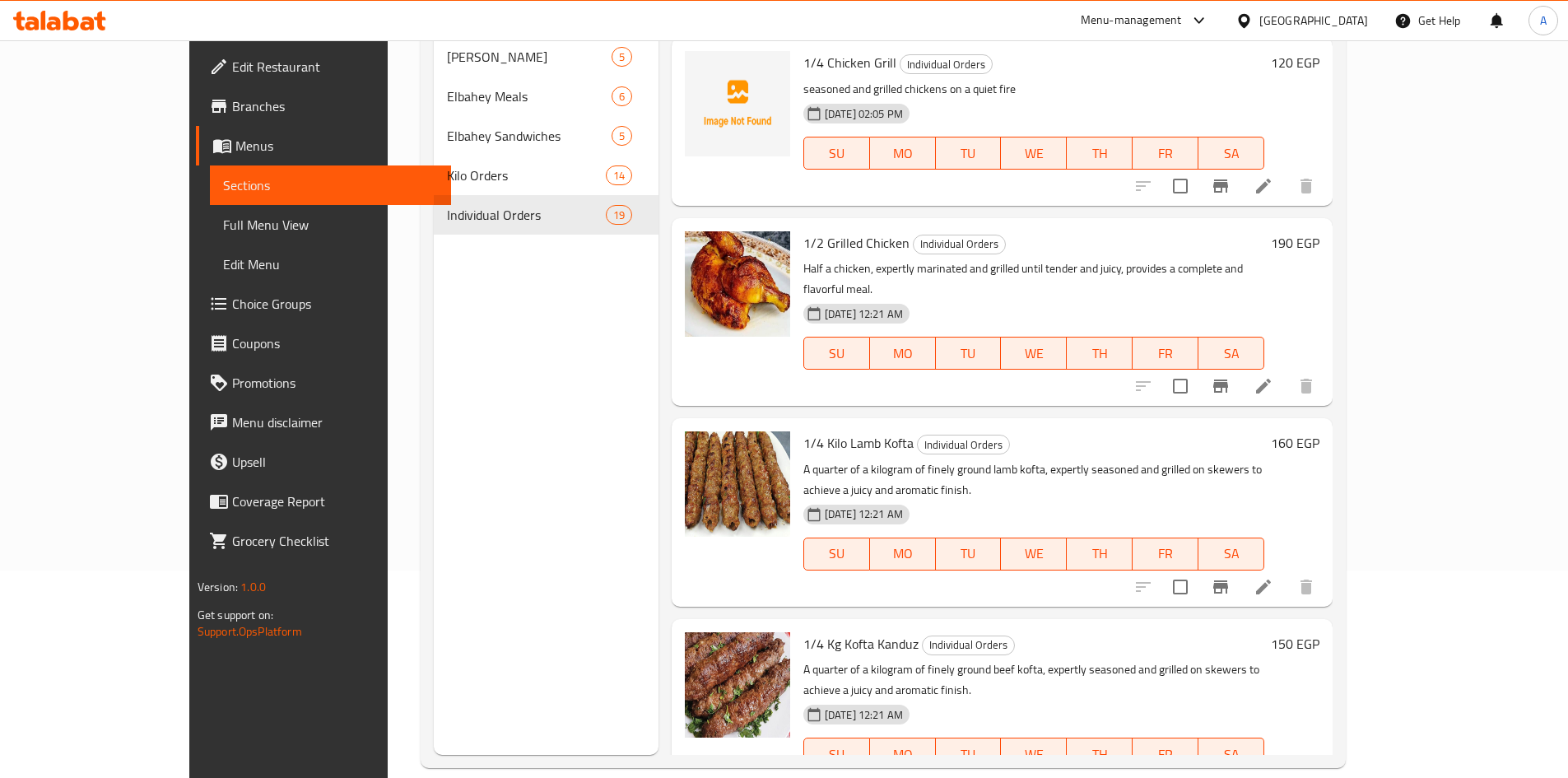
scroll to position [230, 0]
